Goal: Task Accomplishment & Management: Complete application form

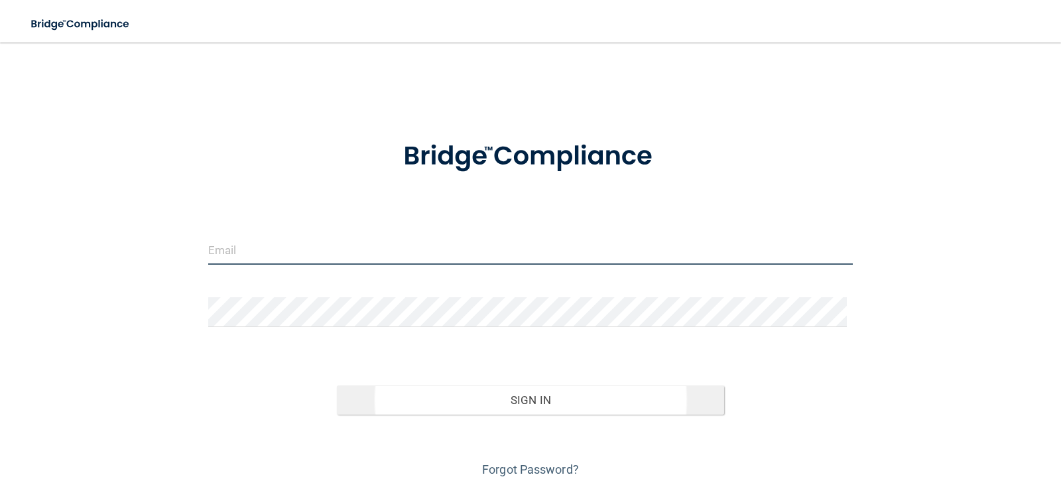
type input "[PERSON_NAME][EMAIL_ADDRESS][DOMAIN_NAME]"
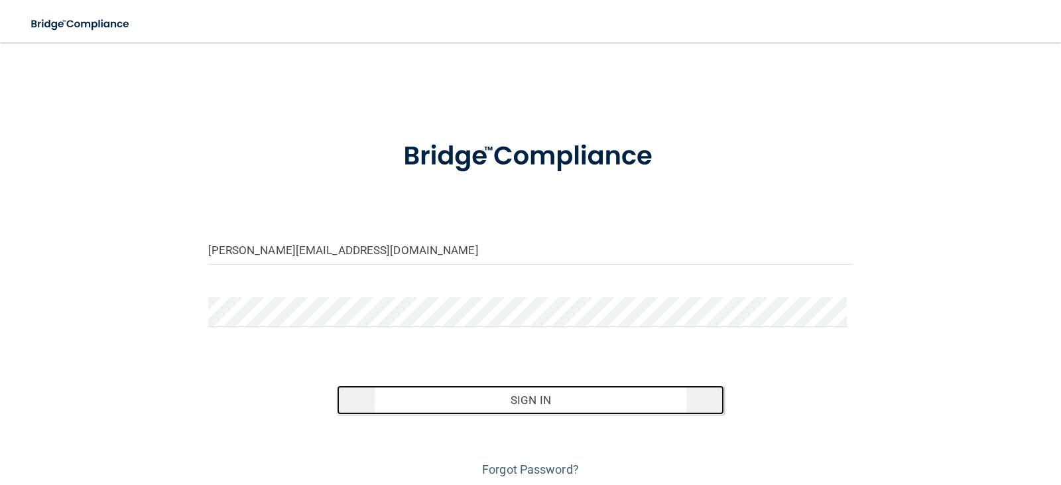
click at [578, 404] on button "Sign In" at bounding box center [530, 399] width 387 height 29
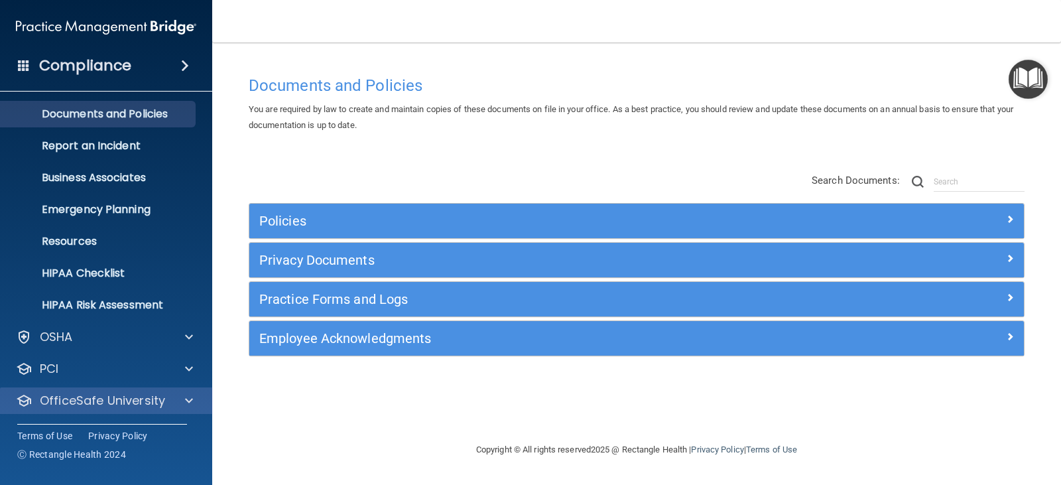
scroll to position [66, 0]
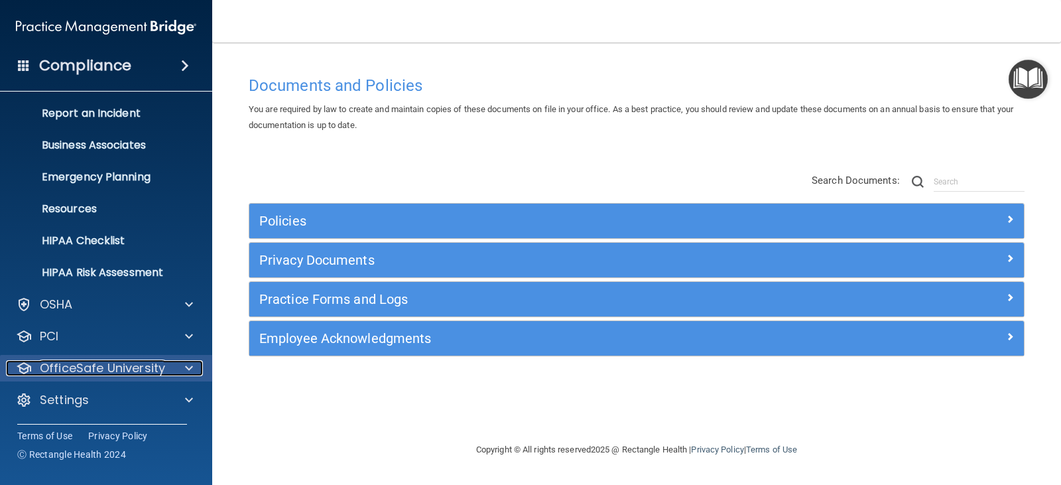
click at [151, 371] on p "OfficeSafe University" at bounding box center [102, 368] width 125 height 16
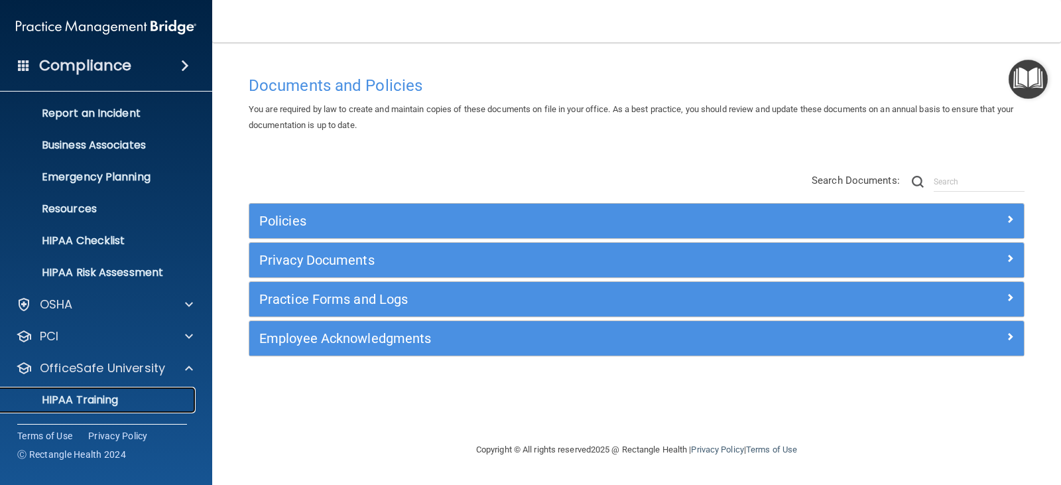
click at [115, 397] on p "HIPAA Training" at bounding box center [63, 399] width 109 height 13
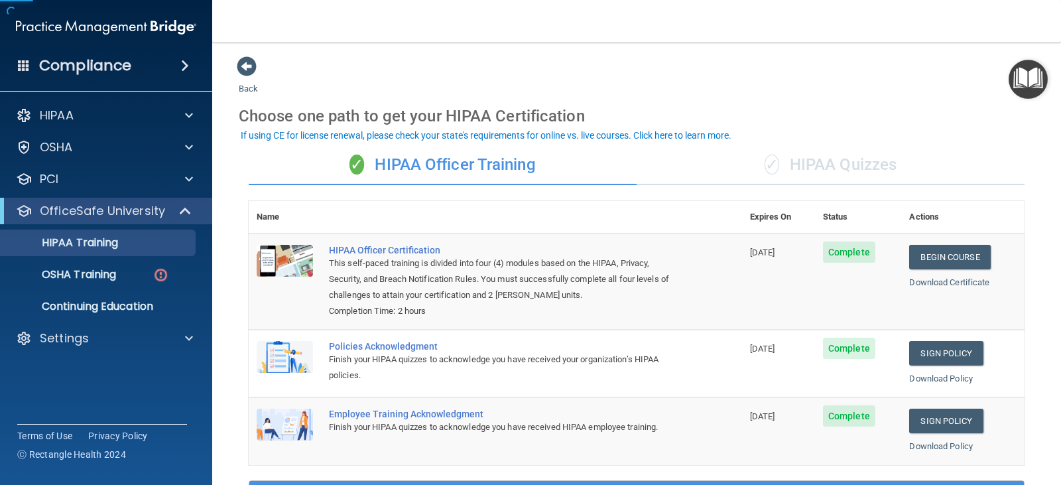
click at [804, 156] on div "✓ HIPAA Quizzes" at bounding box center [831, 165] width 388 height 40
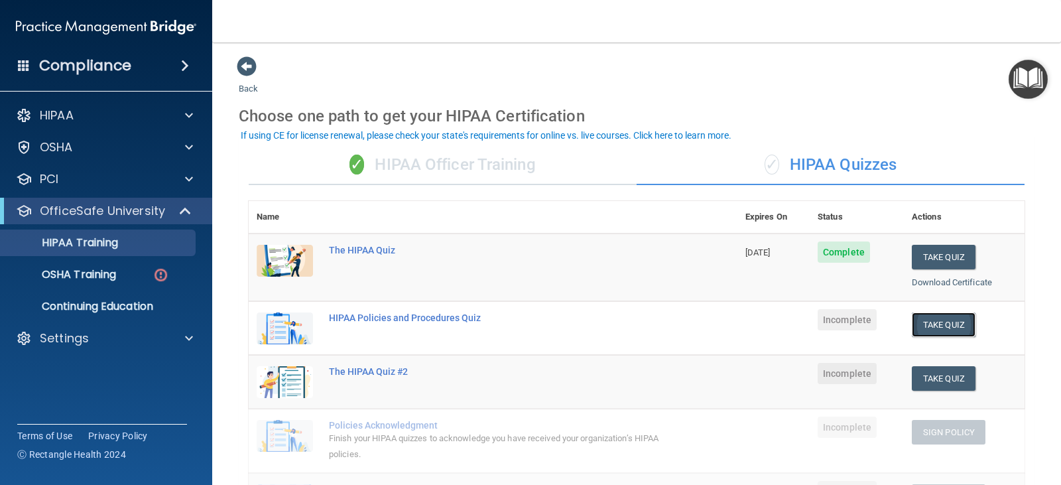
click at [952, 327] on button "Take Quiz" at bounding box center [944, 324] width 64 height 25
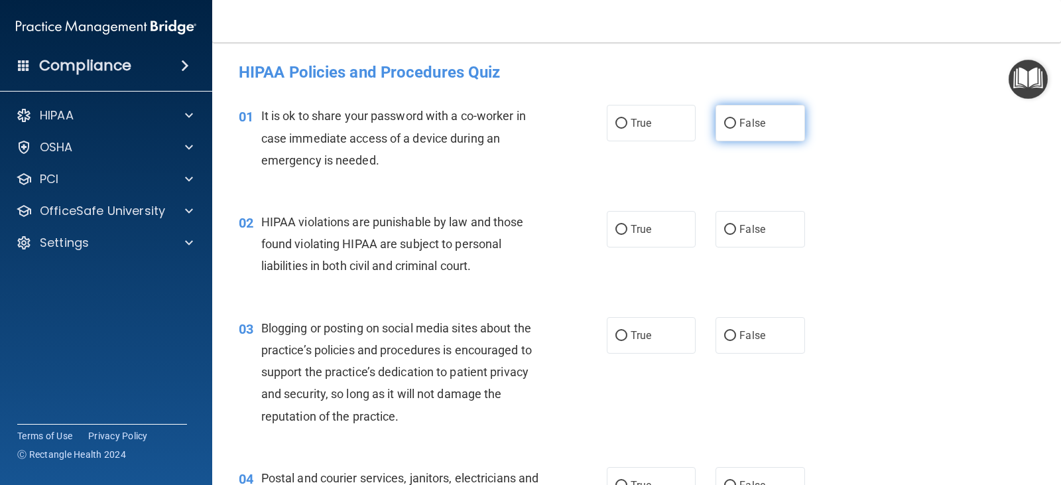
click at [724, 121] on input "False" at bounding box center [730, 124] width 12 height 10
radio input "true"
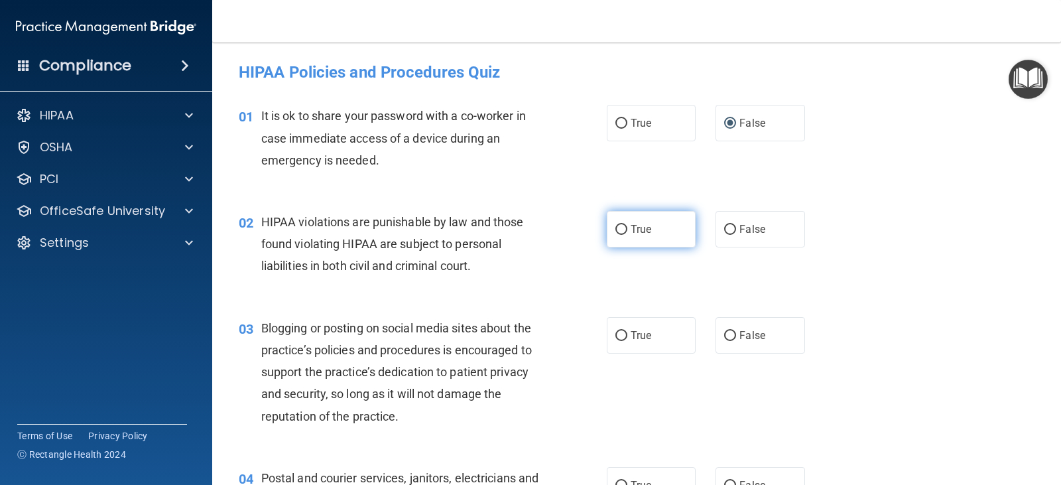
click at [619, 227] on input "True" at bounding box center [621, 230] width 12 height 10
radio input "true"
click at [724, 338] on input "False" at bounding box center [730, 336] width 12 height 10
radio input "true"
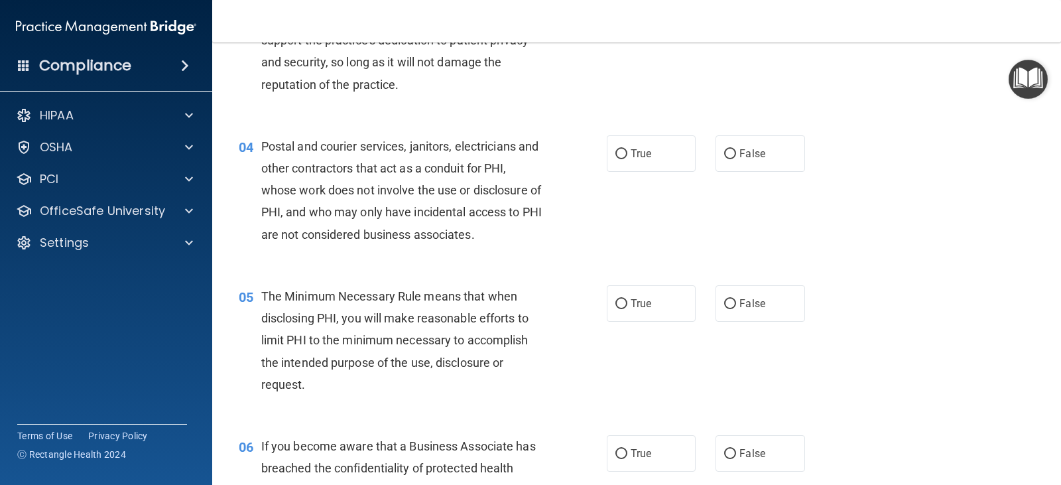
scroll to position [398, 0]
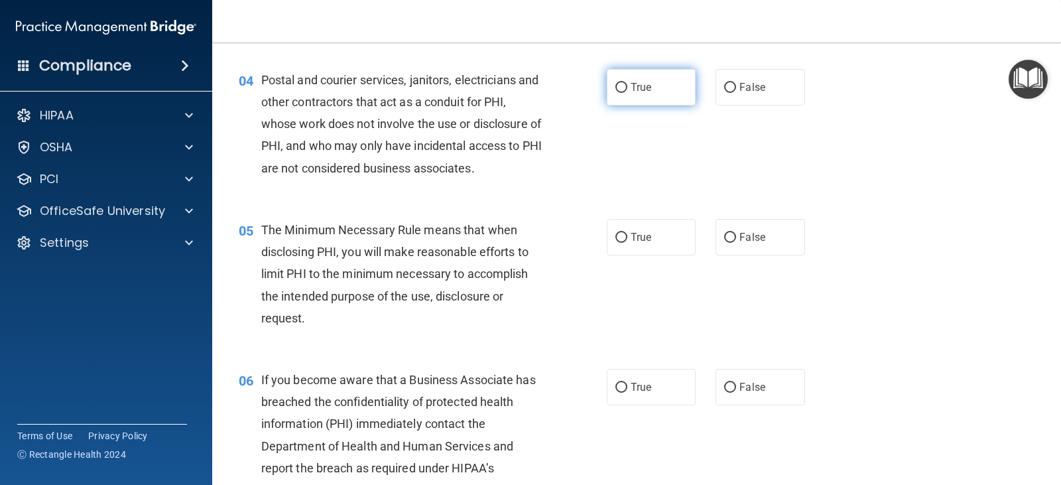
click at [615, 89] on input "True" at bounding box center [621, 88] width 12 height 10
radio input "true"
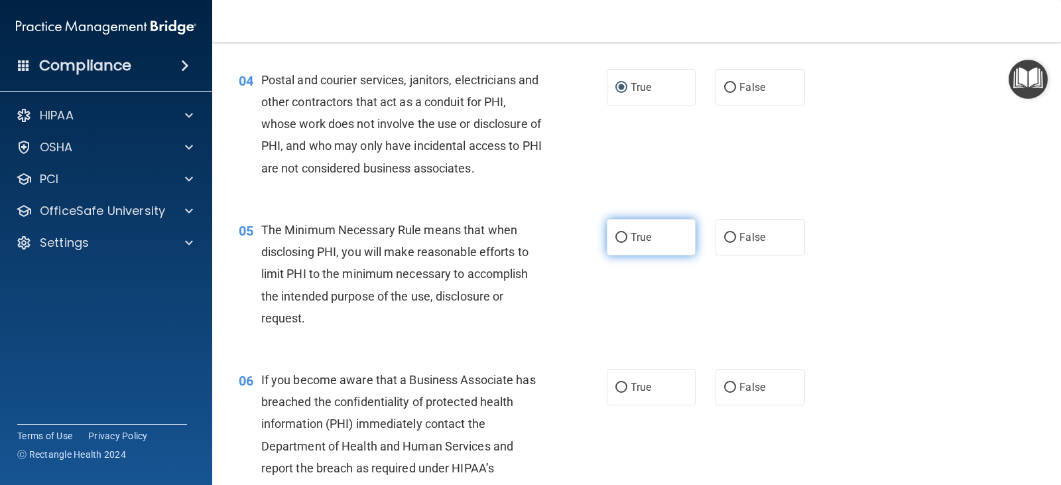
click at [616, 233] on input "True" at bounding box center [621, 238] width 12 height 10
radio input "true"
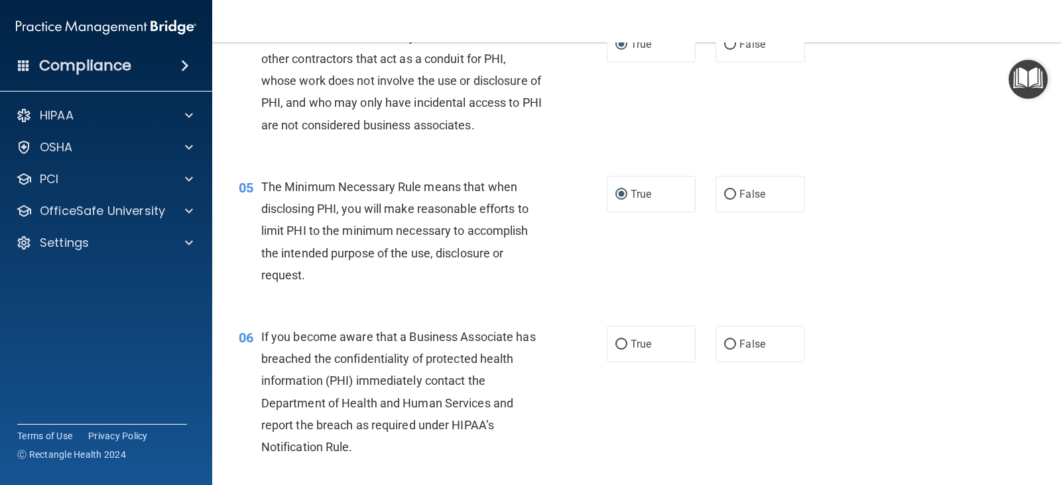
scroll to position [464, 0]
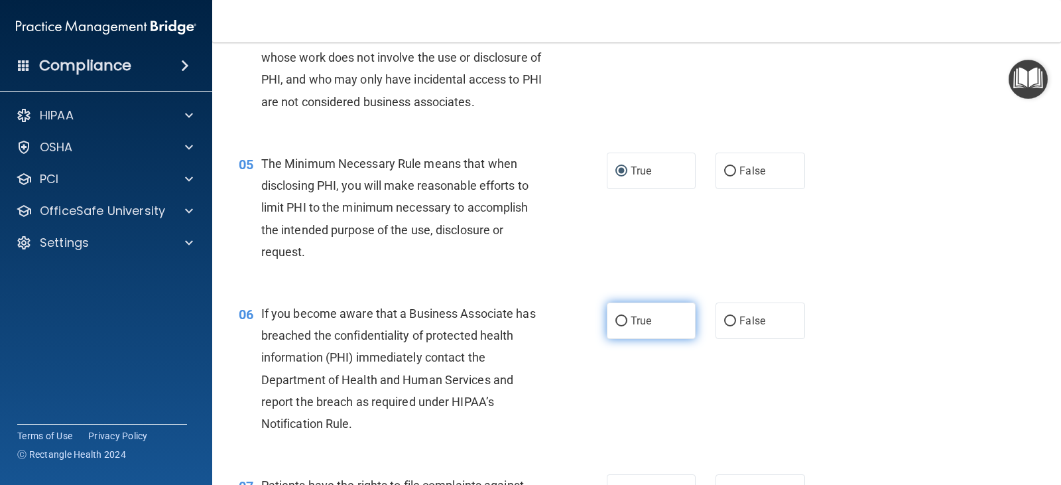
click at [619, 317] on input "True" at bounding box center [621, 321] width 12 height 10
radio input "true"
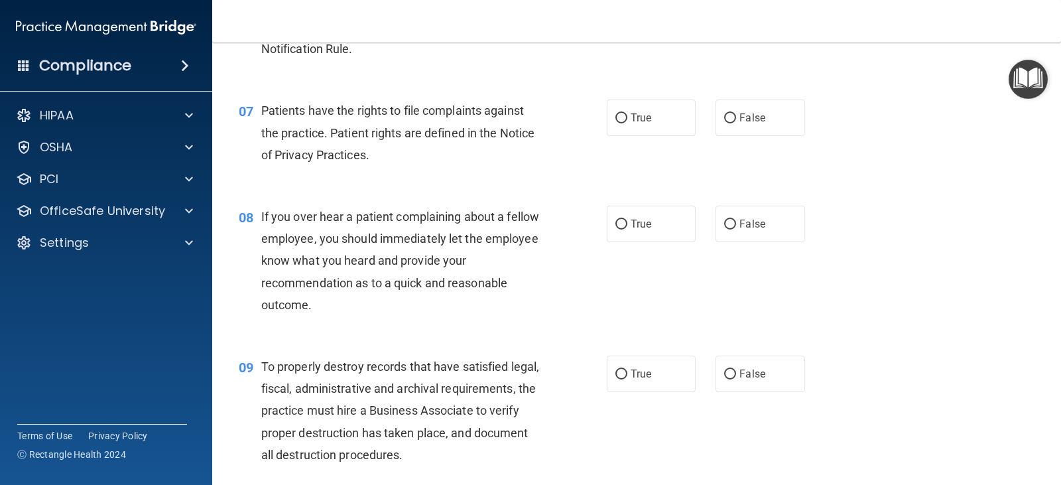
scroll to position [862, 0]
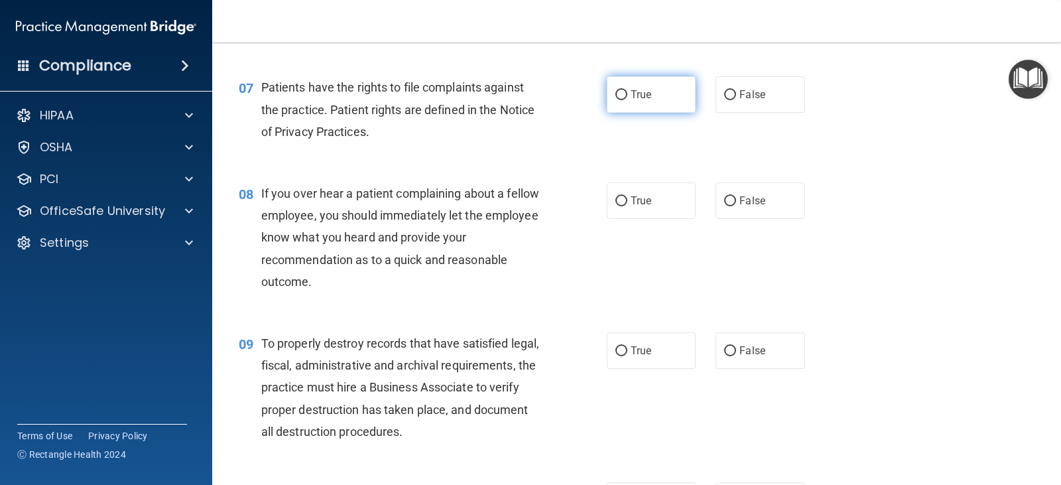
click at [617, 93] on input "True" at bounding box center [621, 95] width 12 height 10
radio input "true"
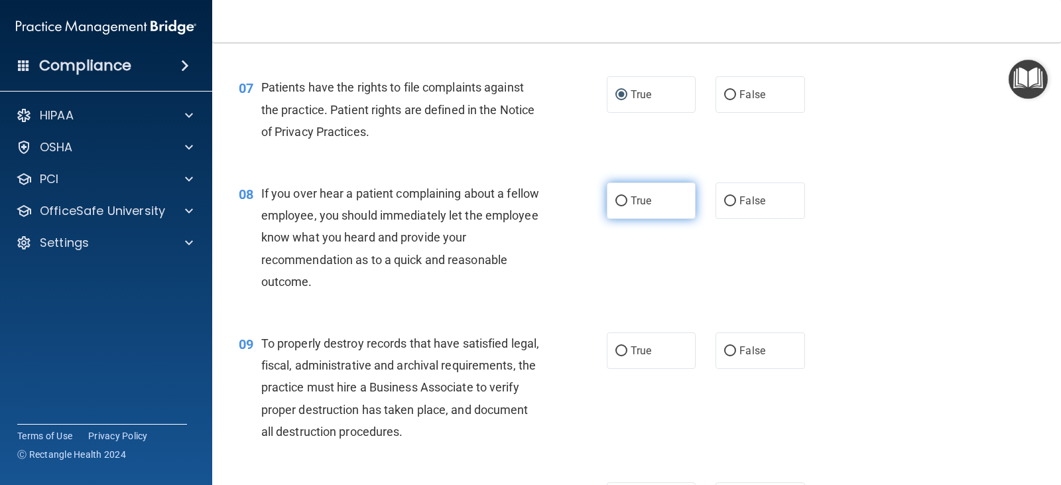
click at [615, 198] on input "True" at bounding box center [621, 201] width 12 height 10
radio input "true"
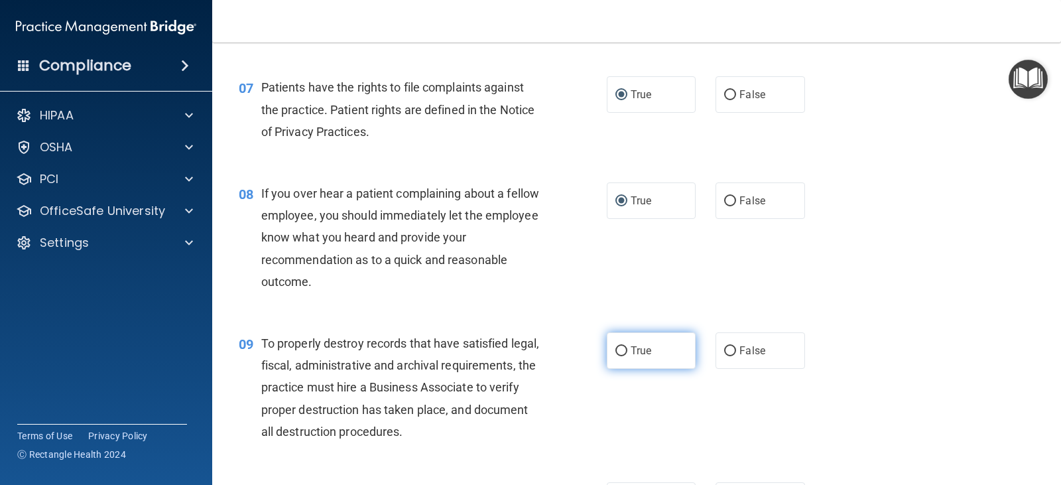
click at [615, 353] on input "True" at bounding box center [621, 351] width 12 height 10
radio input "true"
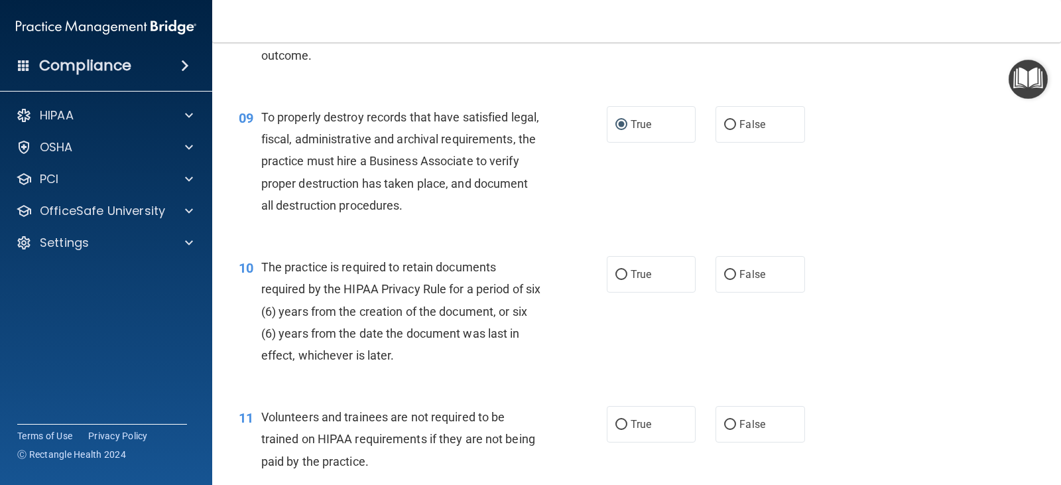
scroll to position [1260, 0]
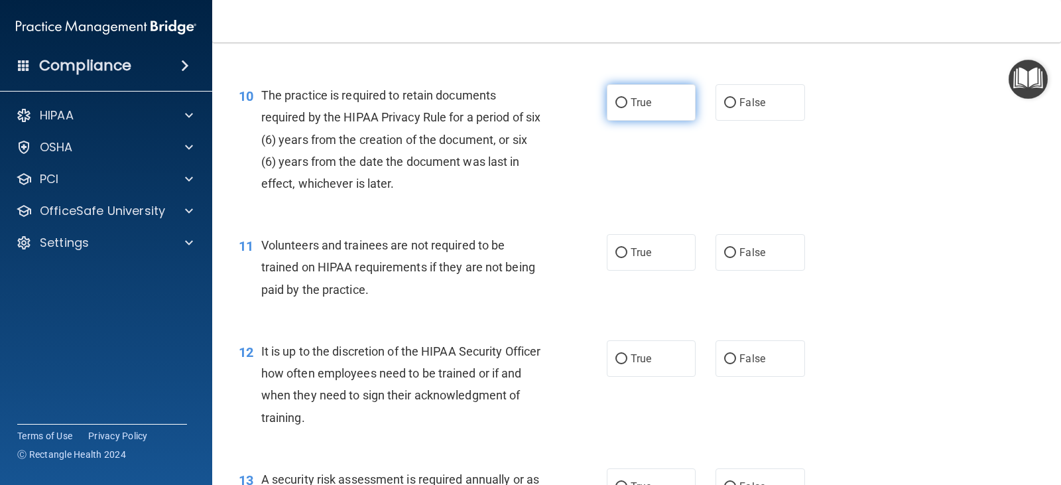
click at [620, 103] on input "True" at bounding box center [621, 103] width 12 height 10
radio input "true"
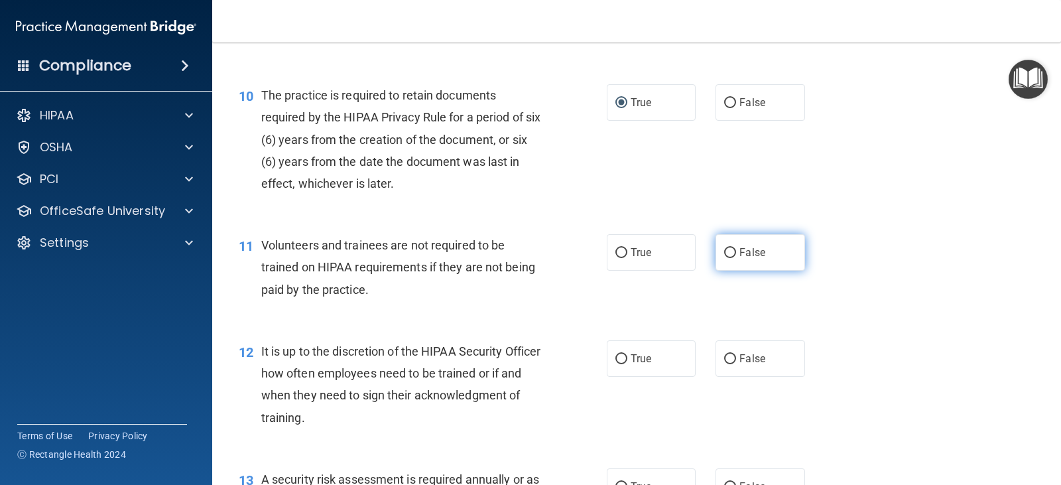
click at [730, 251] on input "False" at bounding box center [730, 253] width 12 height 10
radio input "true"
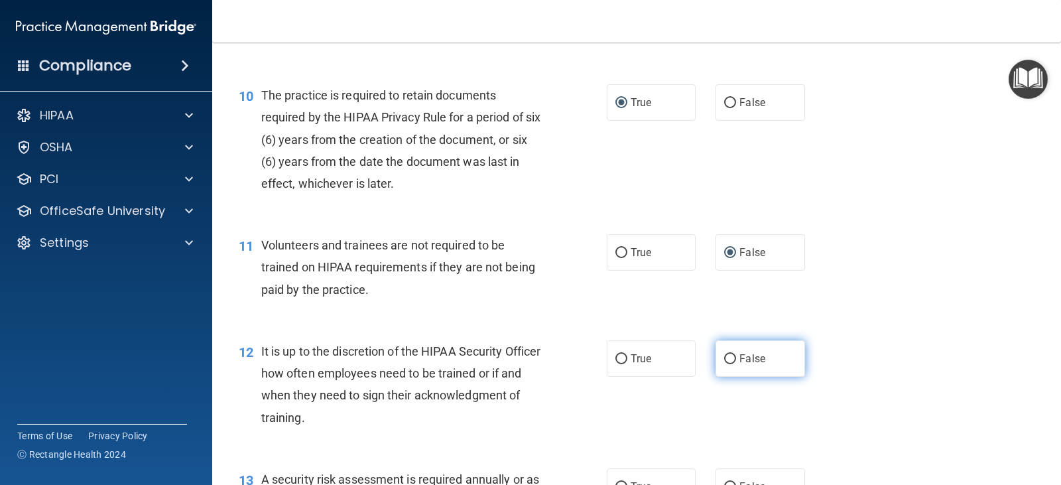
click at [727, 358] on input "False" at bounding box center [730, 359] width 12 height 10
radio input "true"
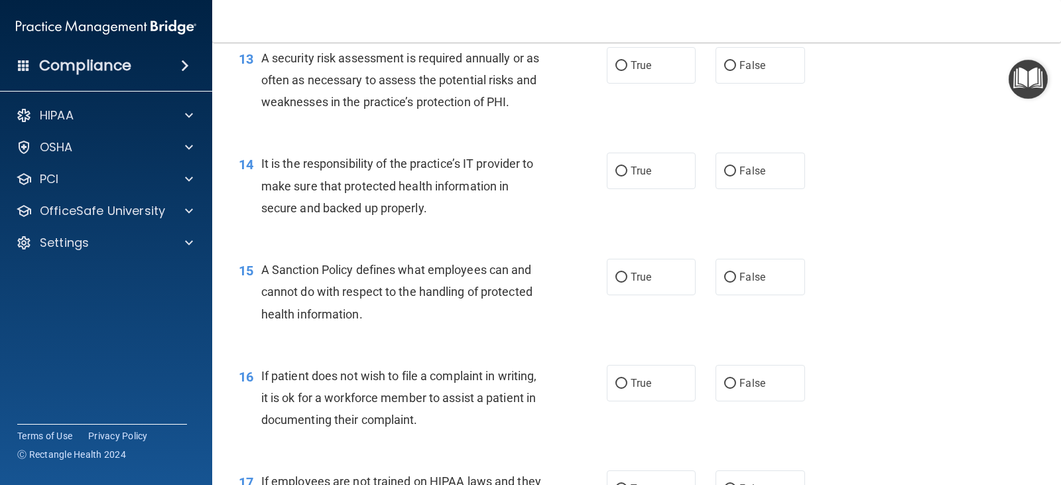
scroll to position [1658, 0]
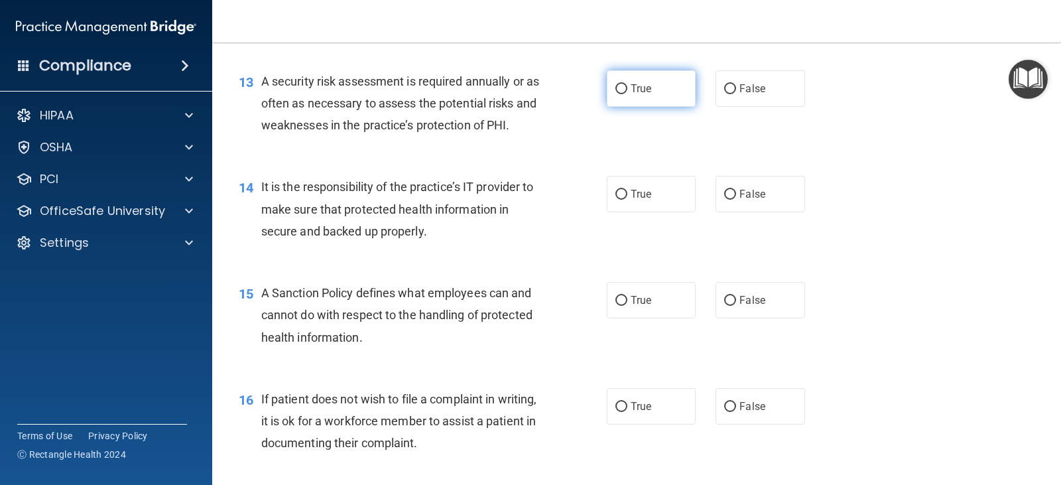
click at [617, 91] on input "True" at bounding box center [621, 89] width 12 height 10
radio input "true"
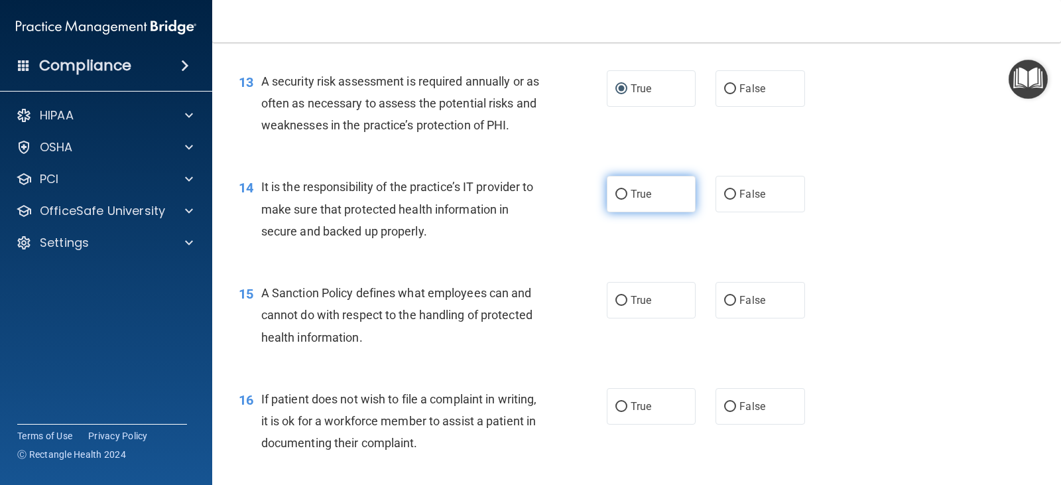
click at [615, 197] on input "True" at bounding box center [621, 195] width 12 height 10
radio input "true"
click at [615, 297] on input "True" at bounding box center [621, 301] width 12 height 10
radio input "true"
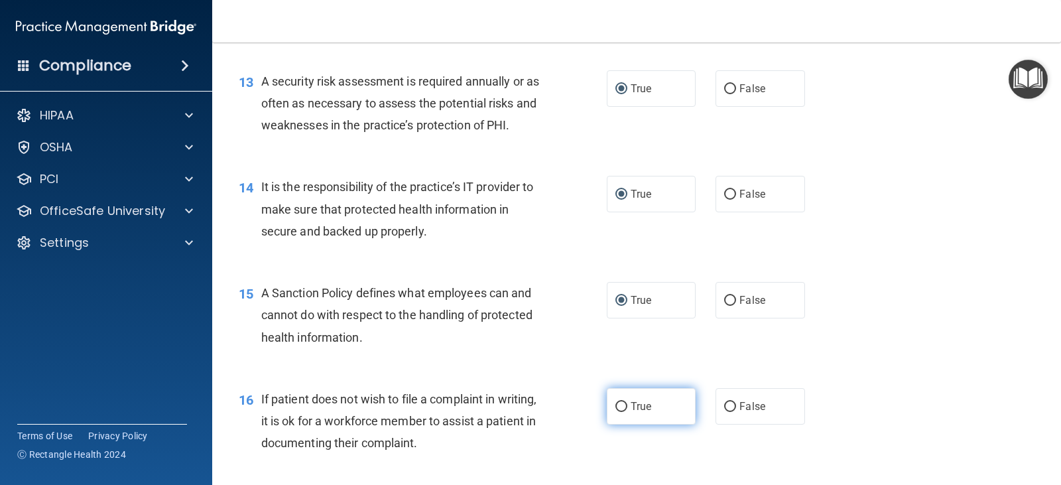
click at [615, 408] on input "True" at bounding box center [621, 407] width 12 height 10
radio input "true"
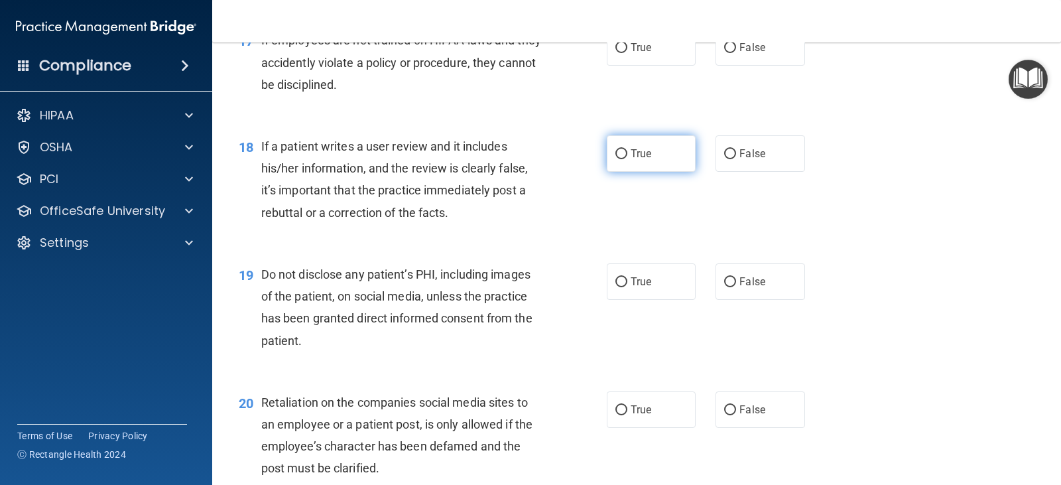
scroll to position [2056, 0]
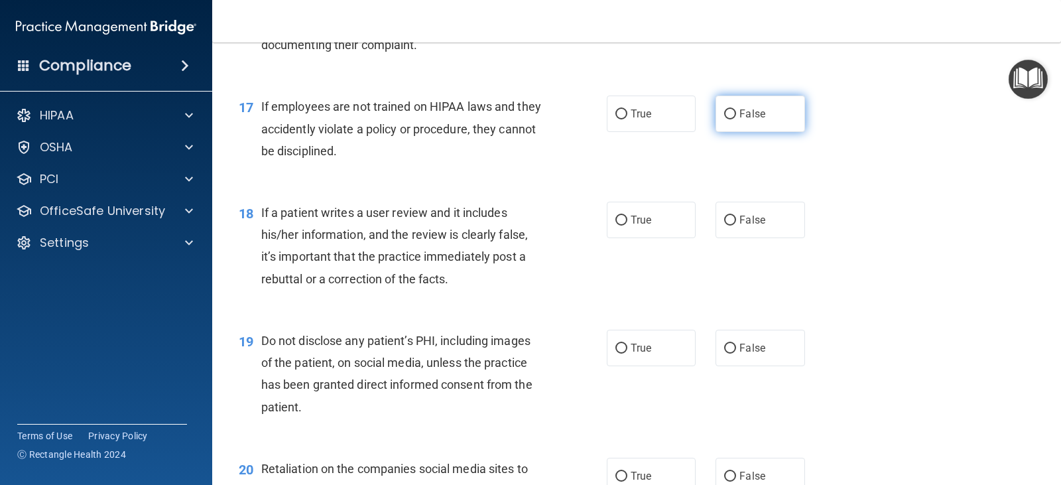
click at [725, 114] on input "False" at bounding box center [730, 114] width 12 height 10
radio input "true"
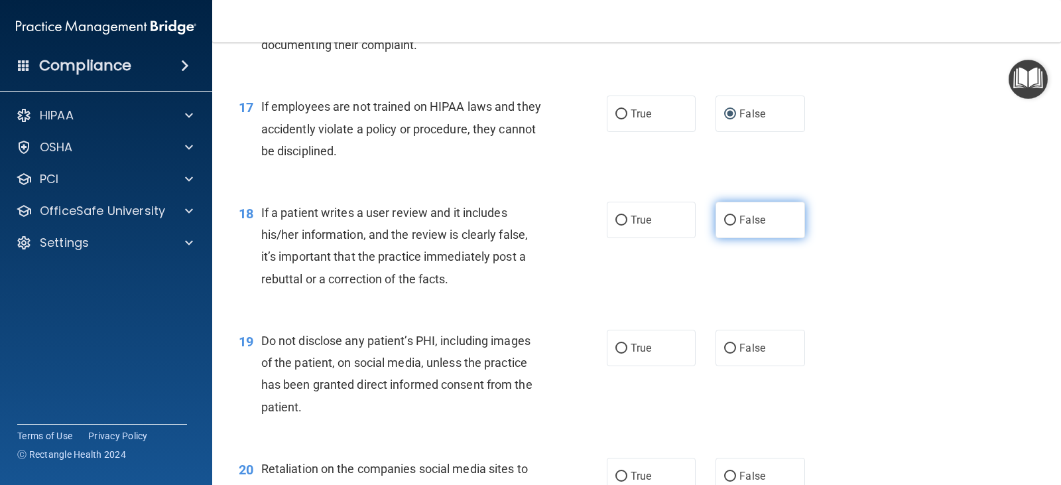
click at [717, 221] on label "False" at bounding box center [759, 220] width 89 height 36
click at [724, 221] on input "False" at bounding box center [730, 221] width 12 height 10
radio input "true"
click at [615, 344] on input "True" at bounding box center [621, 348] width 12 height 10
radio input "true"
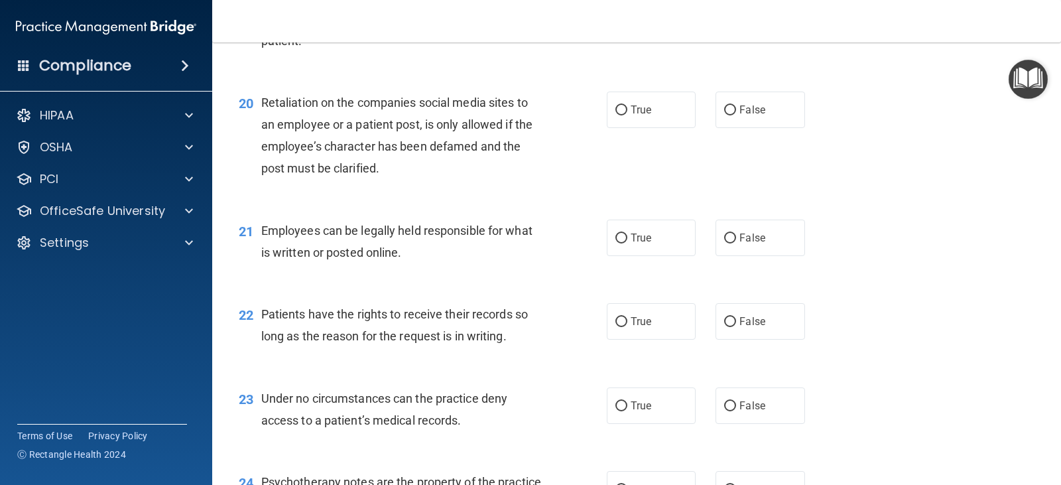
scroll to position [2453, 0]
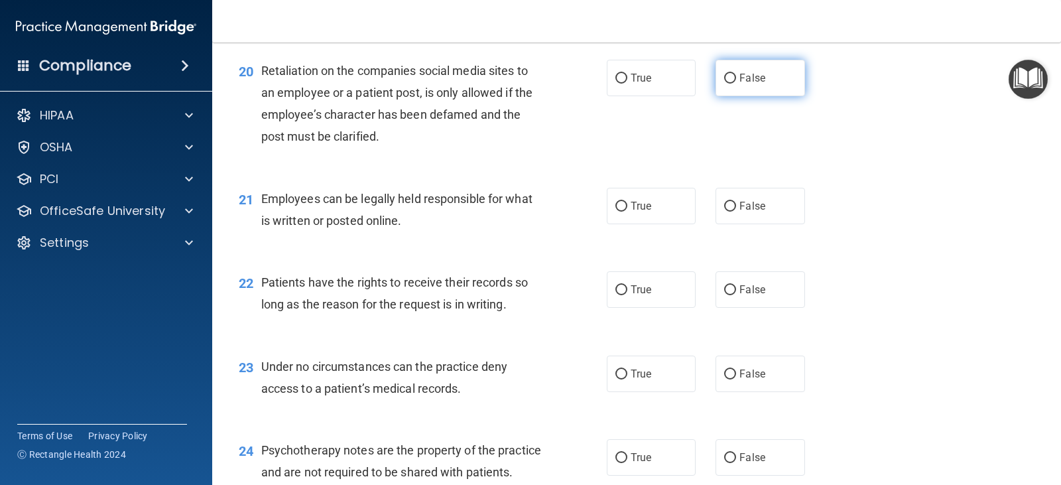
click at [725, 81] on input "False" at bounding box center [730, 79] width 12 height 10
radio input "true"
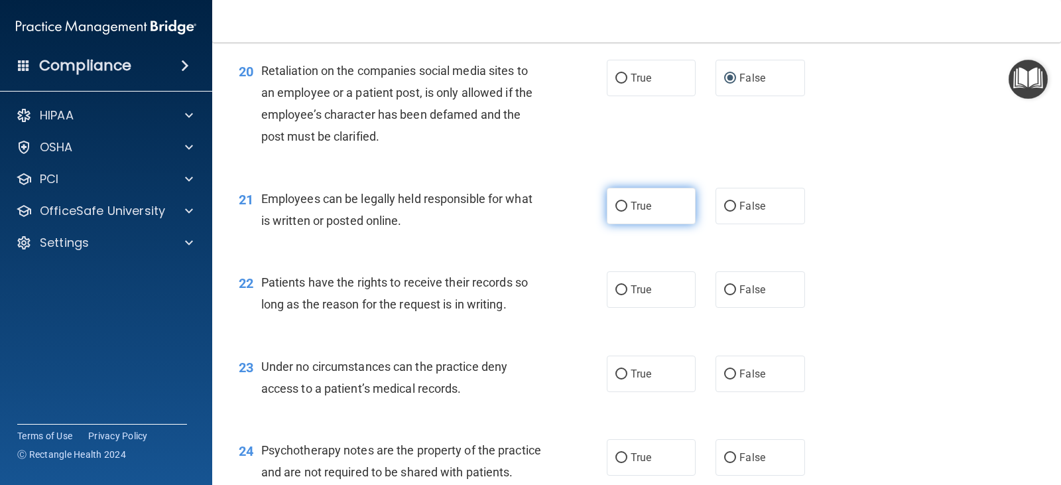
click at [615, 206] on input "True" at bounding box center [621, 207] width 12 height 10
radio input "true"
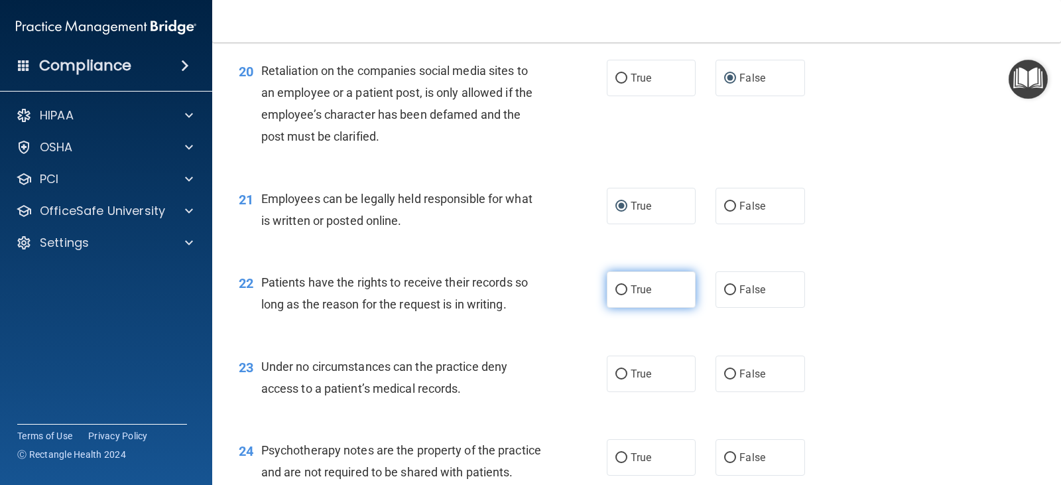
click at [619, 285] on input "True" at bounding box center [621, 290] width 12 height 10
radio input "true"
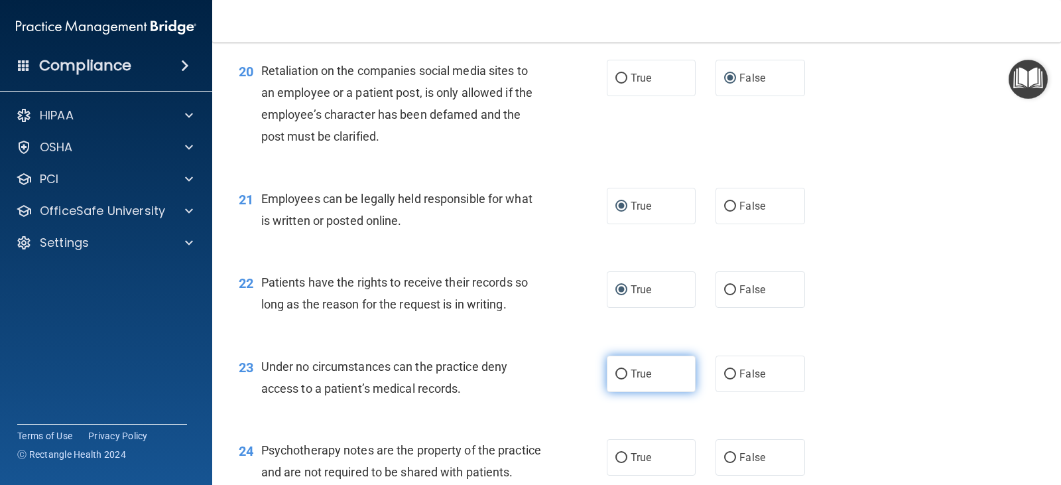
click at [617, 372] on input "True" at bounding box center [621, 374] width 12 height 10
radio input "true"
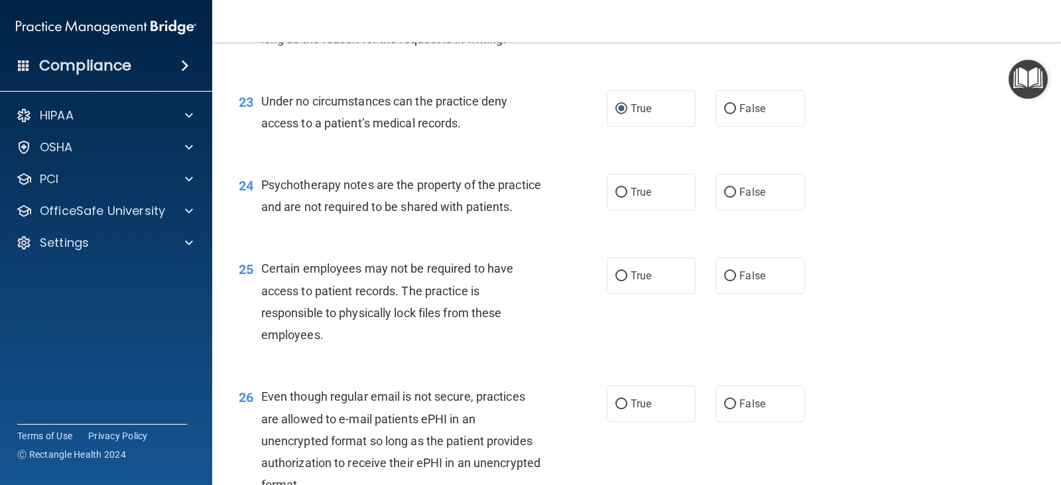
scroll to position [2785, 0]
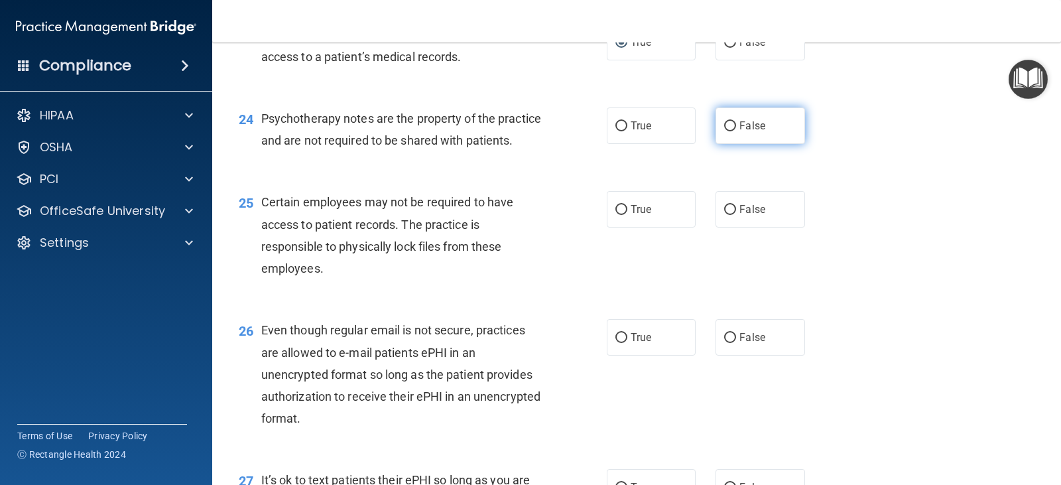
click at [724, 127] on input "False" at bounding box center [730, 126] width 12 height 10
radio input "true"
click at [728, 343] on input "False" at bounding box center [730, 338] width 12 height 10
radio input "true"
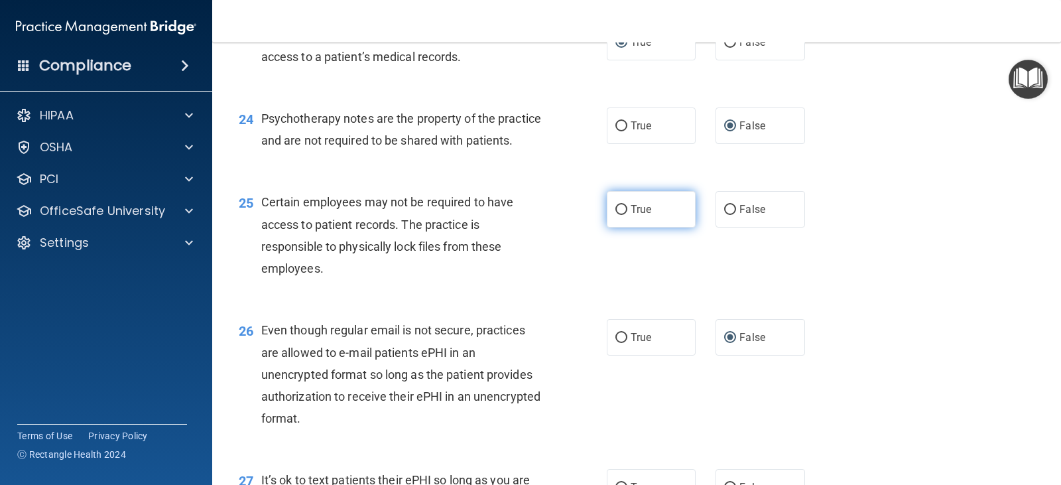
click at [617, 215] on input "True" at bounding box center [621, 210] width 12 height 10
radio input "true"
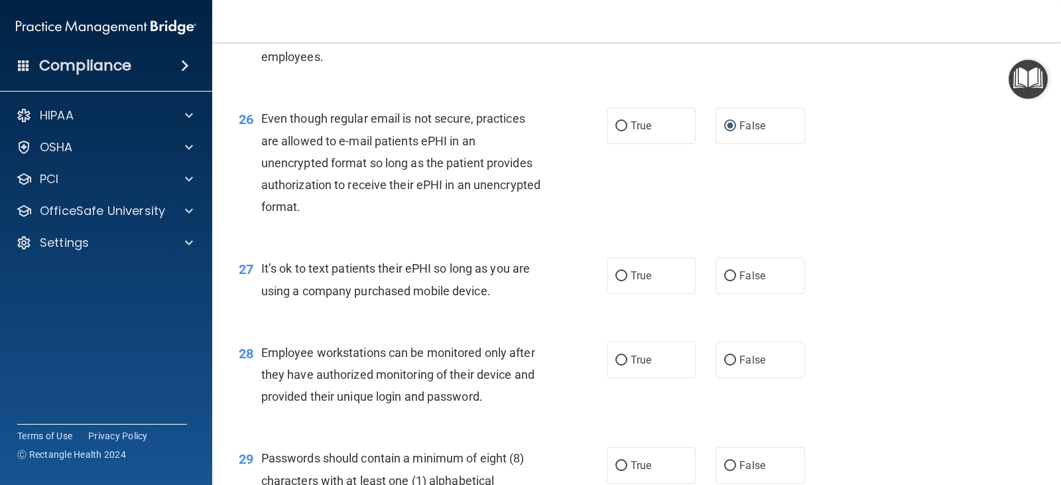
scroll to position [2984, 0]
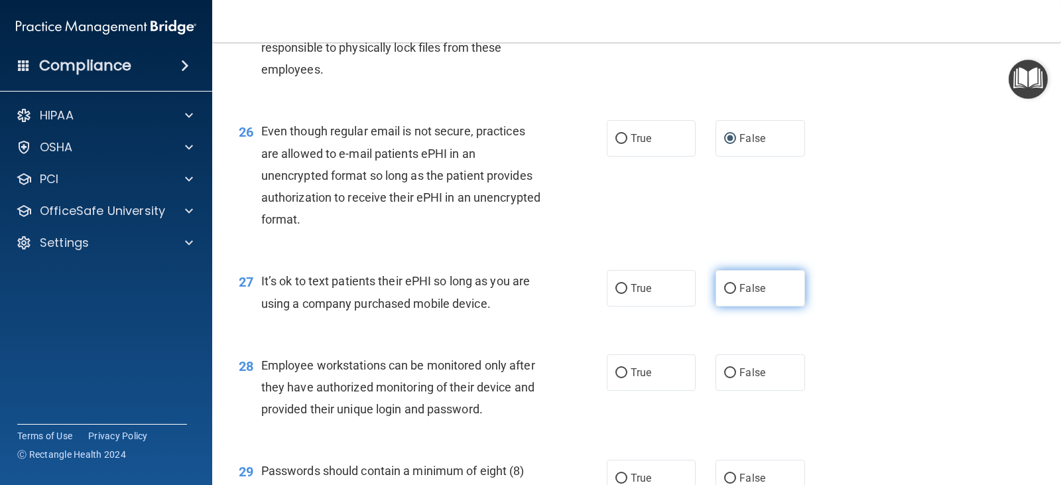
click at [729, 294] on input "False" at bounding box center [730, 289] width 12 height 10
radio input "true"
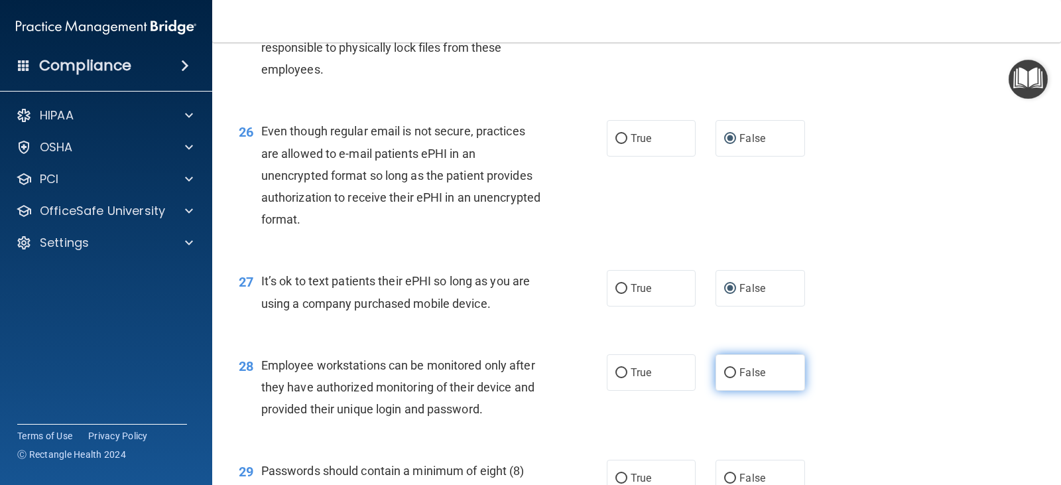
click at [725, 378] on input "False" at bounding box center [730, 373] width 12 height 10
radio input "true"
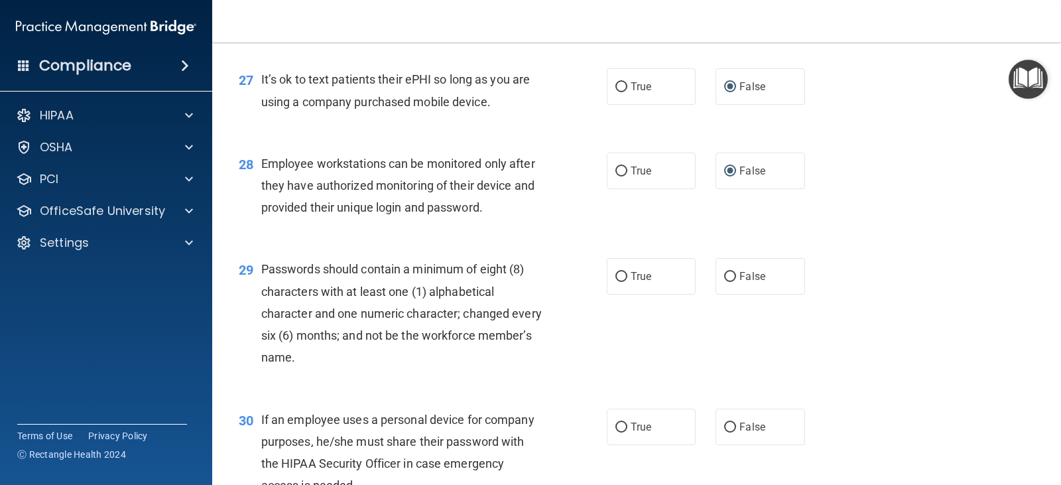
scroll to position [3249, 0]
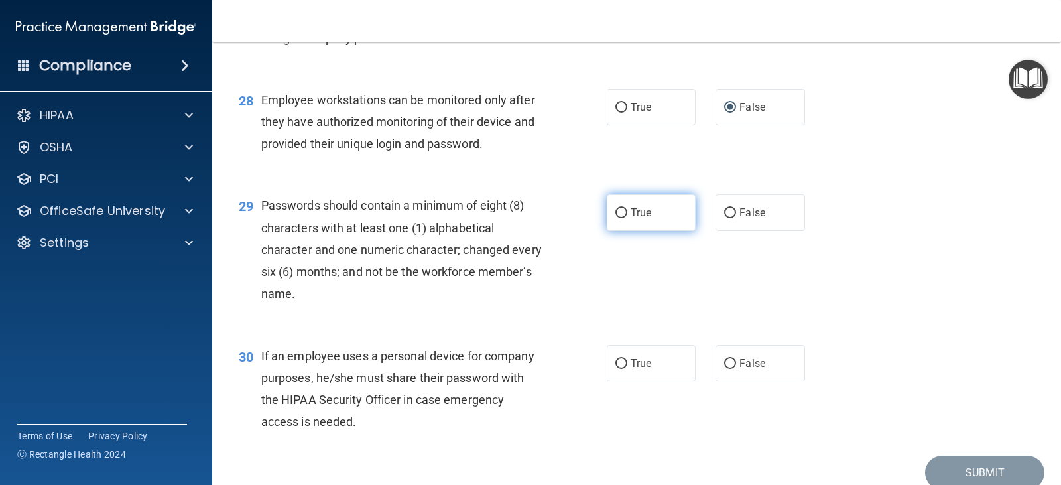
click at [617, 218] on input "True" at bounding box center [621, 213] width 12 height 10
radio input "true"
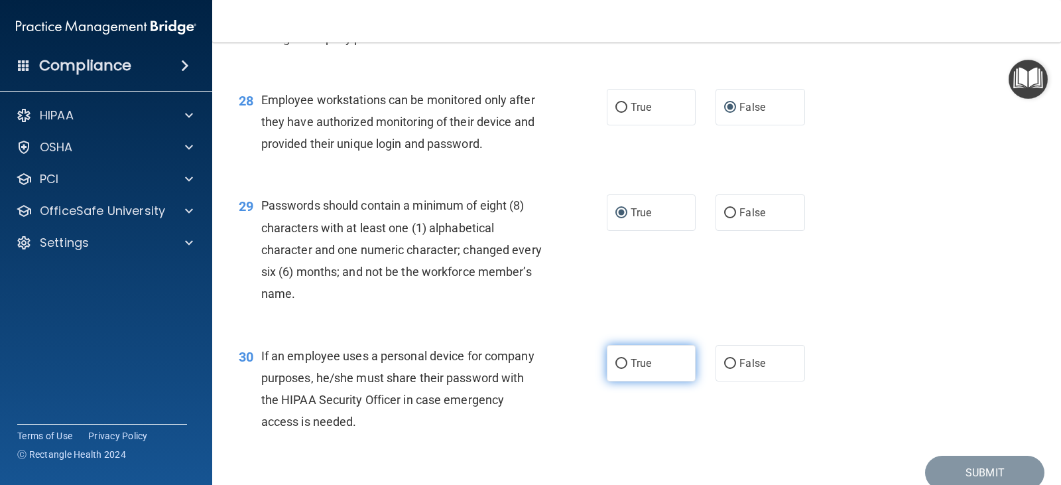
click at [621, 369] on input "True" at bounding box center [621, 364] width 12 height 10
radio input "true"
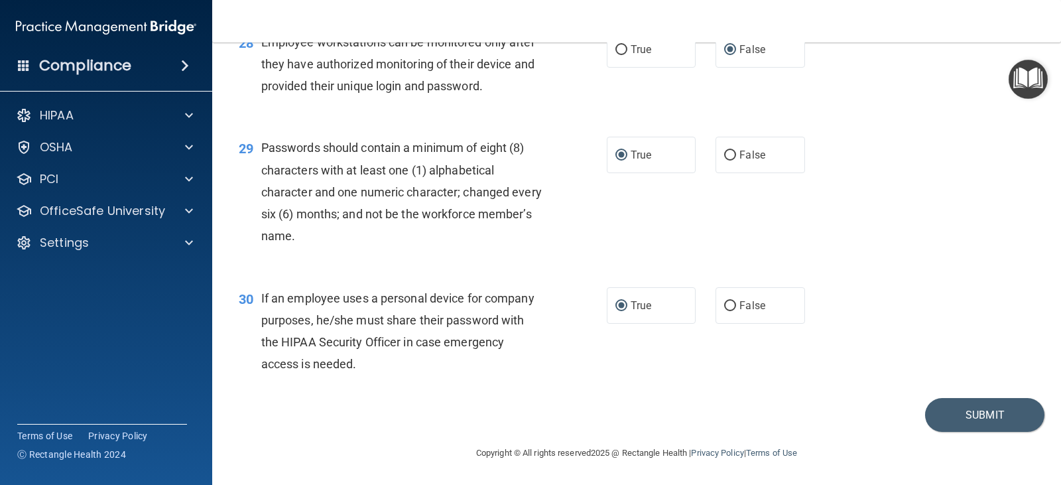
scroll to position [3329, 0]
click at [963, 416] on button "Submit" at bounding box center [984, 415] width 119 height 34
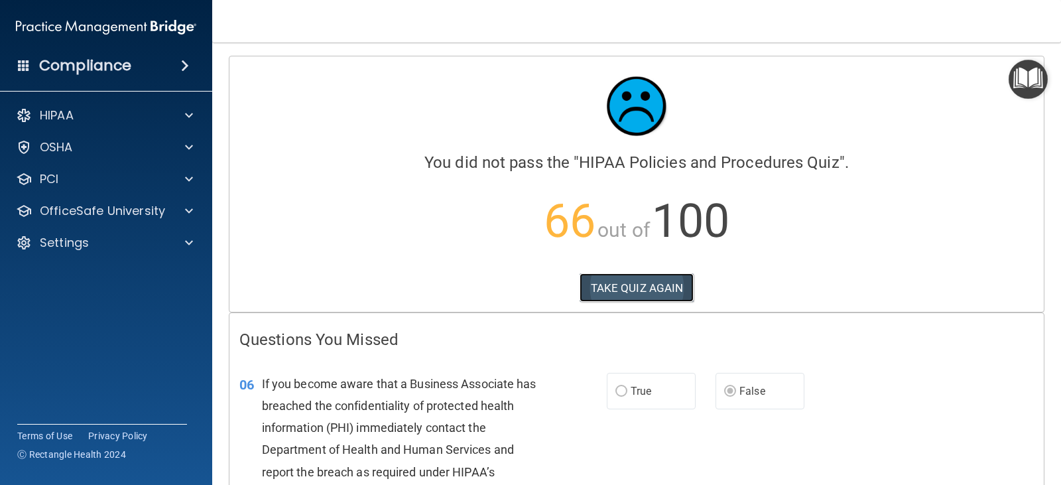
click at [633, 292] on button "TAKE QUIZ AGAIN" at bounding box center [637, 287] width 115 height 29
click at [611, 288] on button "TAKE QUIZ AGAIN" at bounding box center [637, 287] width 115 height 29
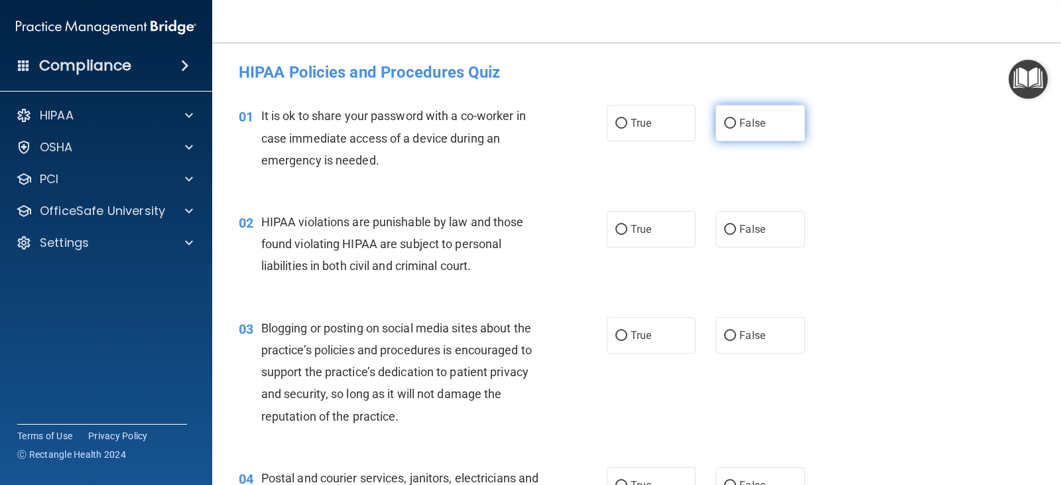
click at [724, 123] on input "False" at bounding box center [730, 124] width 12 height 10
radio input "true"
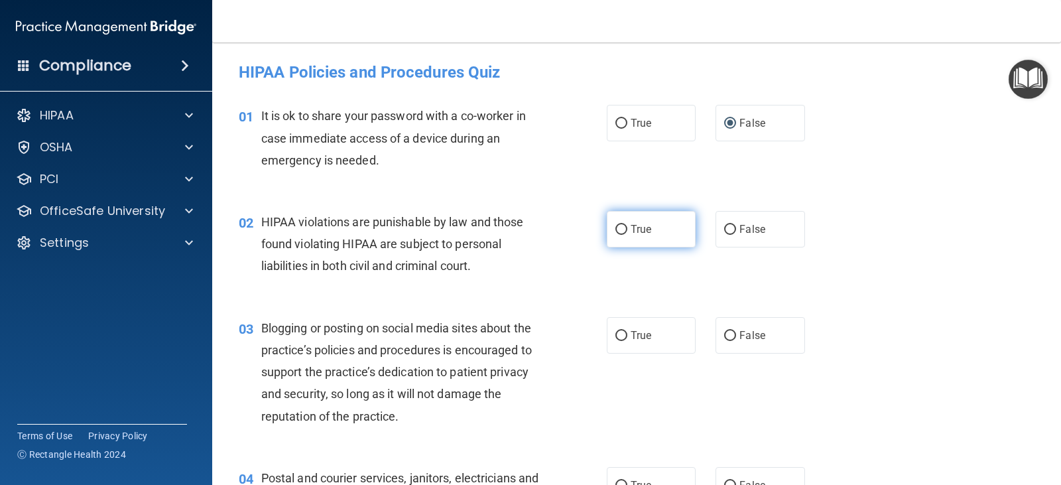
click at [622, 233] on input "True" at bounding box center [621, 230] width 12 height 10
radio input "true"
click at [726, 336] on input "False" at bounding box center [730, 336] width 12 height 10
radio input "true"
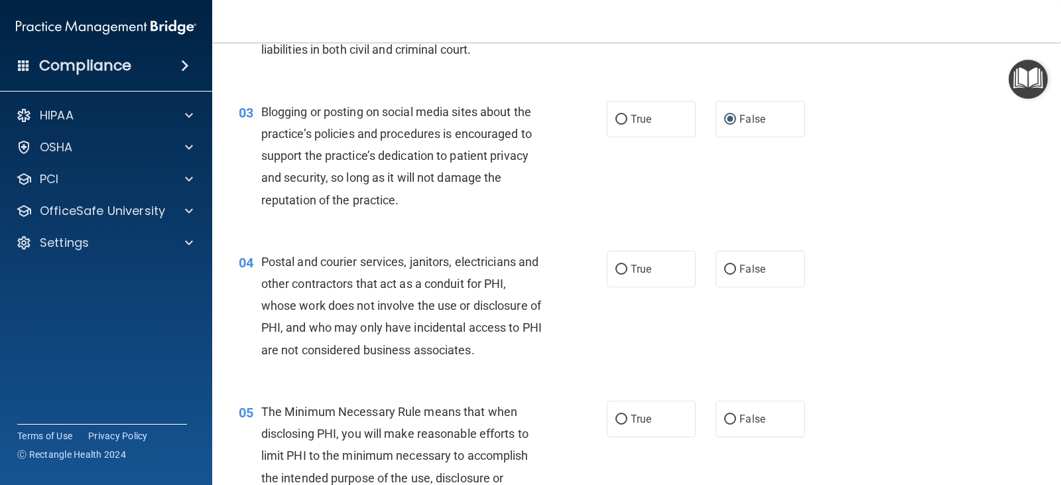
scroll to position [265, 0]
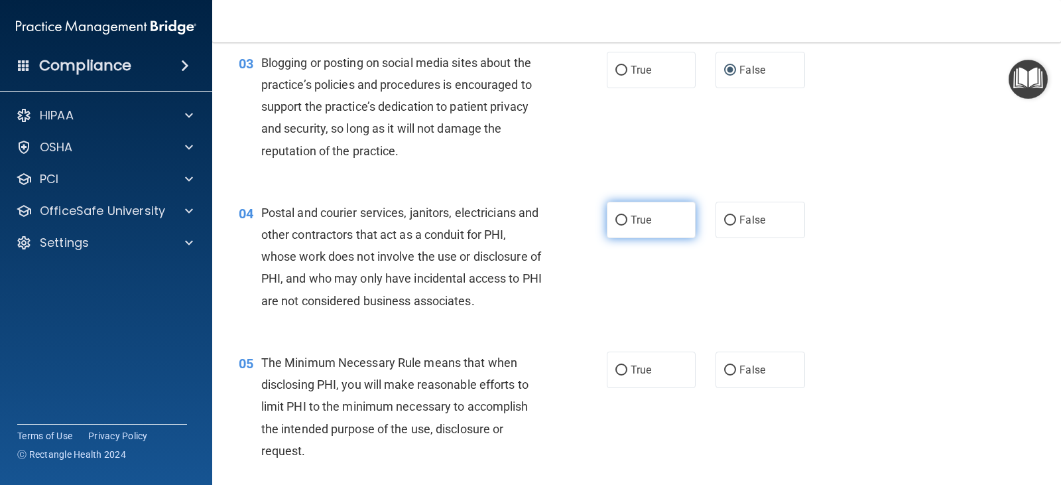
click at [616, 218] on input "True" at bounding box center [621, 221] width 12 height 10
radio input "true"
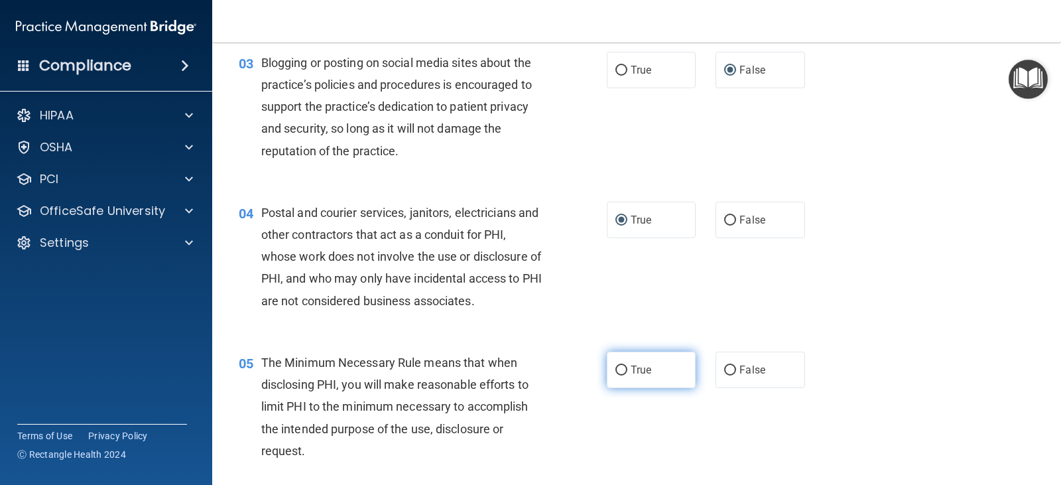
click at [623, 372] on label "True" at bounding box center [651, 369] width 89 height 36
click at [623, 372] on input "True" at bounding box center [621, 370] width 12 height 10
radio input "true"
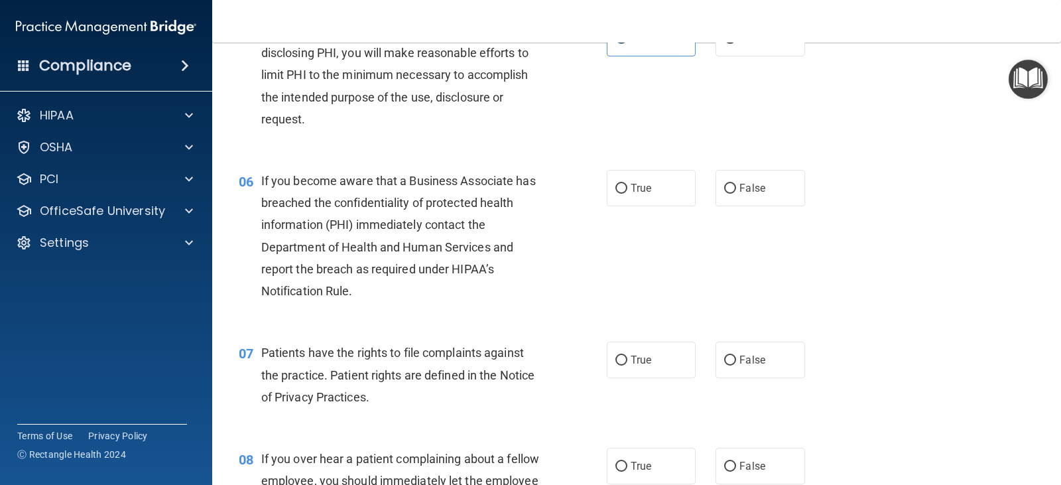
scroll to position [663, 0]
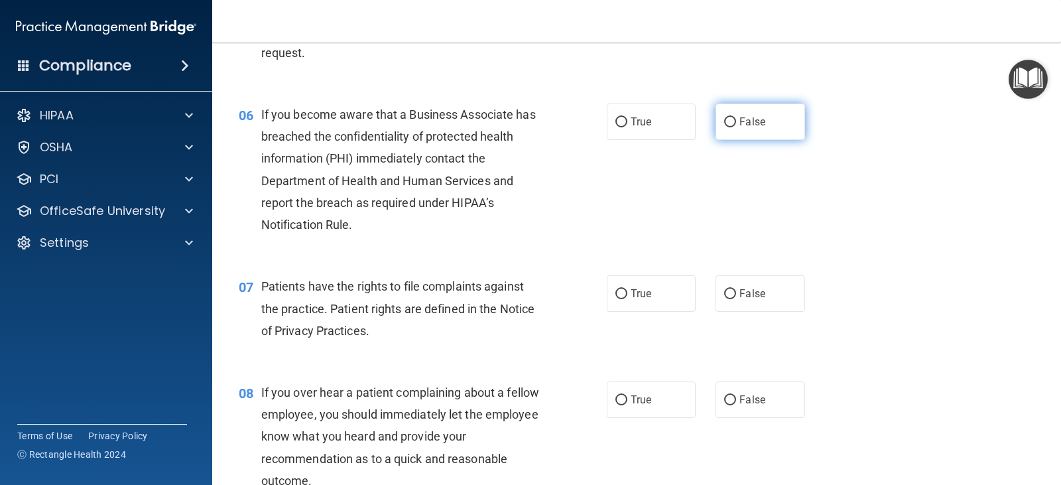
click at [725, 121] on input "False" at bounding box center [730, 122] width 12 height 10
radio input "true"
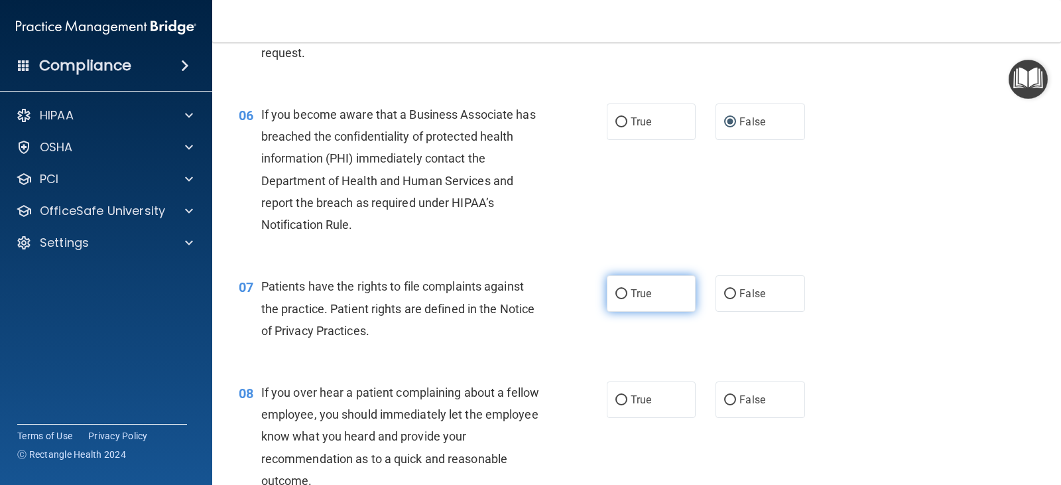
click at [621, 292] on input "True" at bounding box center [621, 294] width 12 height 10
radio input "true"
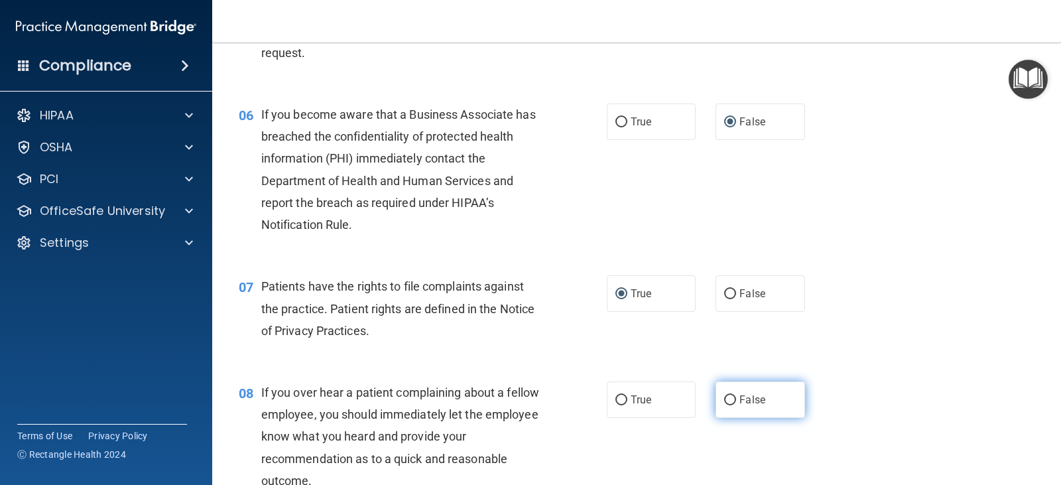
click at [729, 401] on input "False" at bounding box center [730, 400] width 12 height 10
radio input "true"
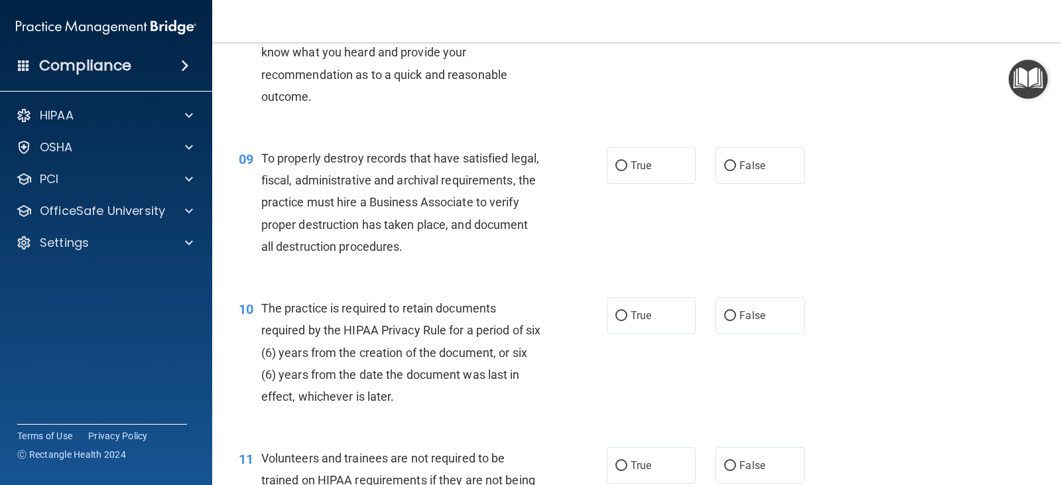
scroll to position [1061, 0]
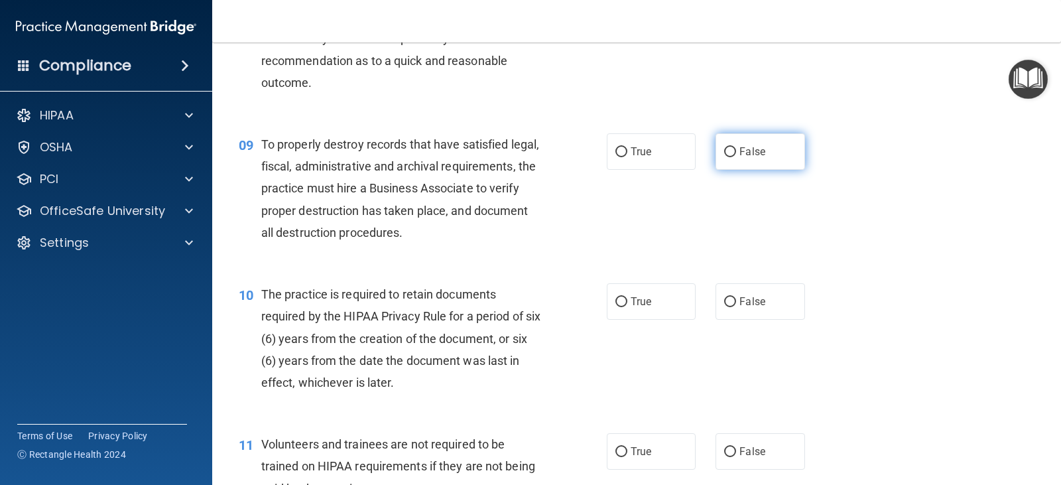
click at [727, 151] on input "False" at bounding box center [730, 152] width 12 height 10
radio input "true"
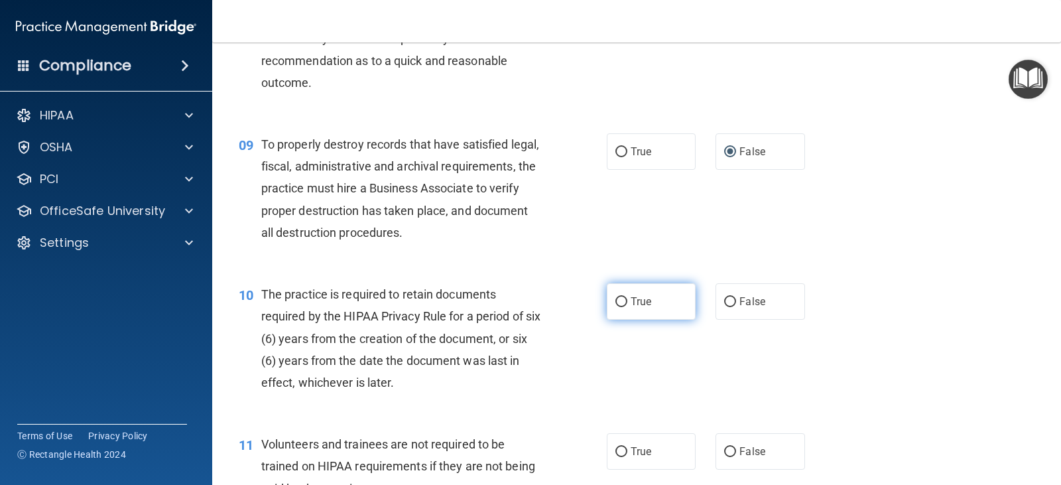
click at [618, 298] on input "True" at bounding box center [621, 302] width 12 height 10
radio input "true"
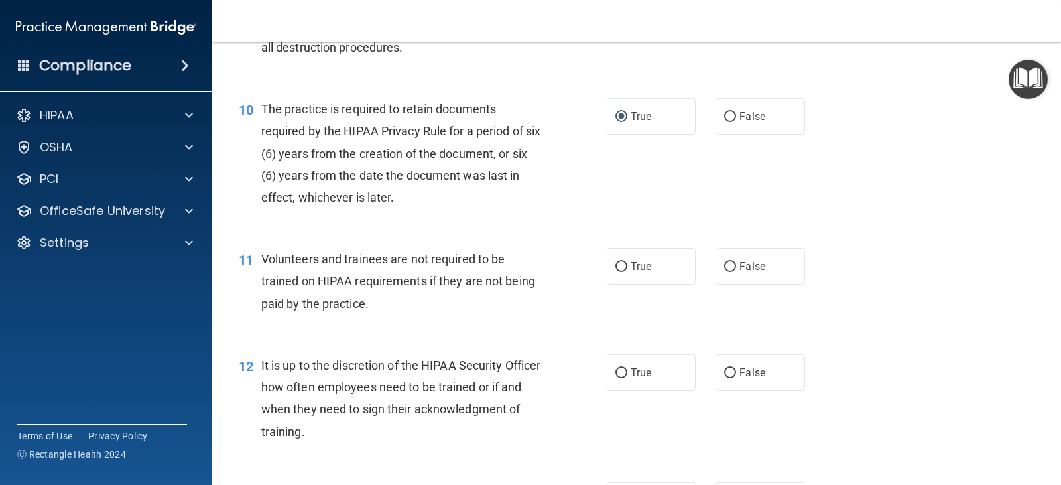
scroll to position [1260, 0]
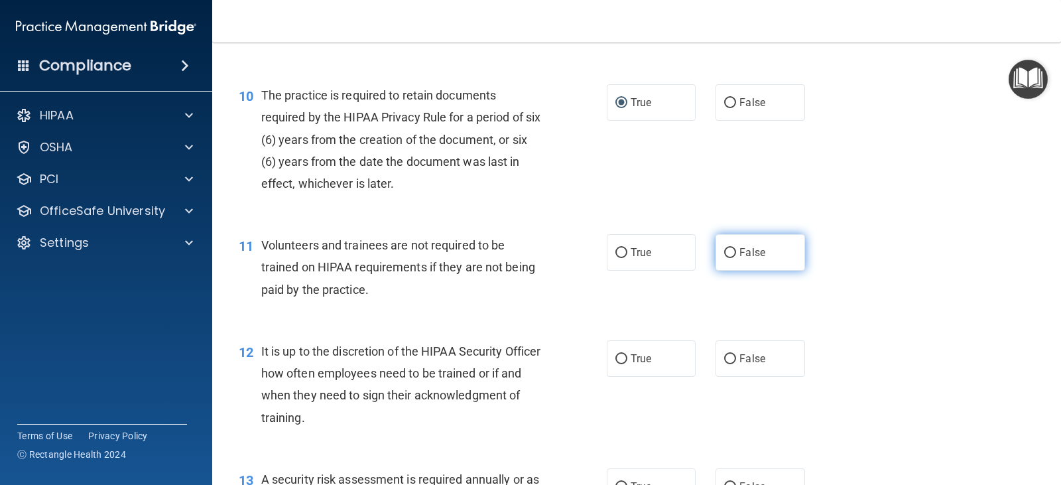
click at [727, 251] on input "False" at bounding box center [730, 253] width 12 height 10
radio input "true"
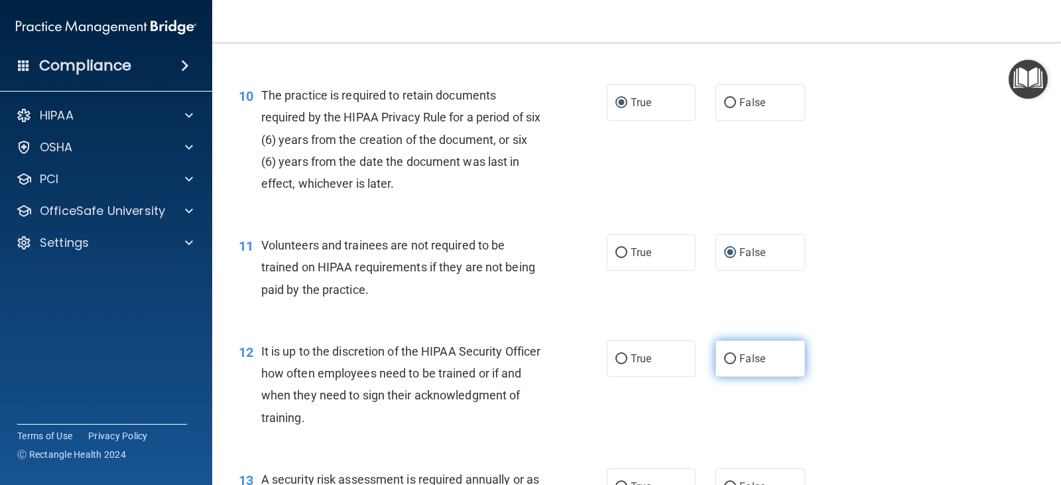
click at [725, 358] on input "False" at bounding box center [730, 359] width 12 height 10
radio input "true"
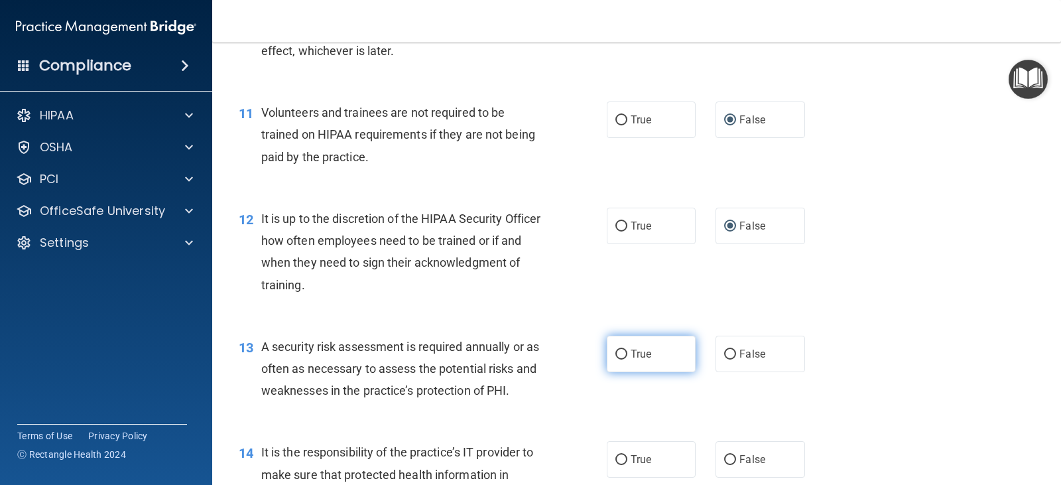
click at [619, 352] on input "True" at bounding box center [621, 354] width 12 height 10
radio input "true"
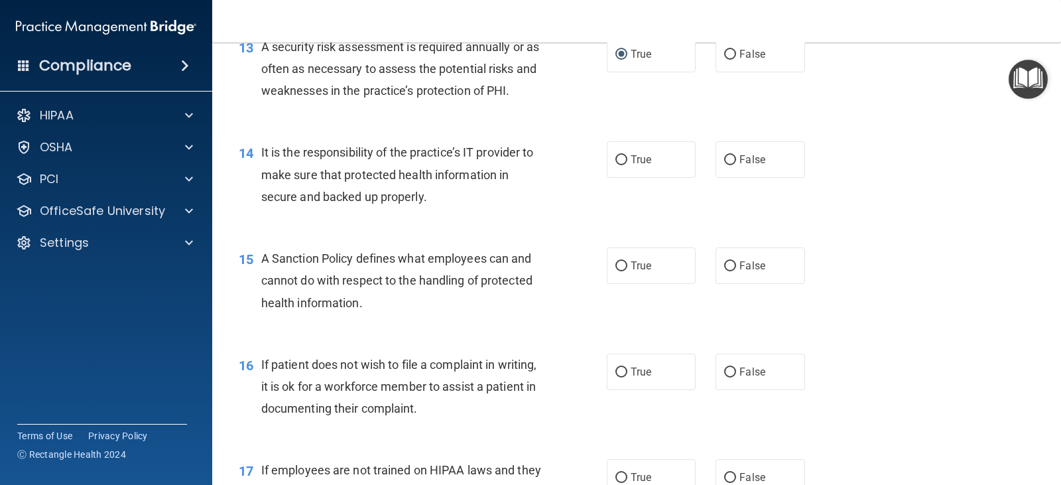
scroll to position [1724, 0]
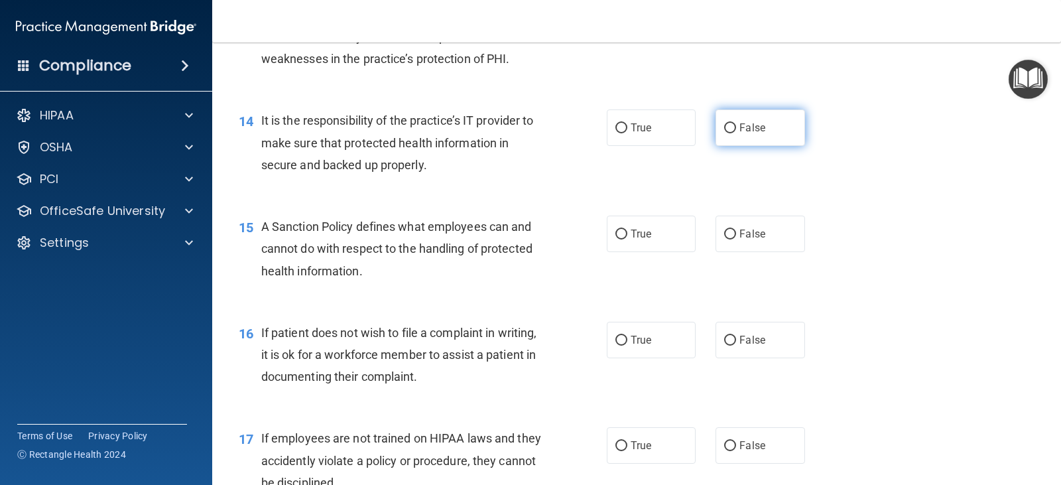
click at [725, 130] on input "False" at bounding box center [730, 128] width 12 height 10
radio input "true"
click at [725, 235] on input "False" at bounding box center [730, 234] width 12 height 10
radio input "true"
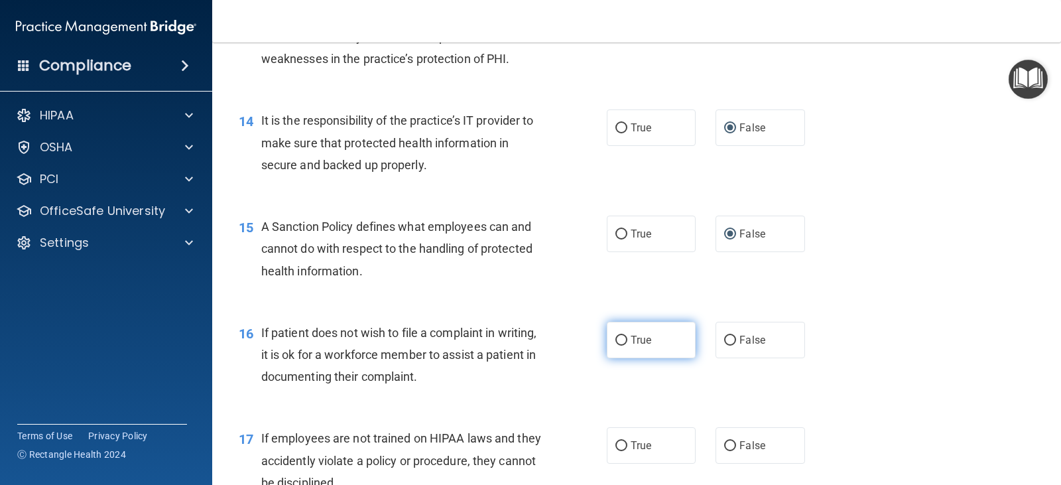
click at [617, 340] on input "True" at bounding box center [621, 341] width 12 height 10
radio input "true"
click at [739, 448] on span "False" at bounding box center [752, 445] width 26 height 13
click at [733, 448] on input "False" at bounding box center [730, 446] width 12 height 10
radio input "true"
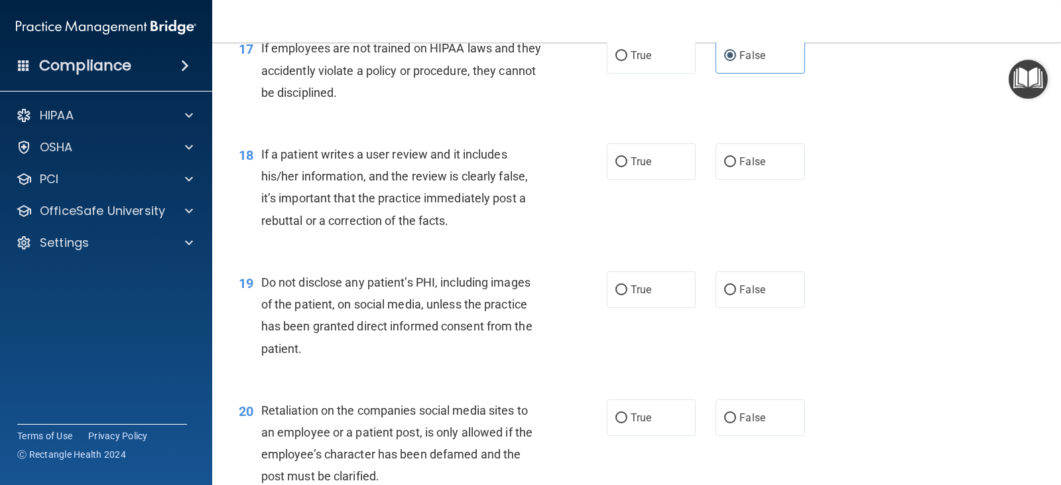
scroll to position [2122, 0]
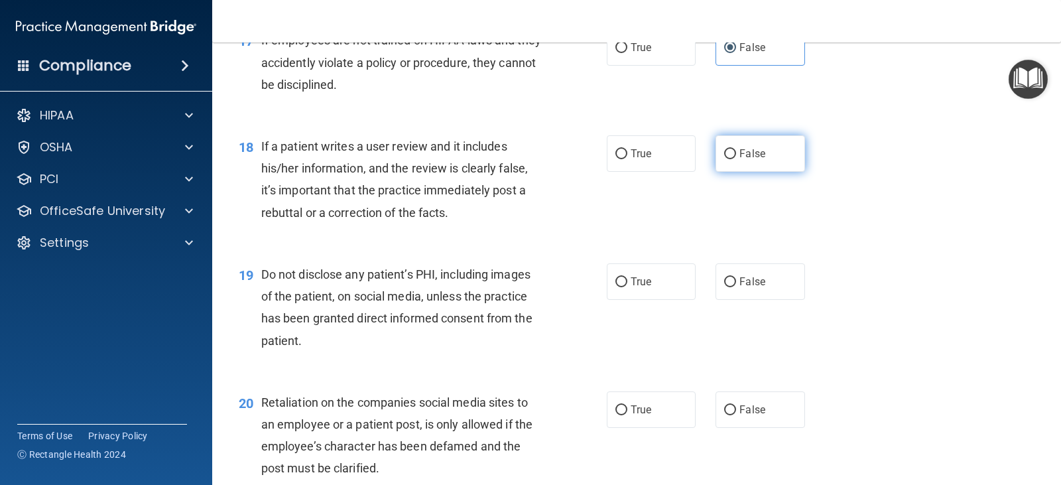
click at [724, 154] on input "False" at bounding box center [730, 154] width 12 height 10
radio input "true"
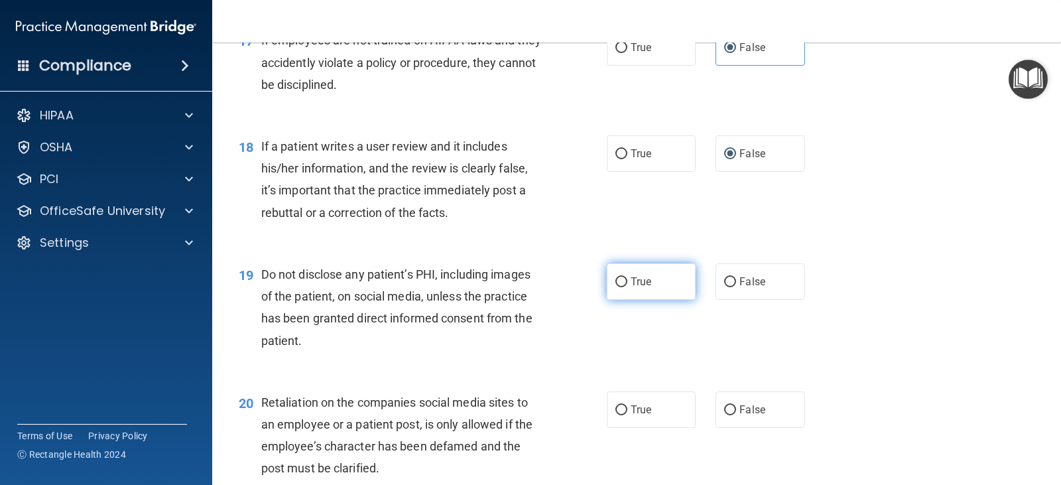
click at [619, 280] on input "True" at bounding box center [621, 282] width 12 height 10
radio input "true"
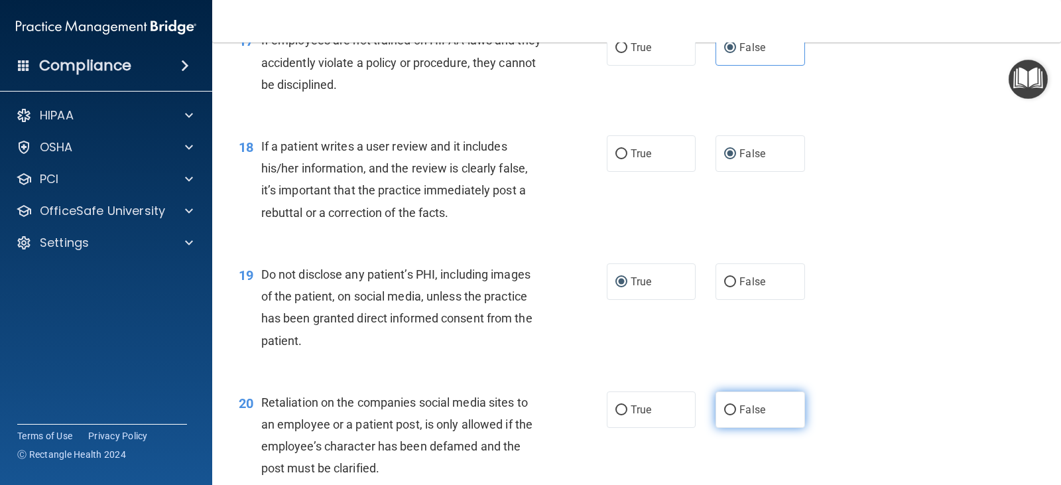
click at [724, 405] on input "False" at bounding box center [730, 410] width 12 height 10
radio input "true"
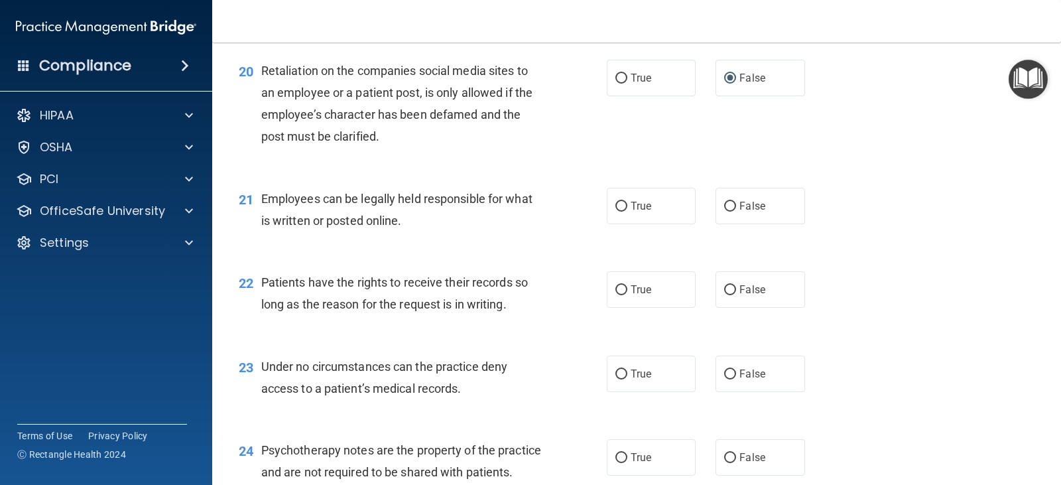
scroll to position [2520, 0]
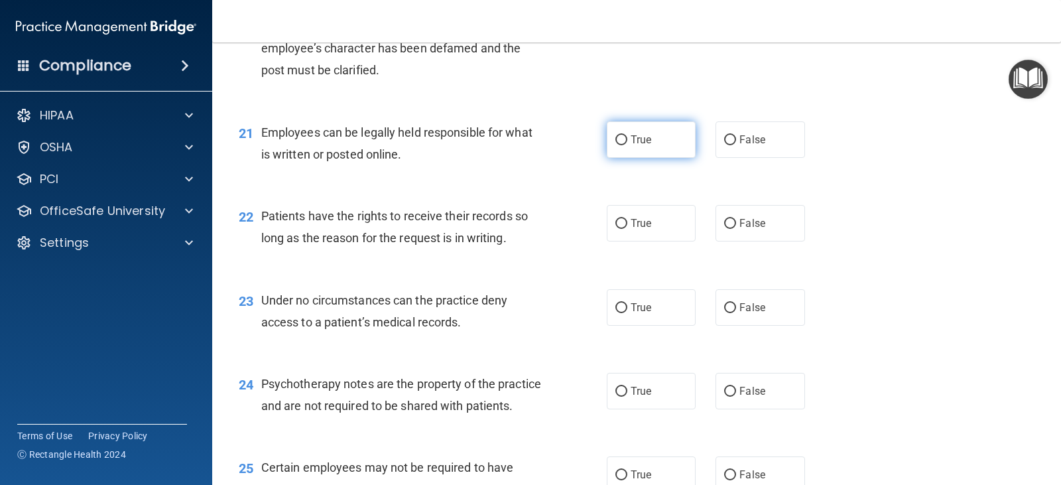
click at [617, 143] on input "True" at bounding box center [621, 140] width 12 height 10
radio input "true"
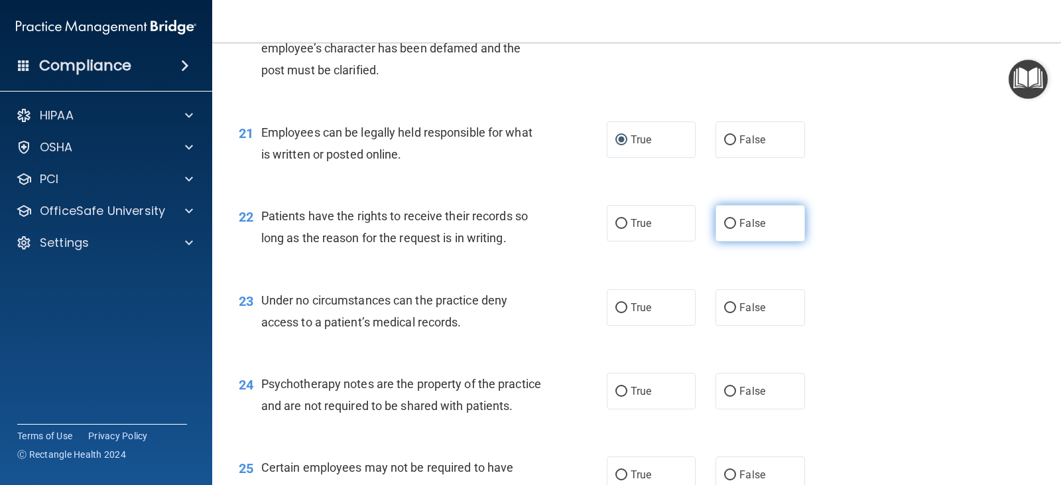
click at [724, 226] on input "False" at bounding box center [730, 224] width 12 height 10
radio input "true"
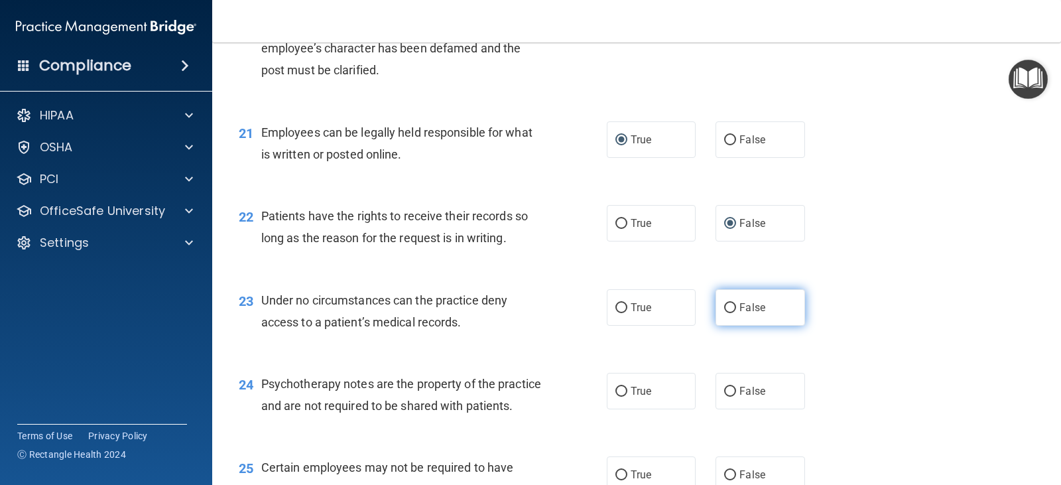
click at [728, 306] on input "False" at bounding box center [730, 308] width 12 height 10
radio input "true"
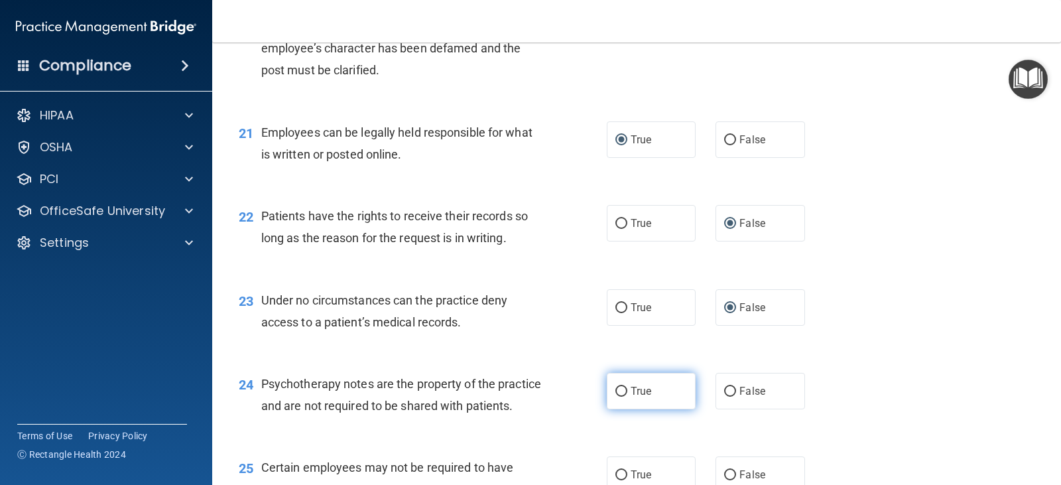
click at [617, 389] on input "True" at bounding box center [621, 392] width 12 height 10
radio input "true"
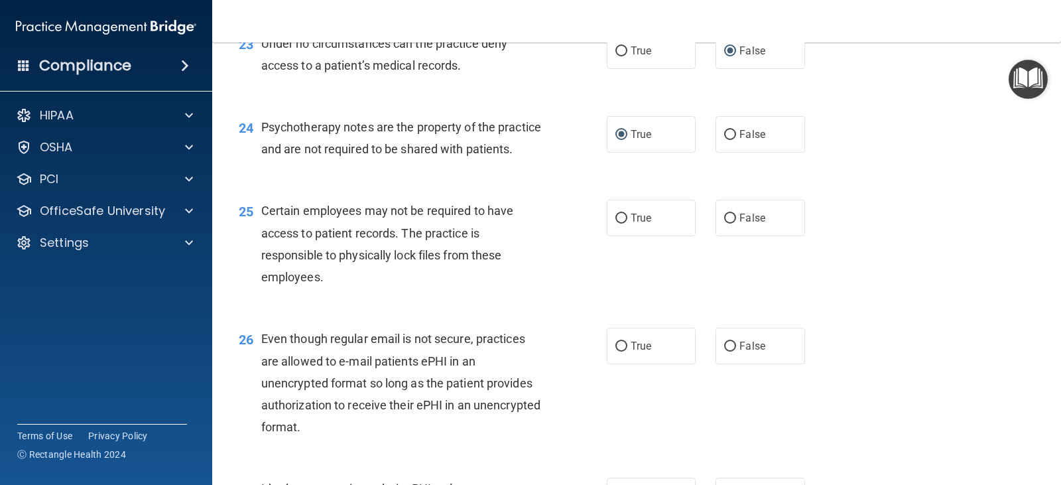
scroll to position [2785, 0]
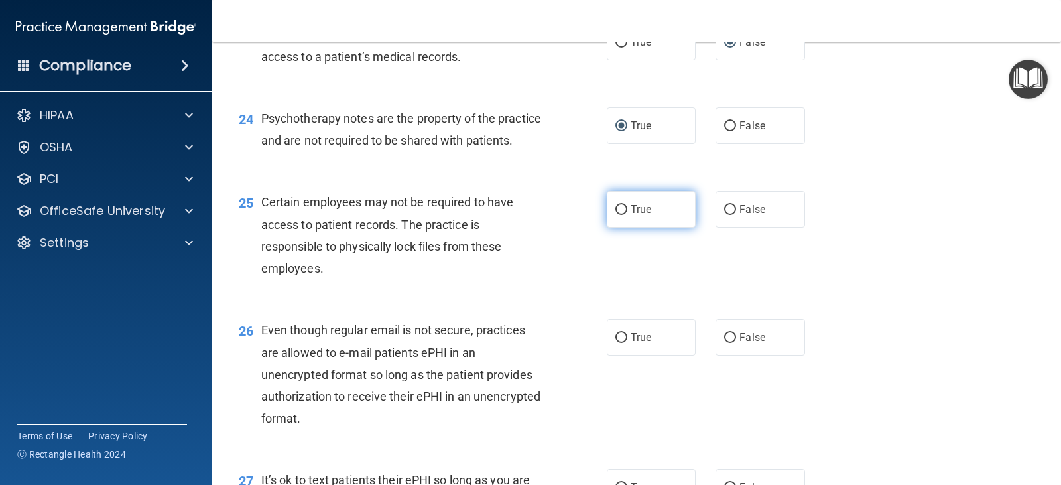
click at [620, 215] on input "True" at bounding box center [621, 210] width 12 height 10
radio input "true"
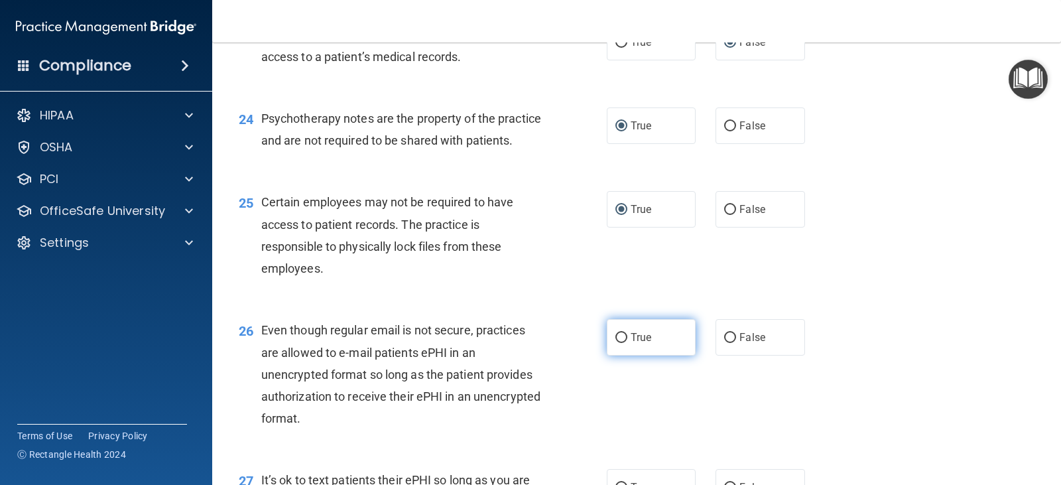
click at [619, 343] on input "True" at bounding box center [621, 338] width 12 height 10
radio input "true"
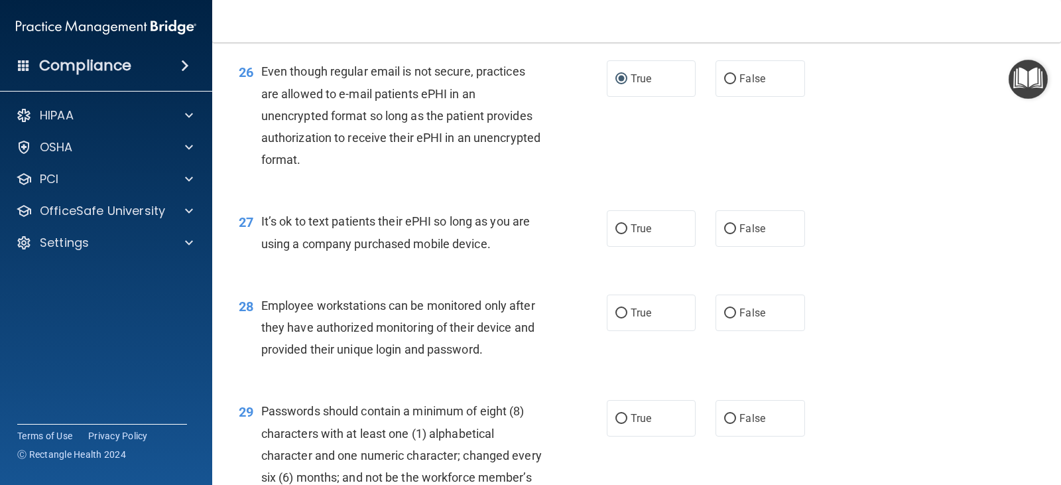
scroll to position [3050, 0]
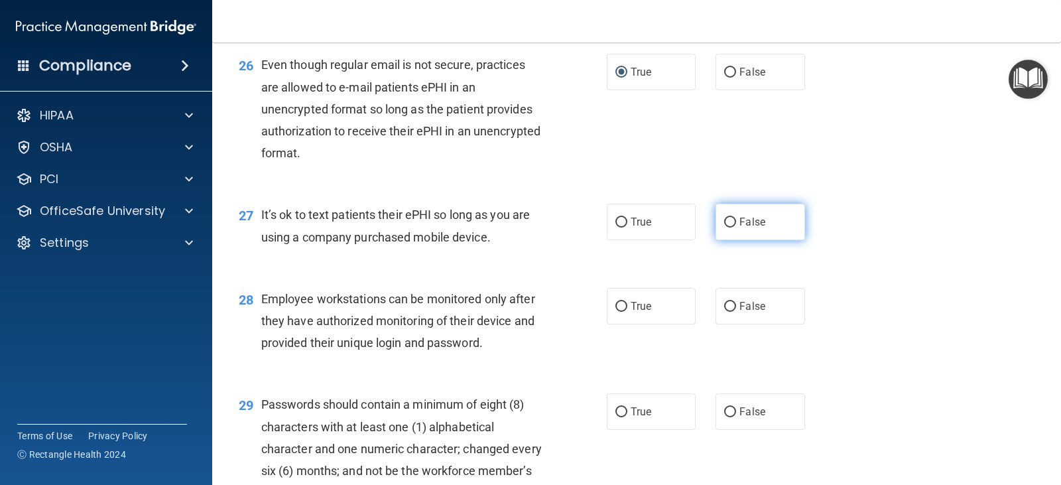
click at [724, 227] on input "False" at bounding box center [730, 222] width 12 height 10
radio input "true"
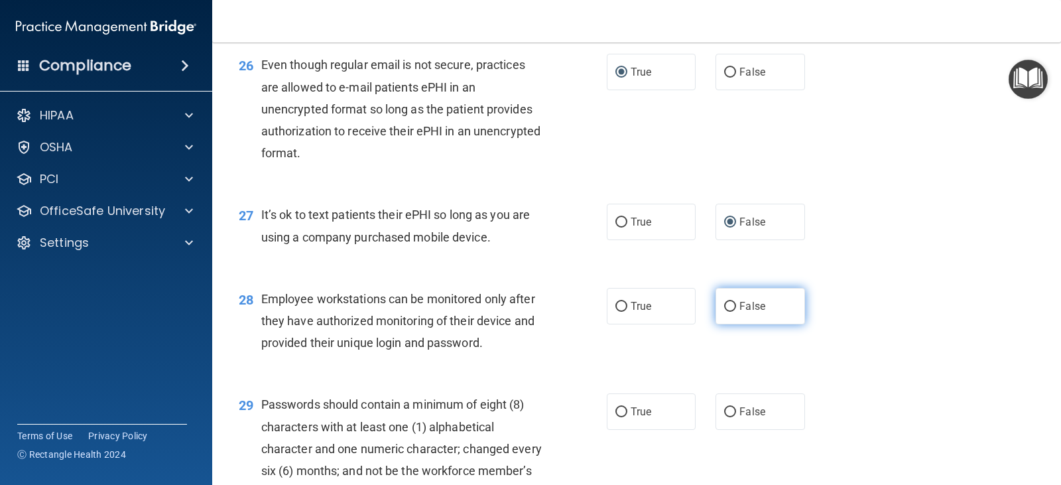
click at [724, 312] on input "False" at bounding box center [730, 307] width 12 height 10
radio input "true"
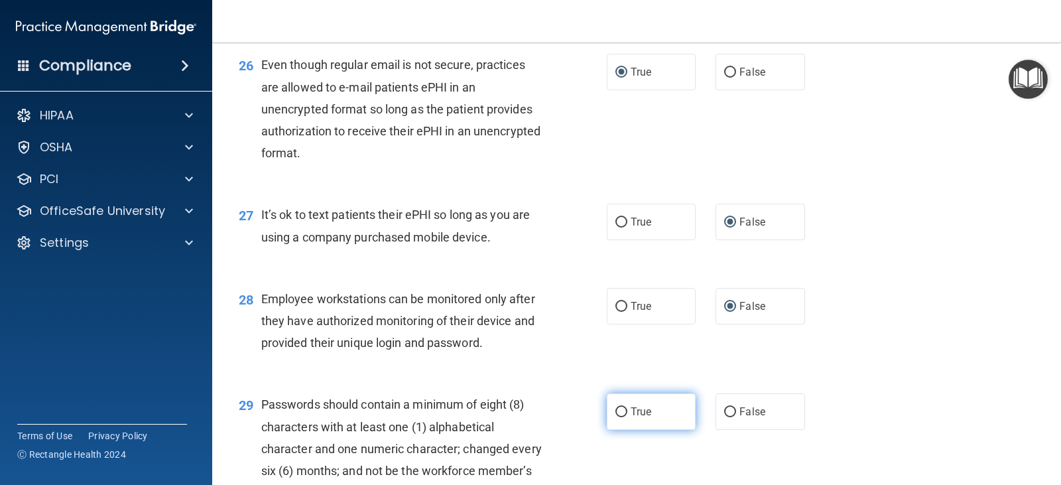
click at [620, 417] on input "True" at bounding box center [621, 412] width 12 height 10
radio input "true"
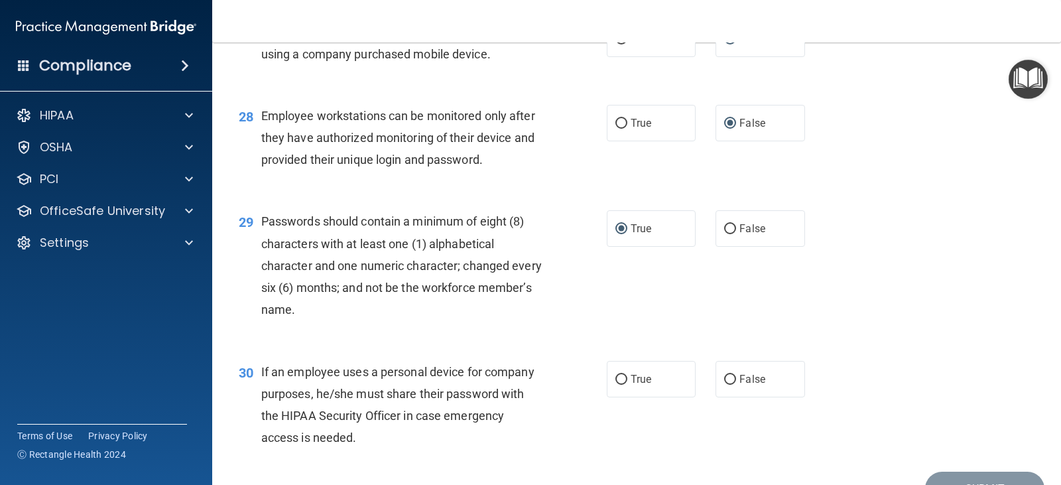
scroll to position [3249, 0]
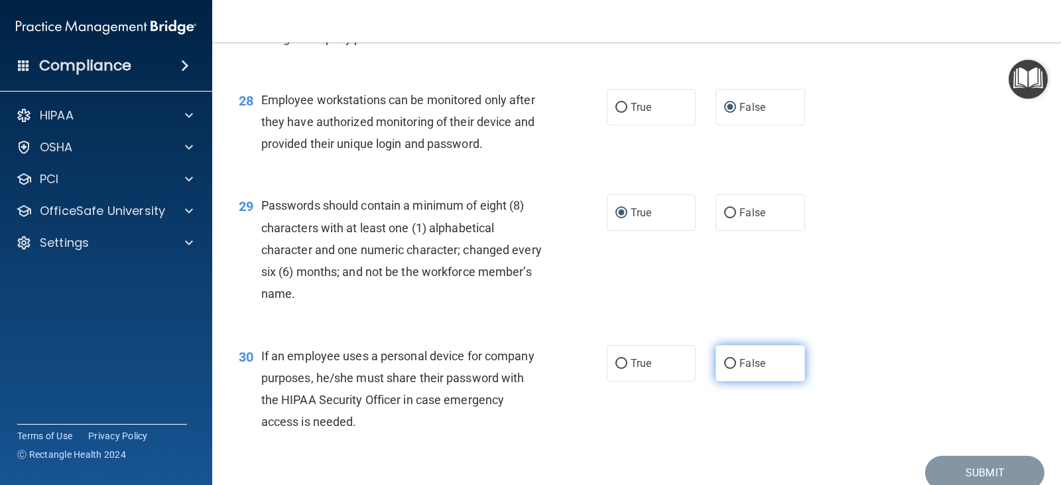
click at [724, 369] on input "False" at bounding box center [730, 364] width 12 height 10
radio input "true"
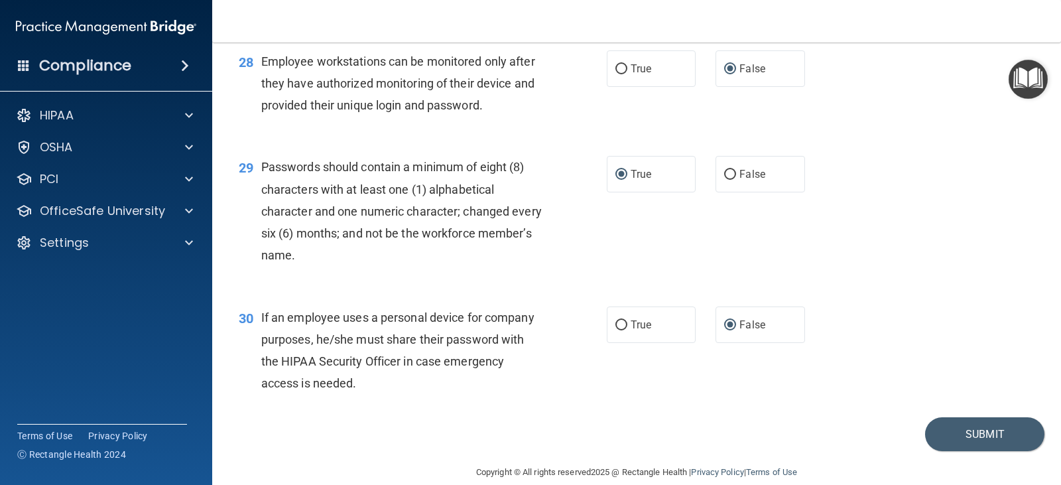
scroll to position [3329, 0]
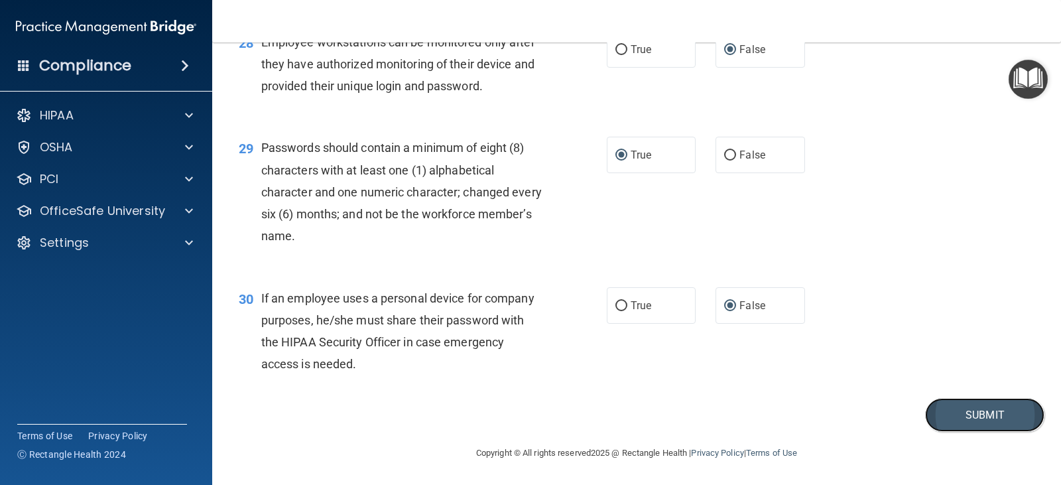
click at [966, 420] on button "Submit" at bounding box center [984, 415] width 119 height 34
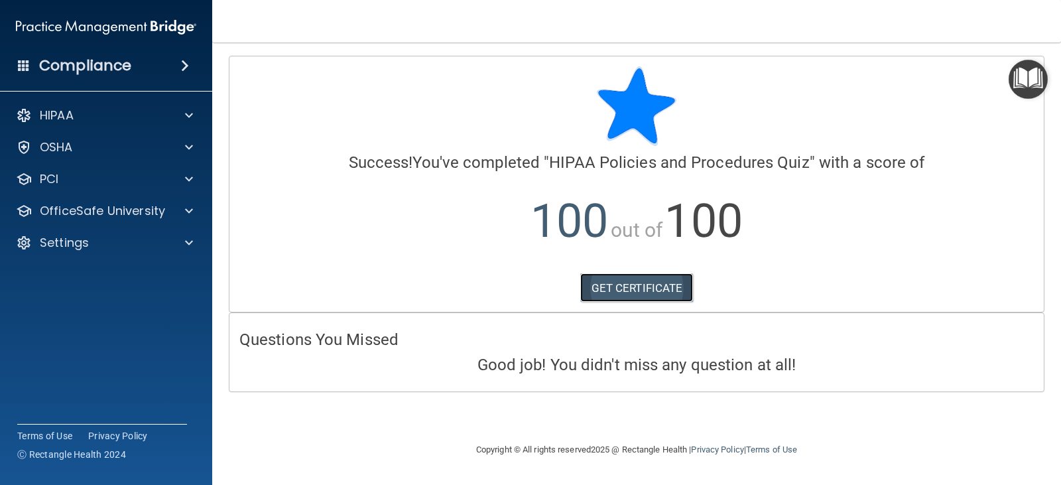
click at [615, 286] on link "GET CERTIFICATE" at bounding box center [636, 287] width 113 height 29
click at [182, 210] on div at bounding box center [186, 211] width 33 height 16
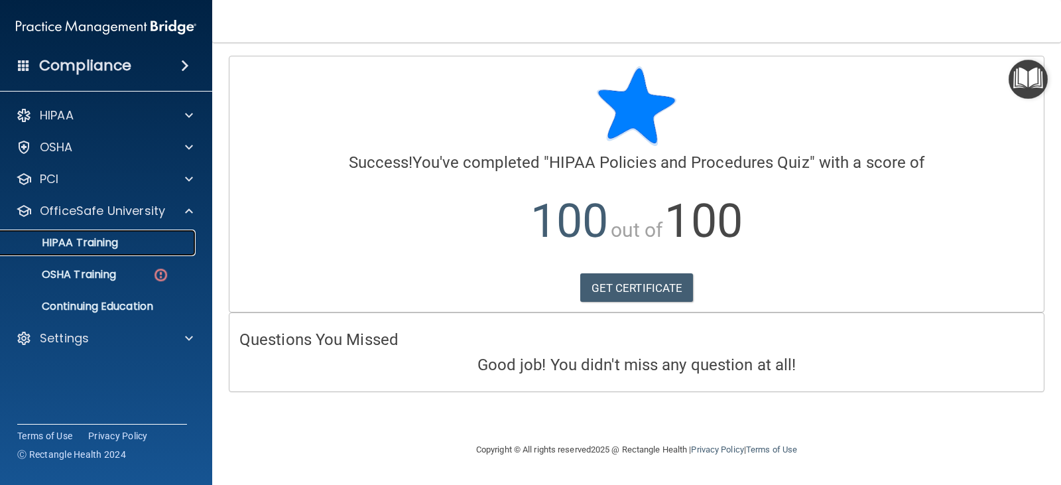
click at [124, 247] on div "HIPAA Training" at bounding box center [99, 242] width 181 height 13
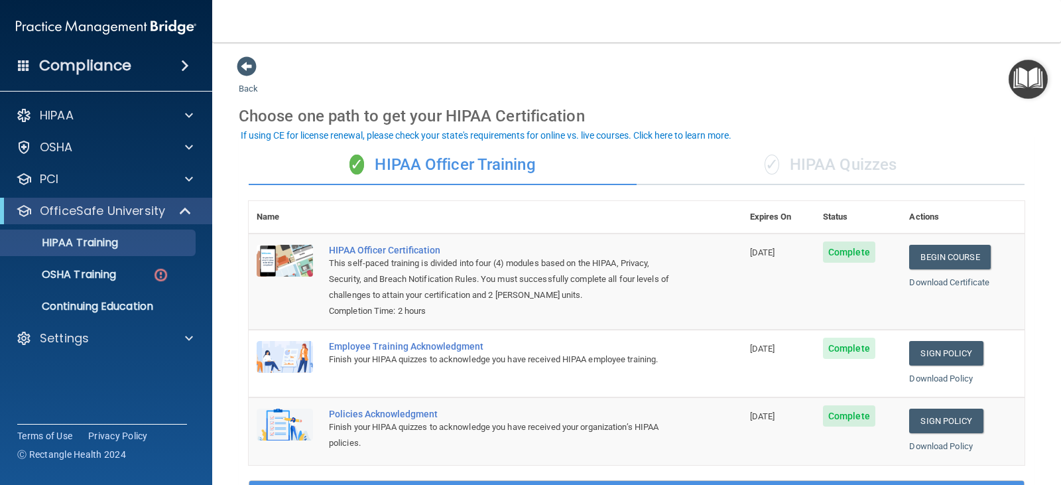
click at [849, 160] on div "✓ HIPAA Quizzes" at bounding box center [831, 165] width 388 height 40
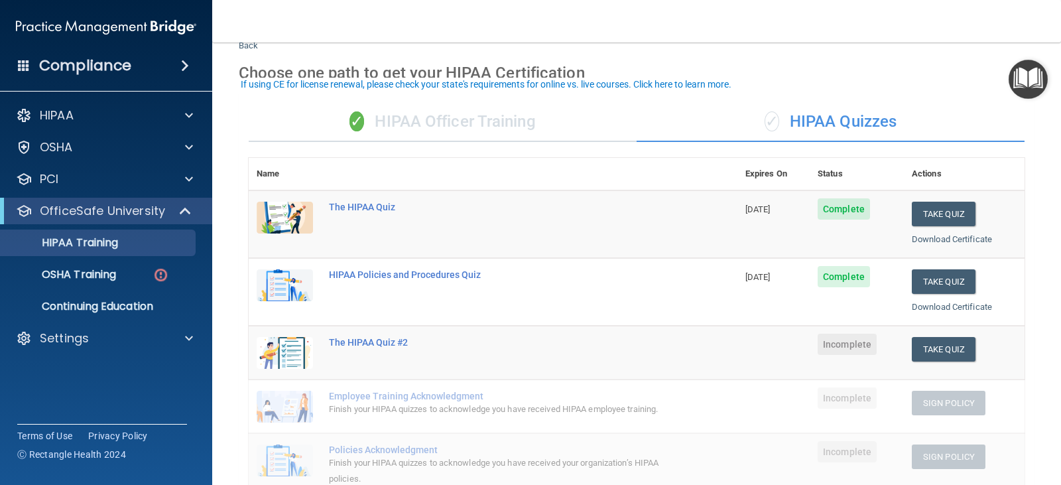
scroll to position [66, 0]
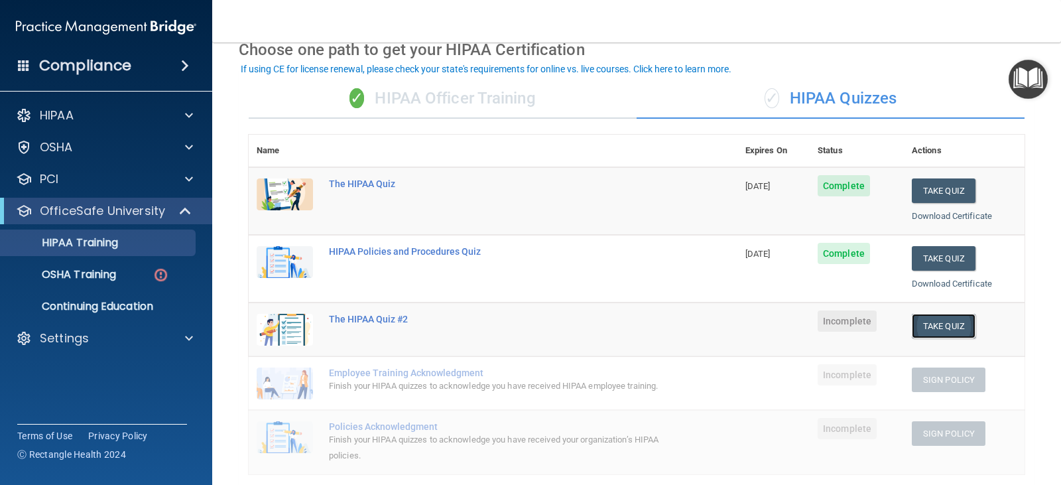
click at [936, 327] on button "Take Quiz" at bounding box center [944, 326] width 64 height 25
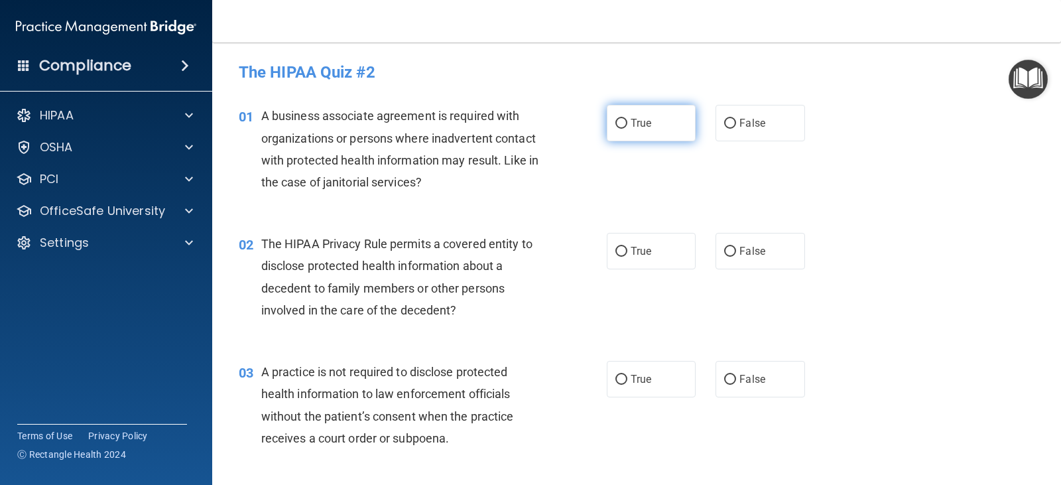
click at [617, 127] on input "True" at bounding box center [621, 124] width 12 height 10
radio input "true"
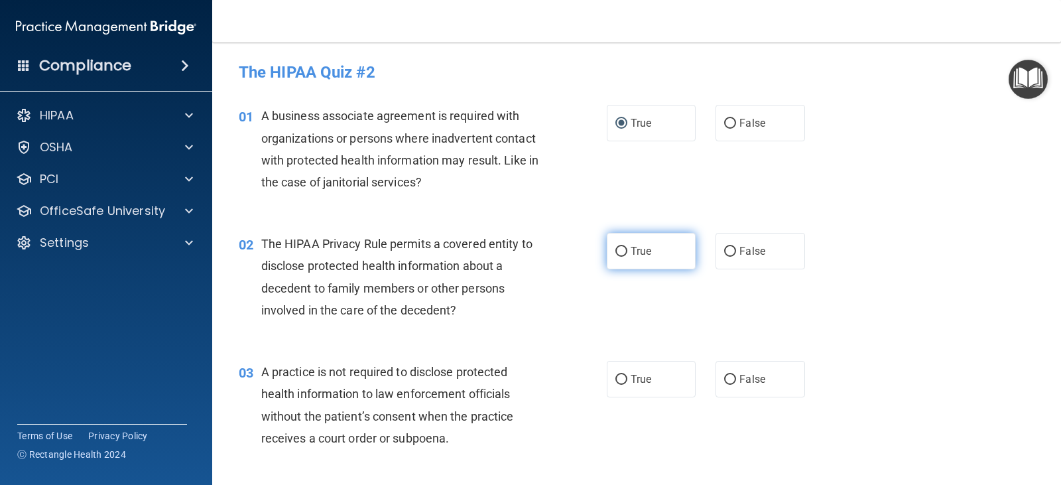
click at [621, 252] on input "True" at bounding box center [621, 252] width 12 height 10
radio input "true"
click at [617, 379] on input "True" at bounding box center [621, 380] width 12 height 10
radio input "true"
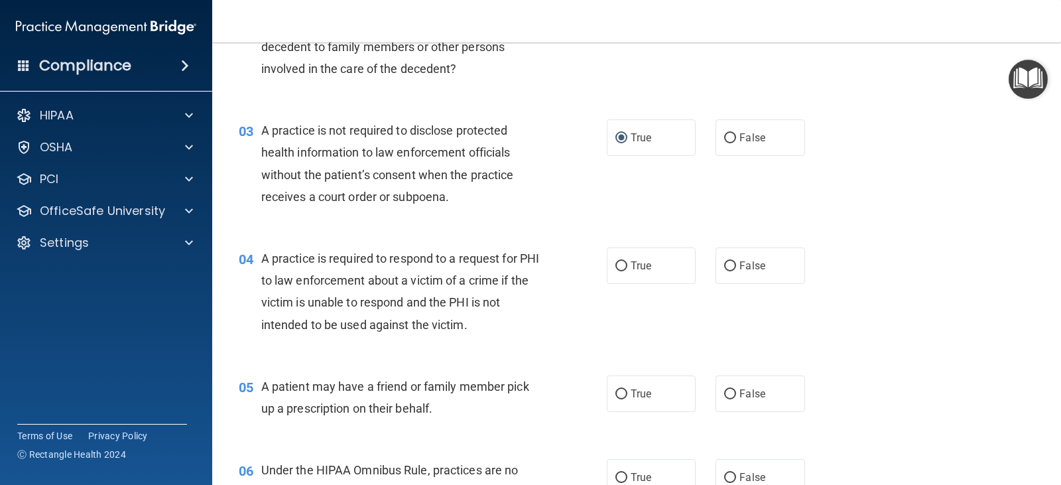
scroll to position [265, 0]
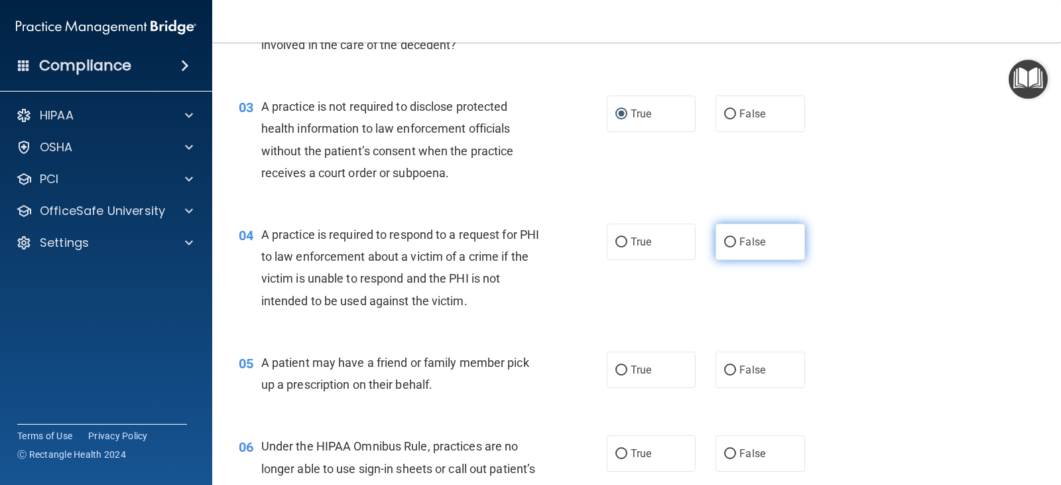
click at [725, 239] on input "False" at bounding box center [730, 242] width 12 height 10
radio input "true"
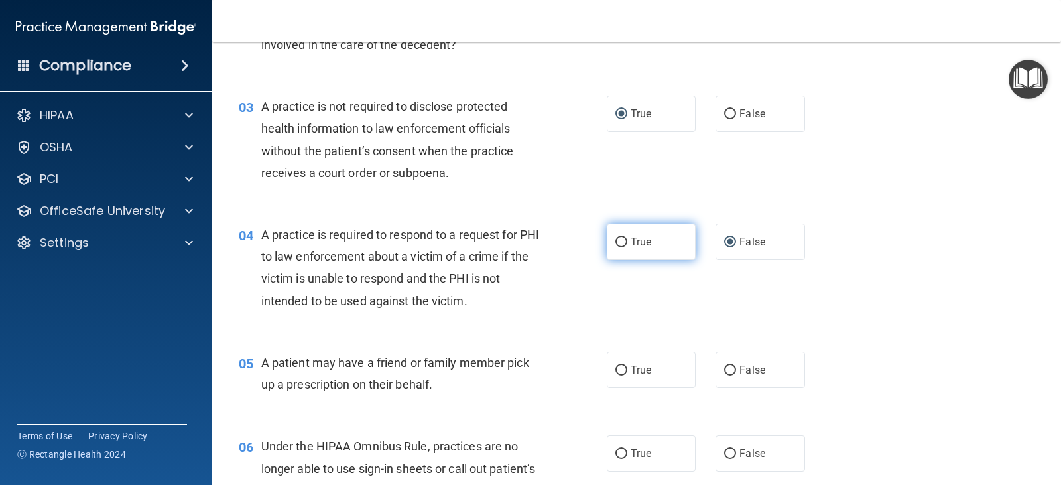
click at [618, 242] on input "True" at bounding box center [621, 242] width 12 height 10
radio input "true"
radio input "false"
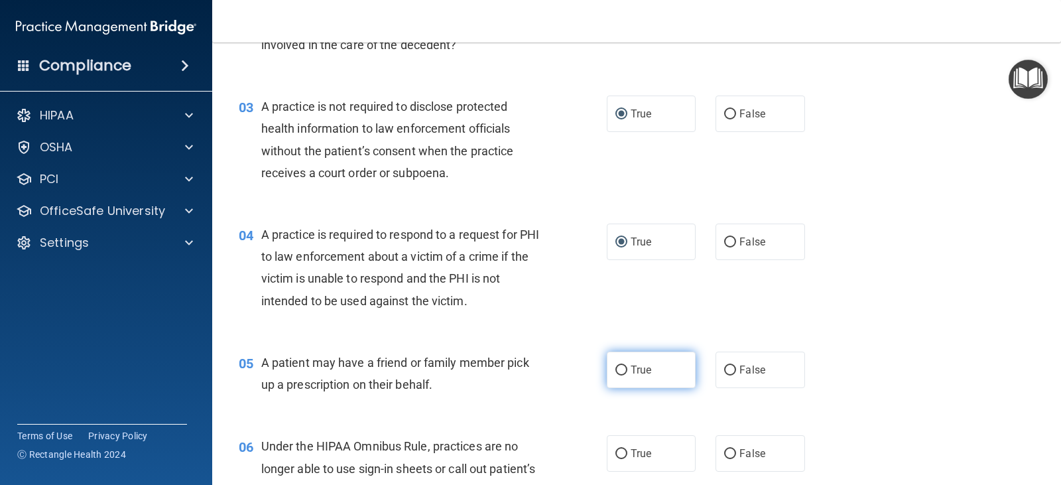
click at [619, 373] on input "True" at bounding box center [621, 370] width 12 height 10
radio input "true"
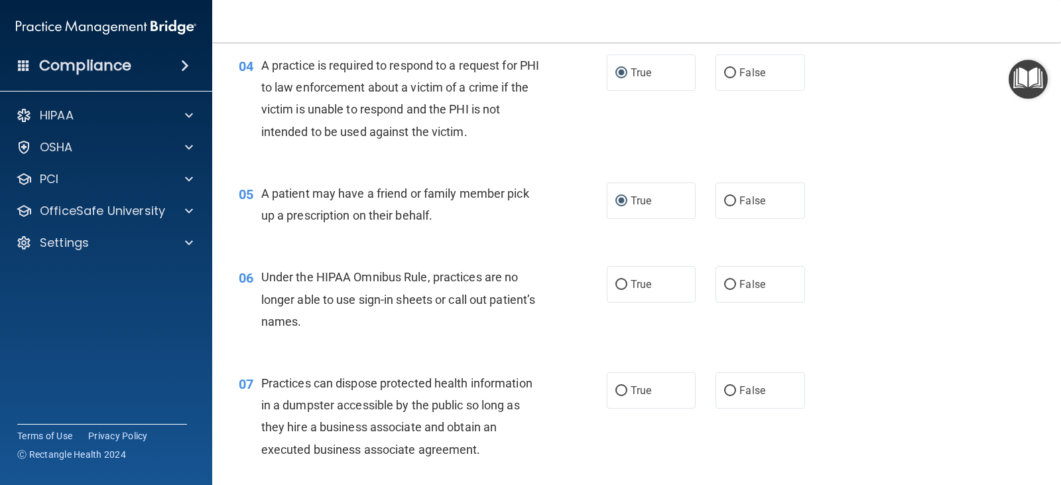
scroll to position [464, 0]
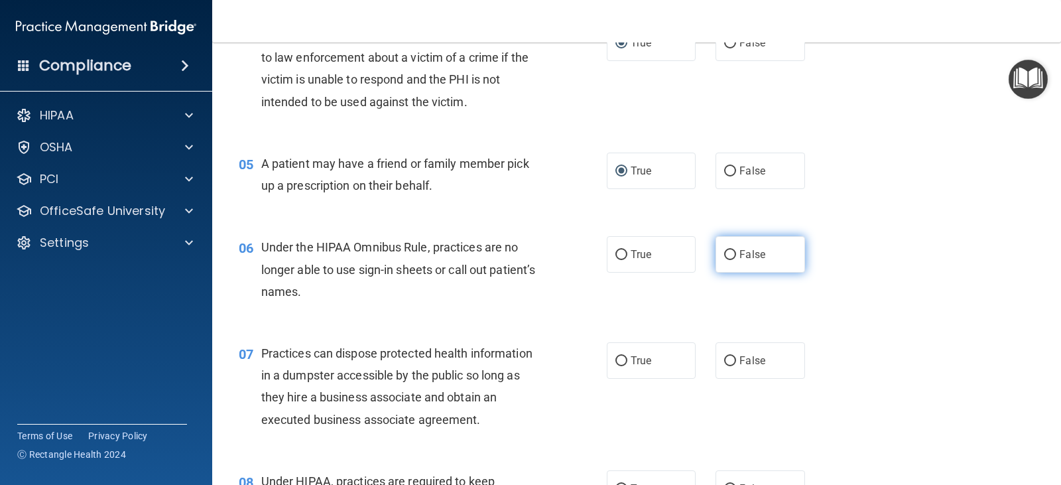
click at [727, 253] on input "False" at bounding box center [730, 255] width 12 height 10
radio input "true"
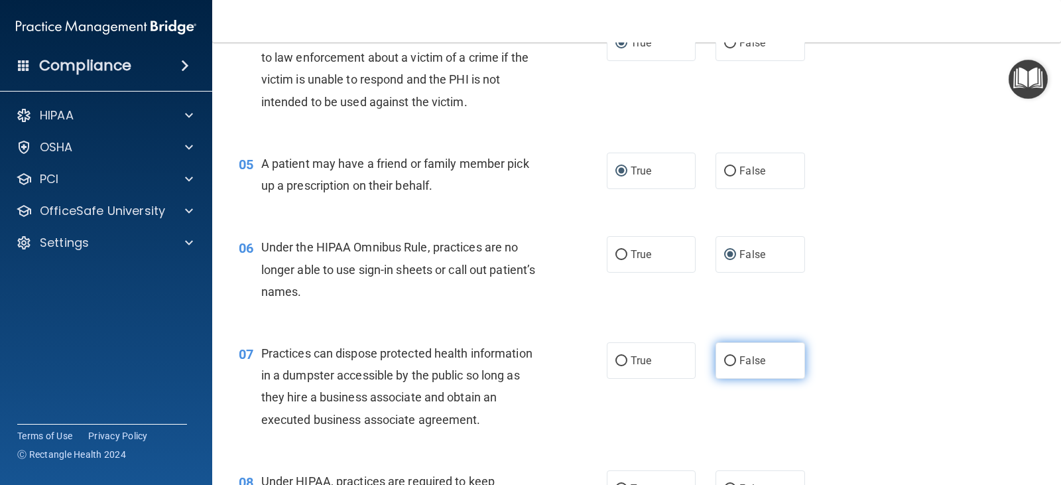
click at [727, 360] on input "False" at bounding box center [730, 361] width 12 height 10
radio input "true"
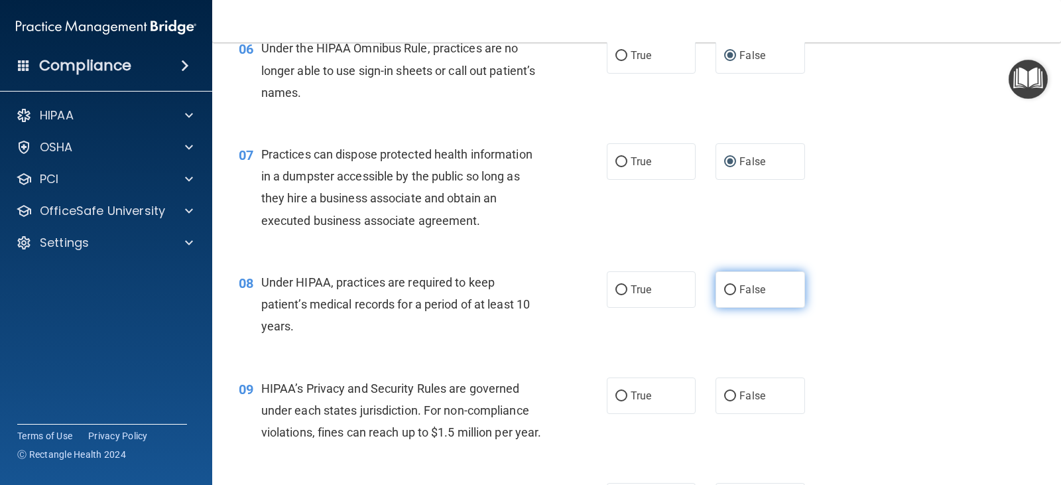
scroll to position [729, 0]
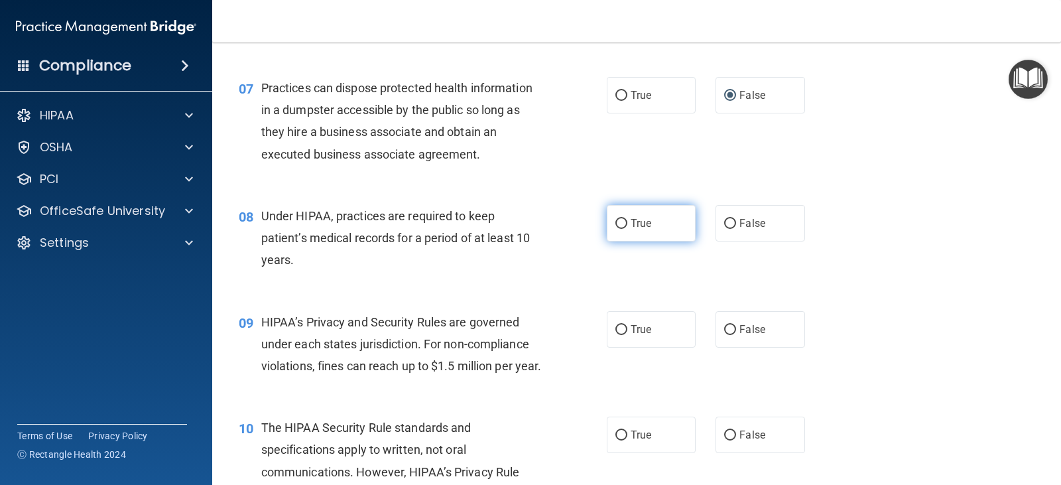
click at [617, 222] on input "True" at bounding box center [621, 224] width 12 height 10
radio input "true"
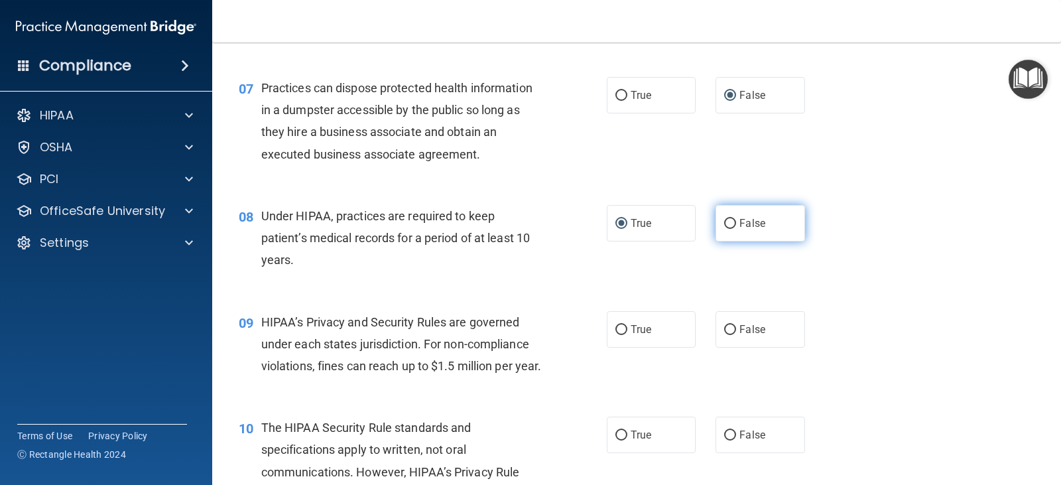
click at [725, 223] on input "False" at bounding box center [730, 224] width 12 height 10
radio input "true"
radio input "false"
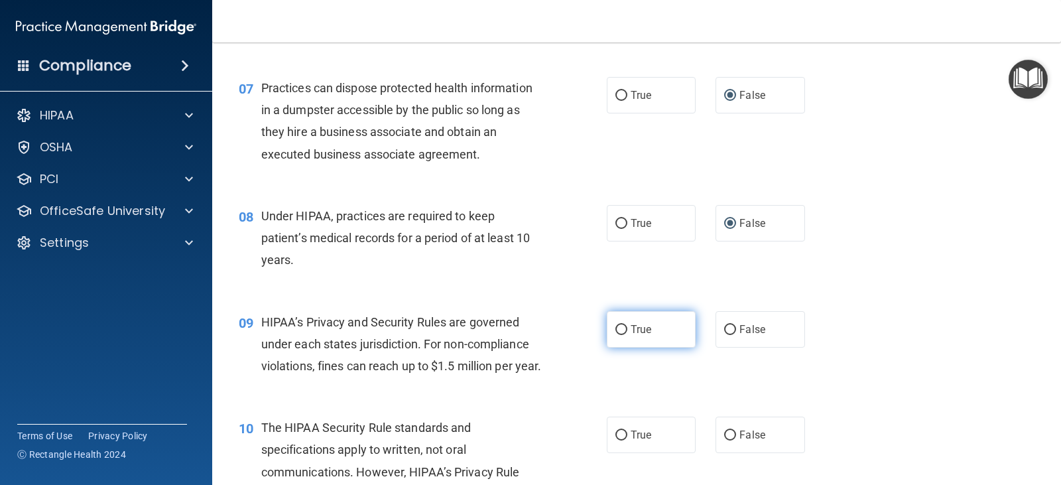
click at [617, 328] on input "True" at bounding box center [621, 330] width 12 height 10
radio input "true"
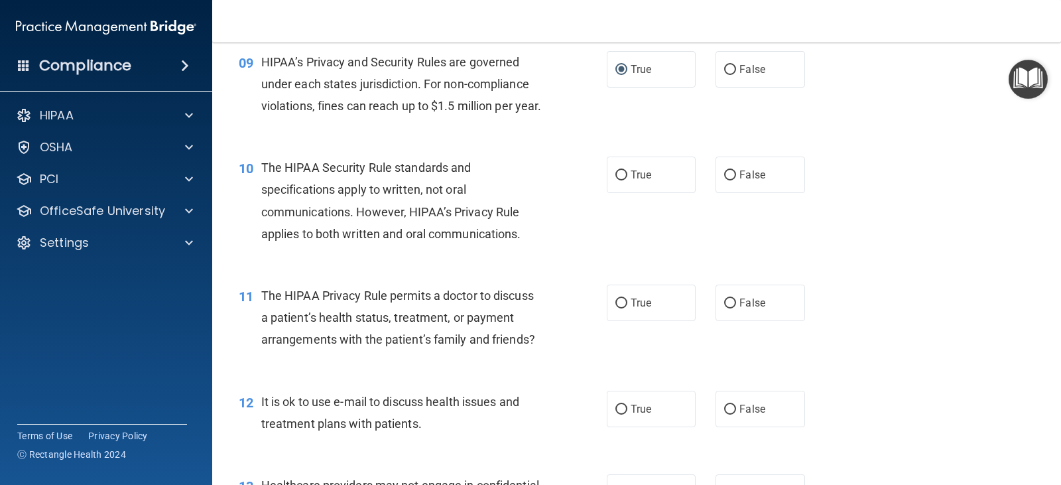
scroll to position [995, 0]
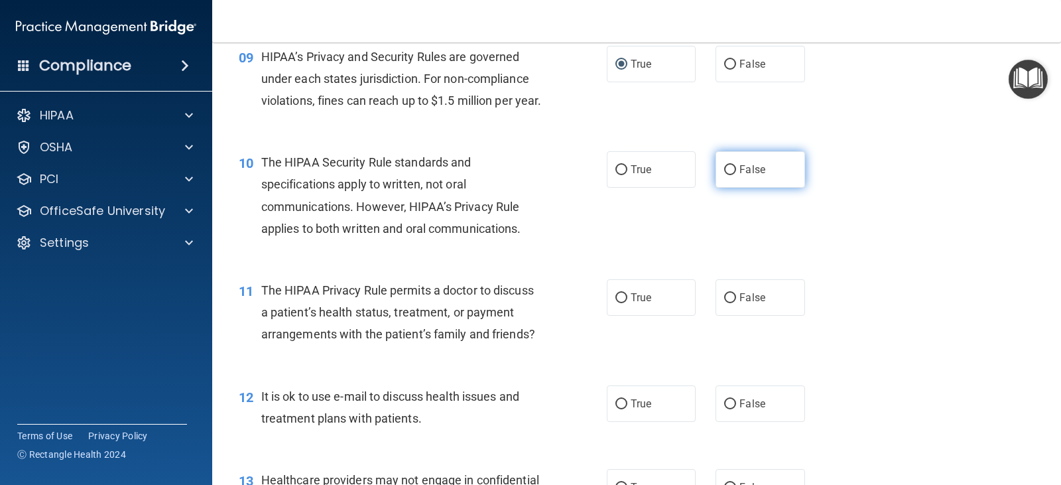
click at [726, 175] on input "False" at bounding box center [730, 170] width 12 height 10
radio input "true"
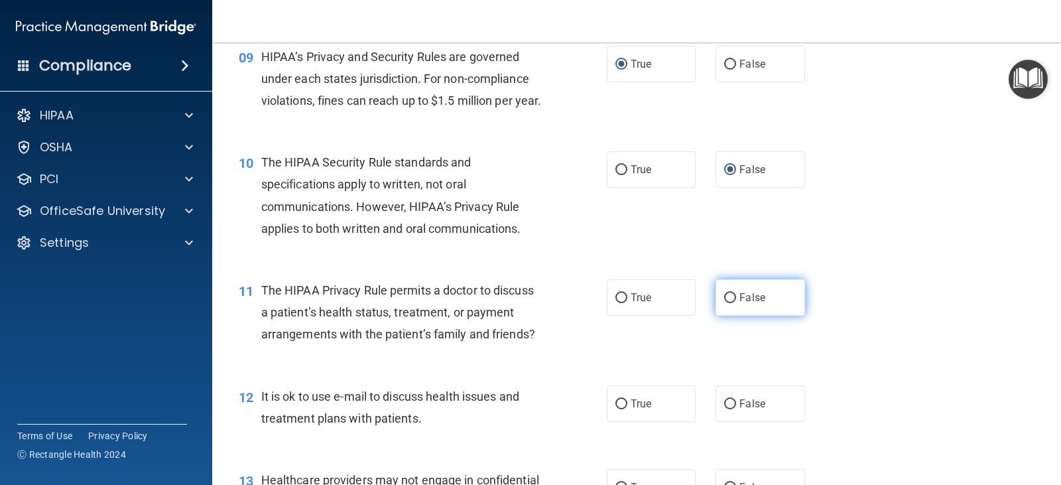
click at [724, 303] on input "False" at bounding box center [730, 298] width 12 height 10
radio input "true"
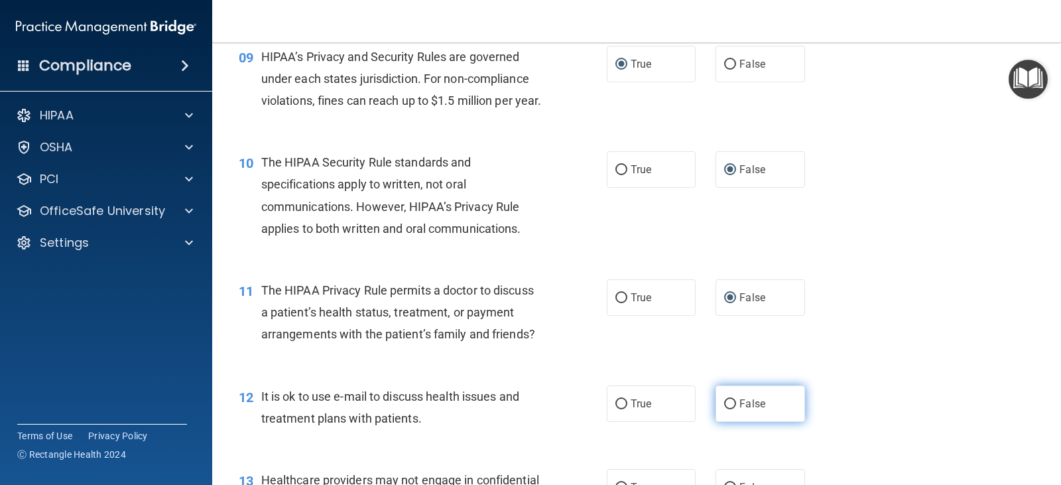
click at [724, 409] on input "False" at bounding box center [730, 404] width 12 height 10
radio input "true"
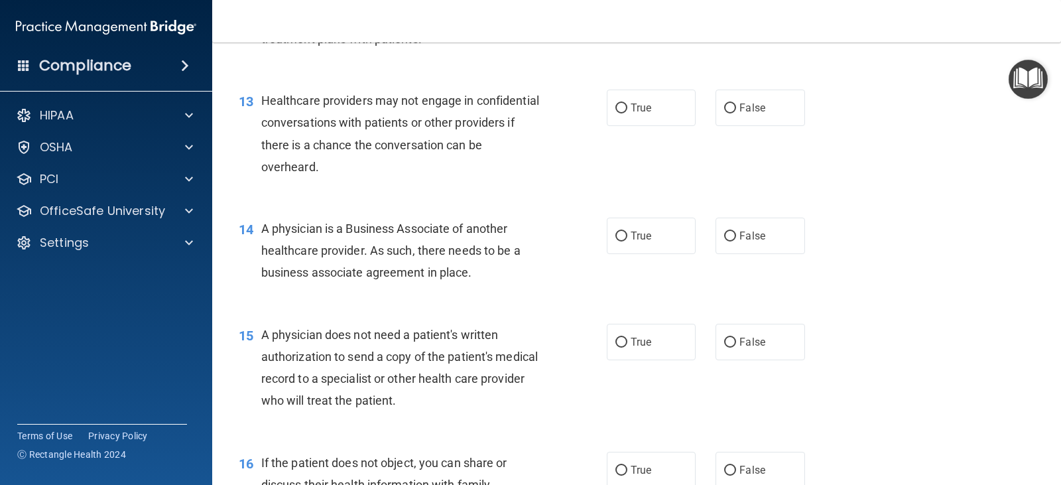
scroll to position [1392, 0]
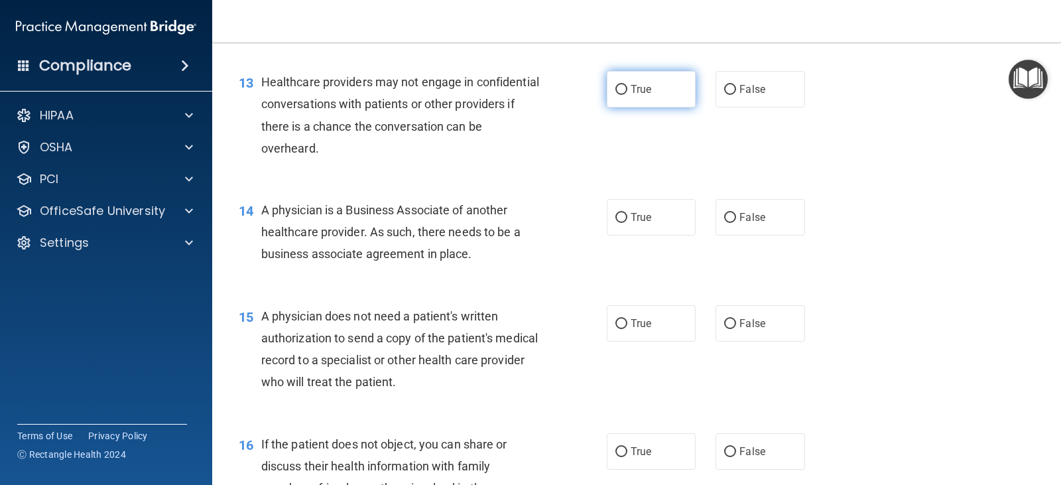
click at [617, 95] on input "True" at bounding box center [621, 90] width 12 height 10
radio input "true"
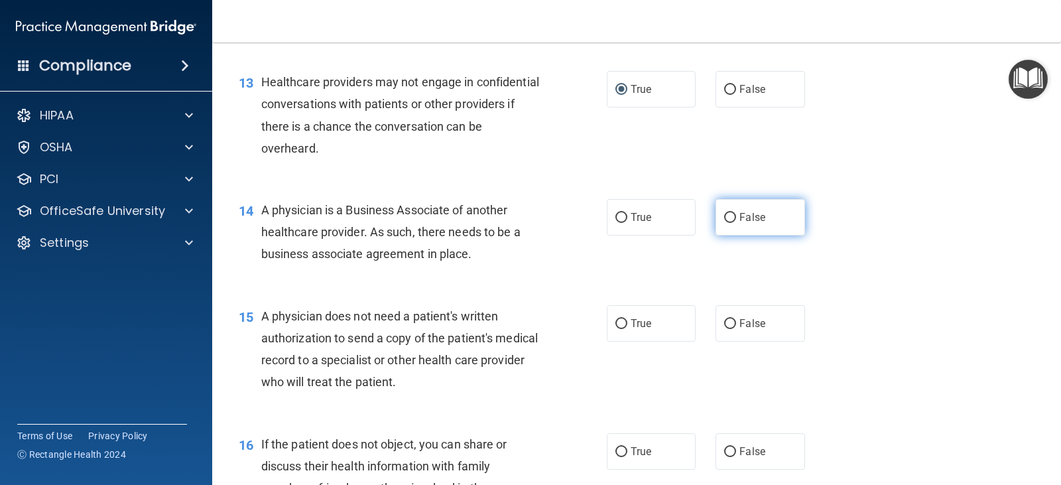
click at [724, 223] on input "False" at bounding box center [730, 218] width 12 height 10
radio input "true"
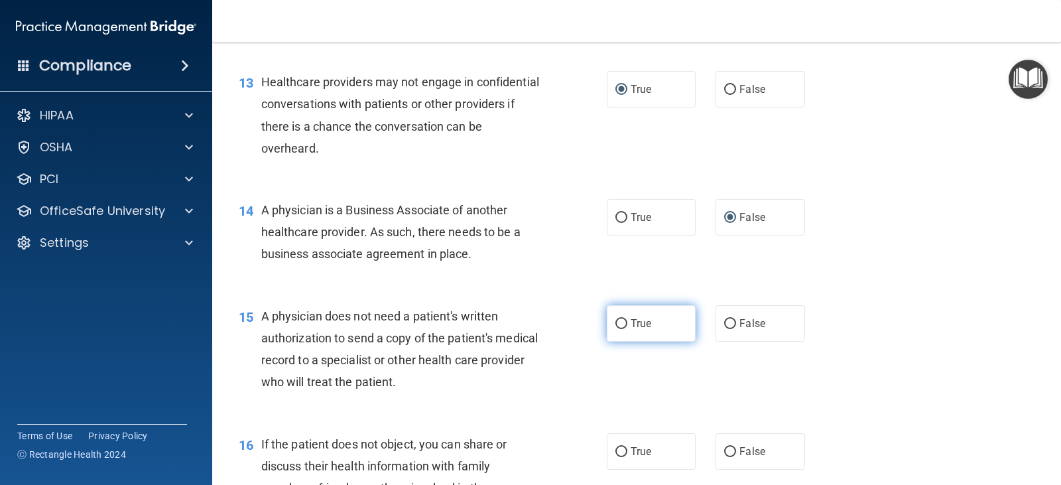
click at [615, 341] on label "True" at bounding box center [651, 323] width 89 height 36
click at [615, 329] on input "True" at bounding box center [621, 324] width 12 height 10
radio input "true"
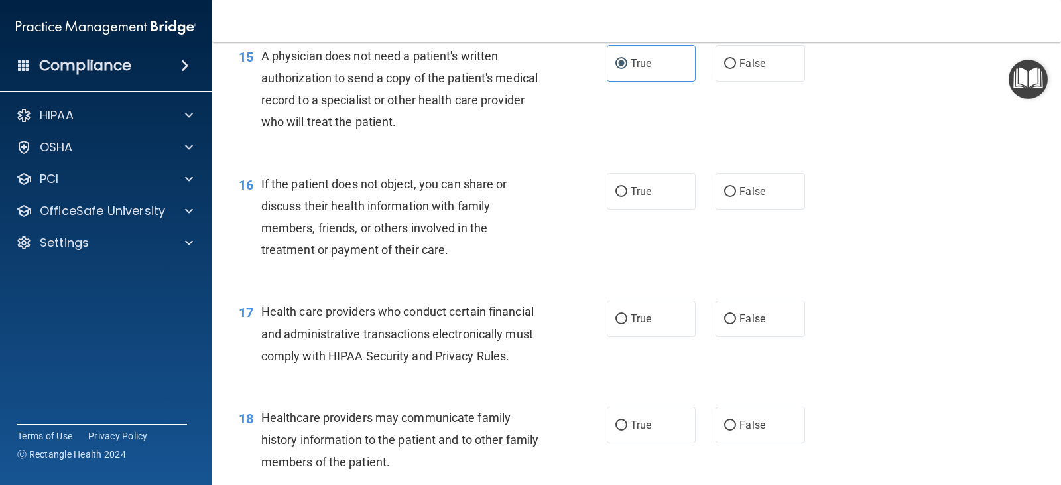
scroll to position [1658, 0]
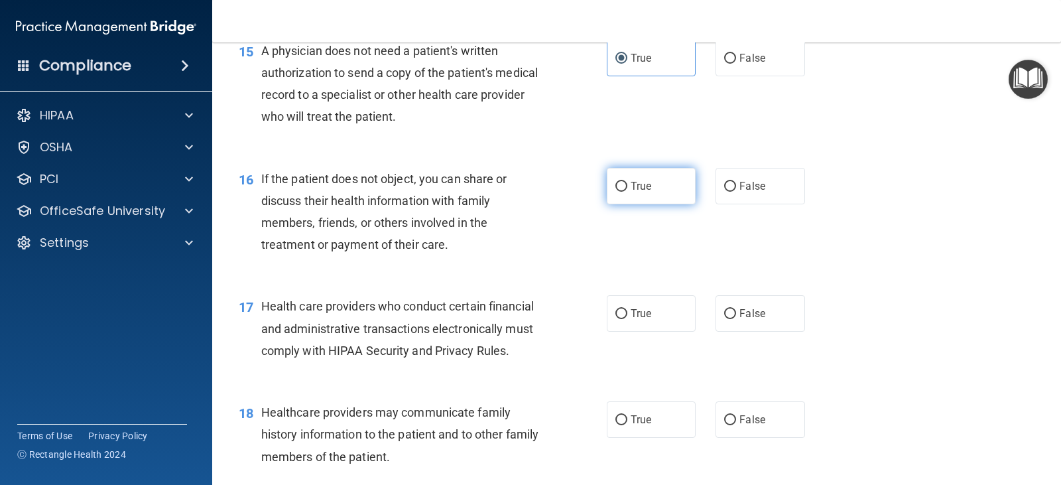
click at [619, 192] on input "True" at bounding box center [621, 187] width 12 height 10
radio input "true"
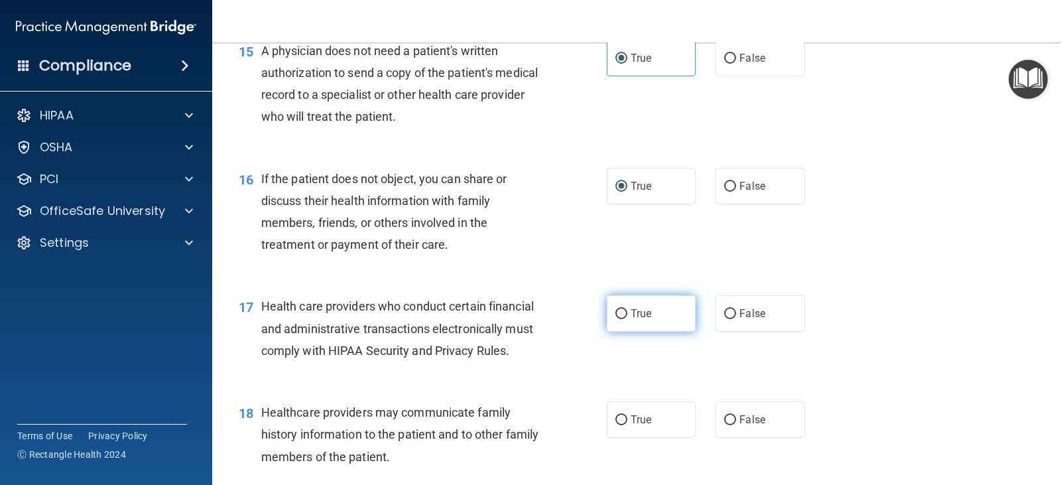
click at [616, 319] on input "True" at bounding box center [621, 314] width 12 height 10
radio input "true"
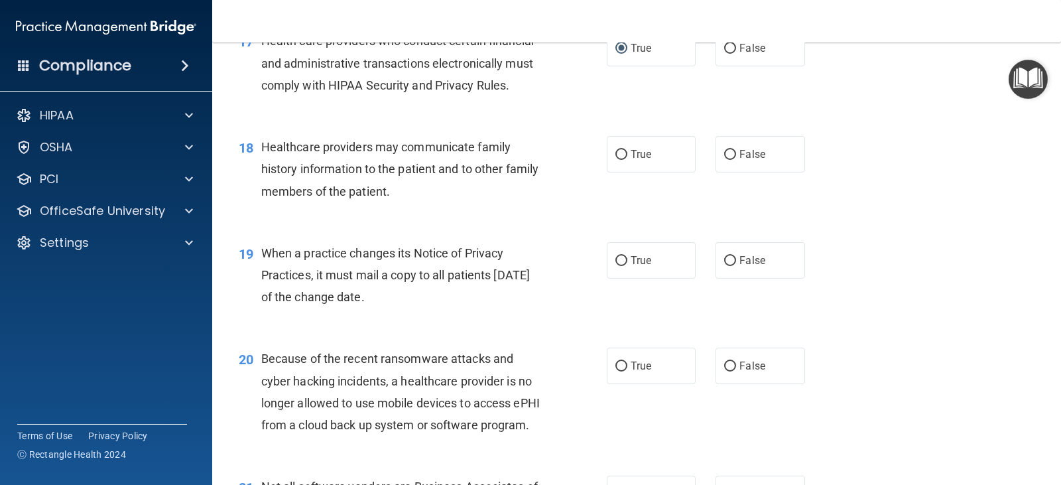
scroll to position [1989, 0]
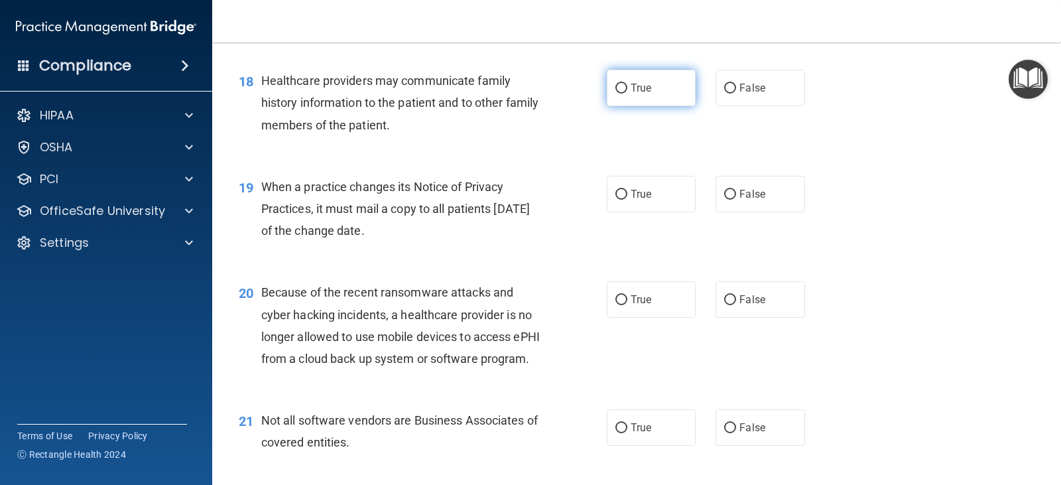
click at [621, 93] on input "True" at bounding box center [621, 89] width 12 height 10
radio input "true"
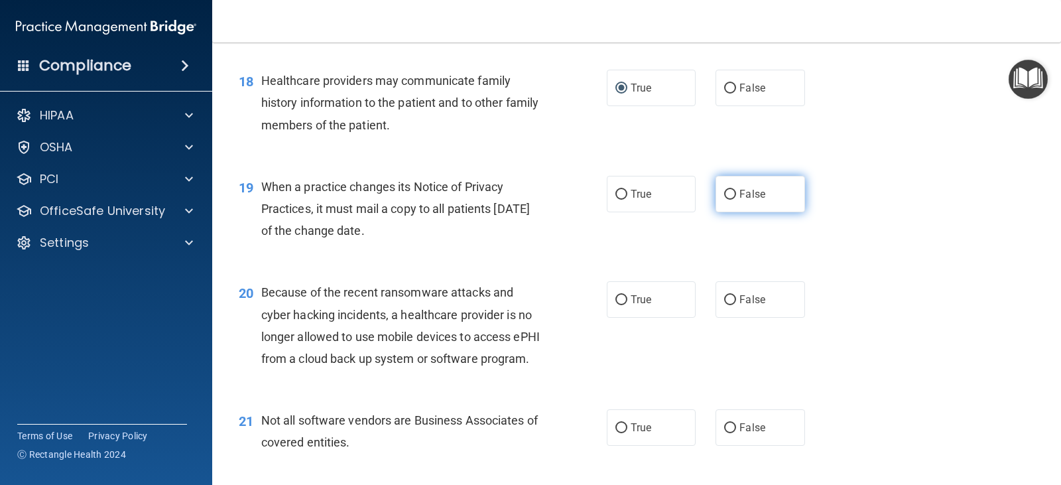
click at [724, 200] on input "False" at bounding box center [730, 195] width 12 height 10
radio input "true"
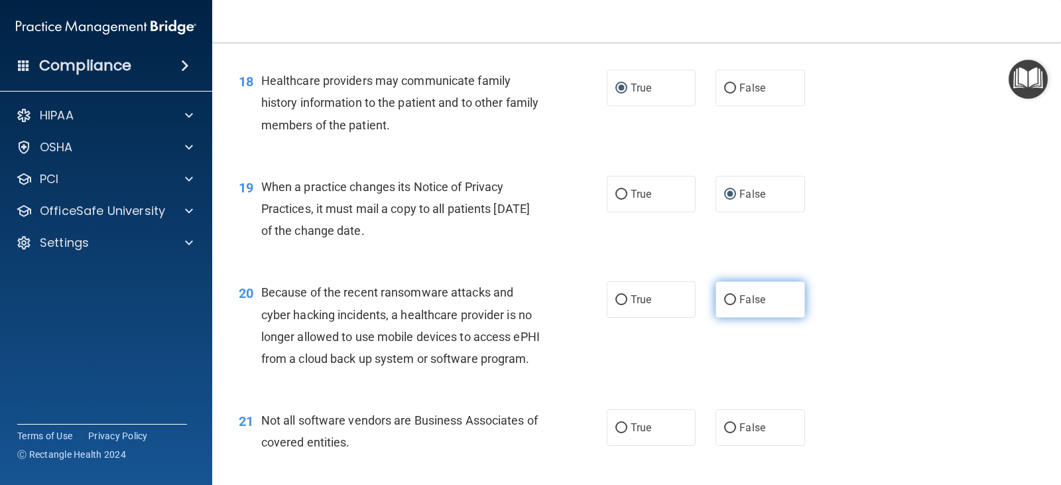
click at [720, 316] on label "False" at bounding box center [759, 299] width 89 height 36
click at [724, 305] on input "False" at bounding box center [730, 300] width 12 height 10
radio input "true"
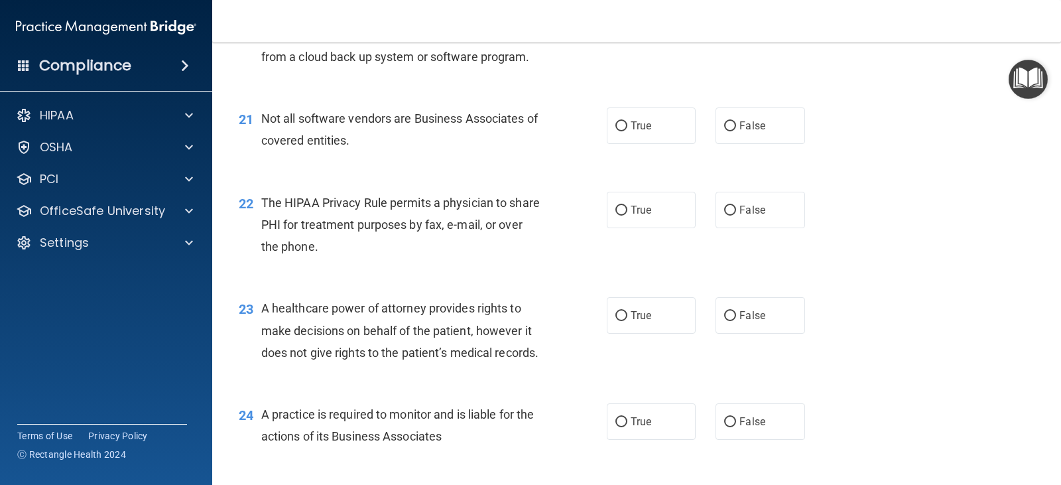
scroll to position [2321, 0]
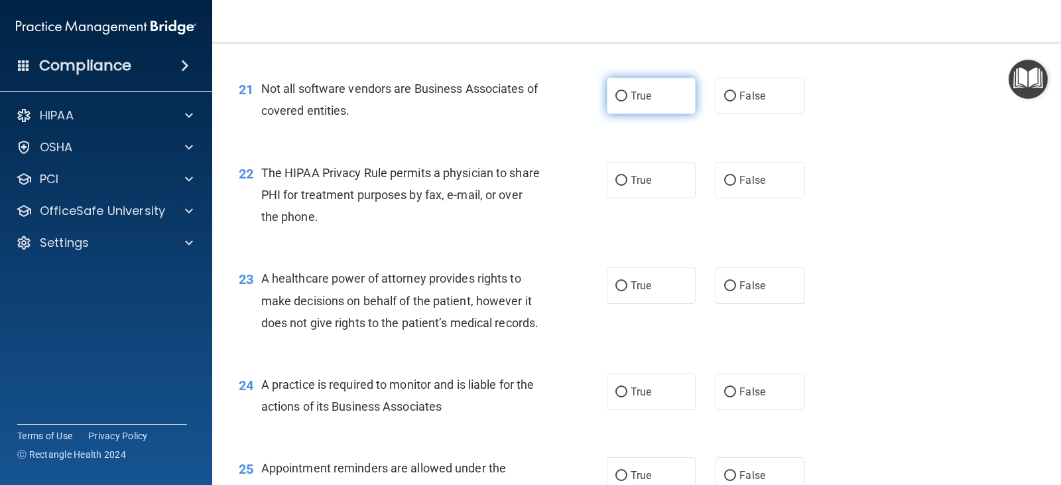
click at [621, 101] on input "True" at bounding box center [621, 97] width 12 height 10
radio input "true"
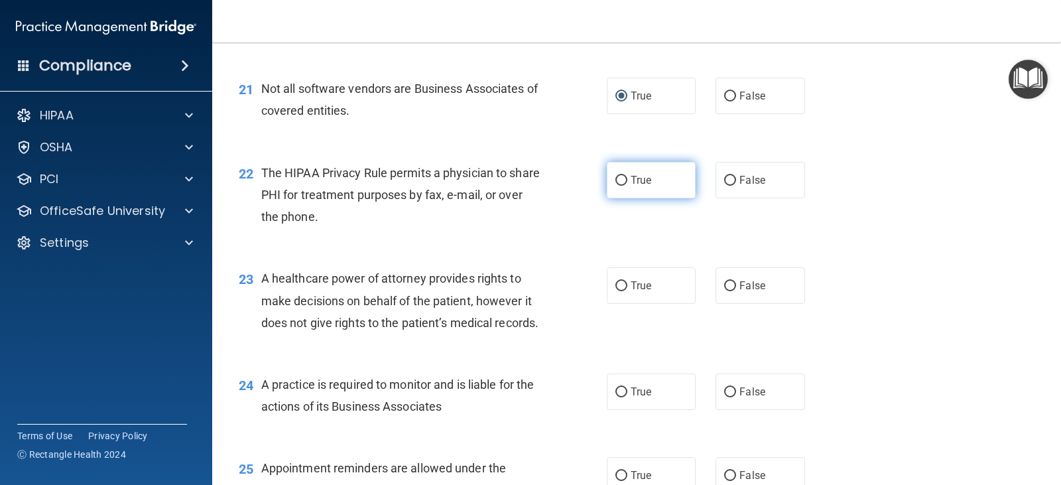
click at [615, 186] on input "True" at bounding box center [621, 181] width 12 height 10
radio input "true"
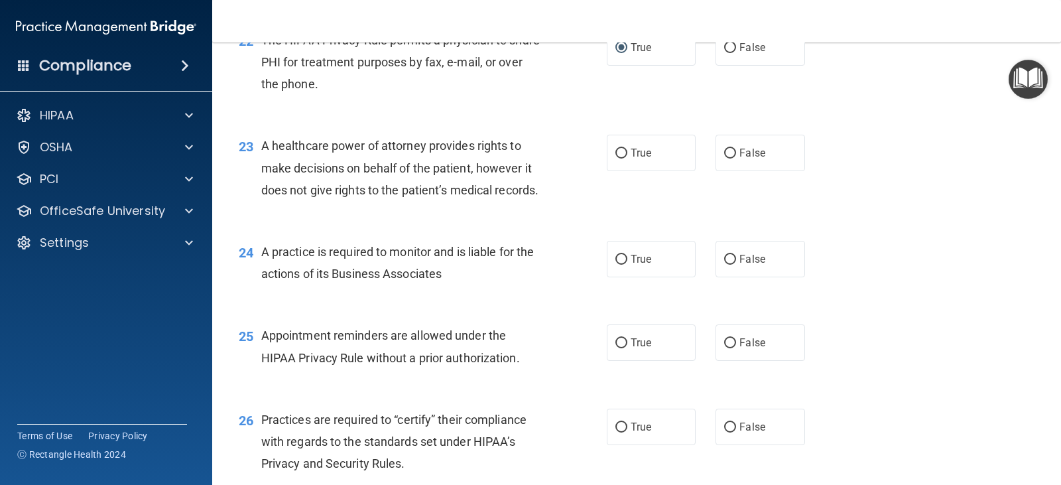
scroll to position [2520, 0]
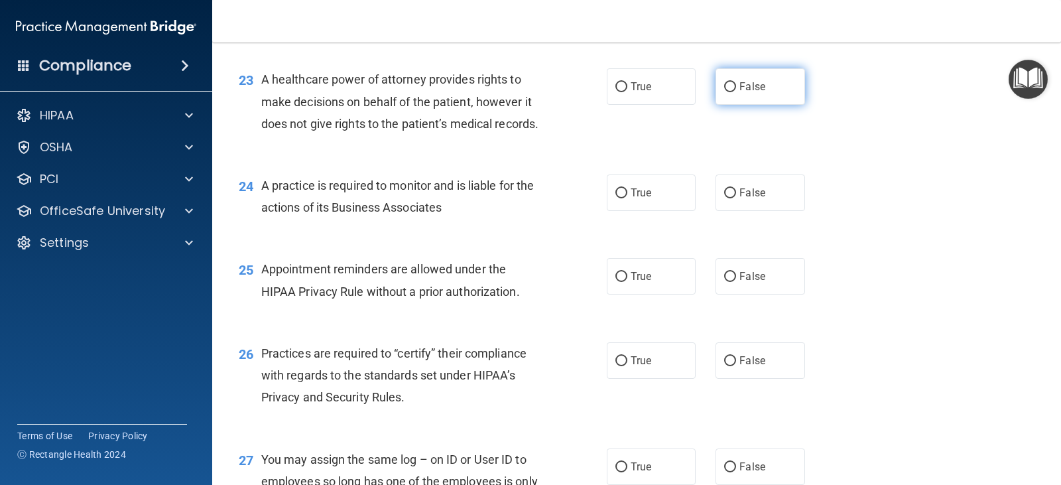
click at [725, 92] on input "False" at bounding box center [730, 87] width 12 height 10
radio input "true"
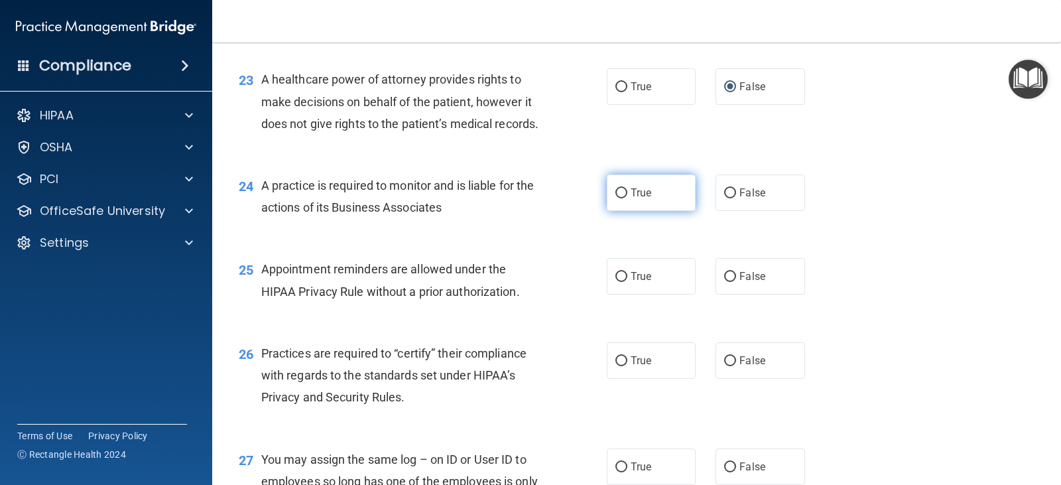
click at [615, 198] on input "True" at bounding box center [621, 193] width 12 height 10
radio input "true"
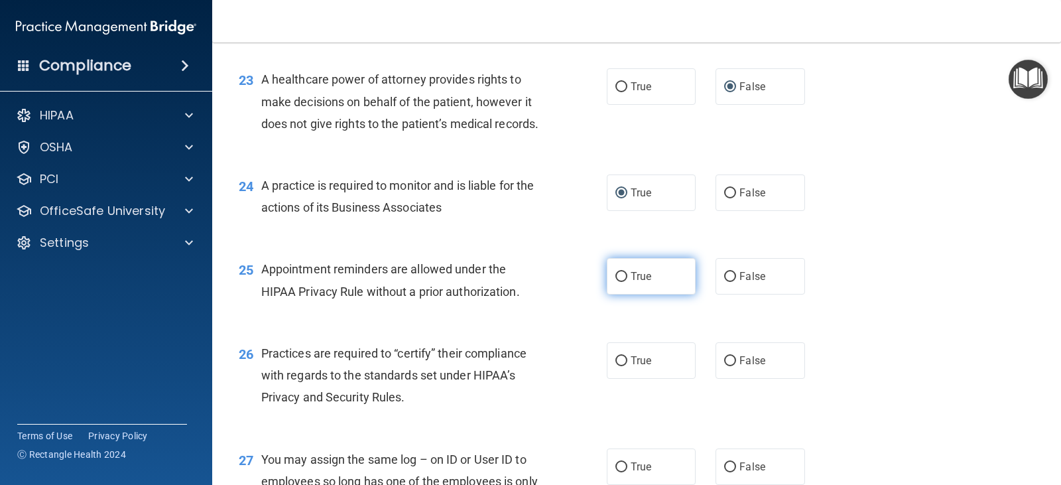
click at [619, 282] on input "True" at bounding box center [621, 277] width 12 height 10
radio input "true"
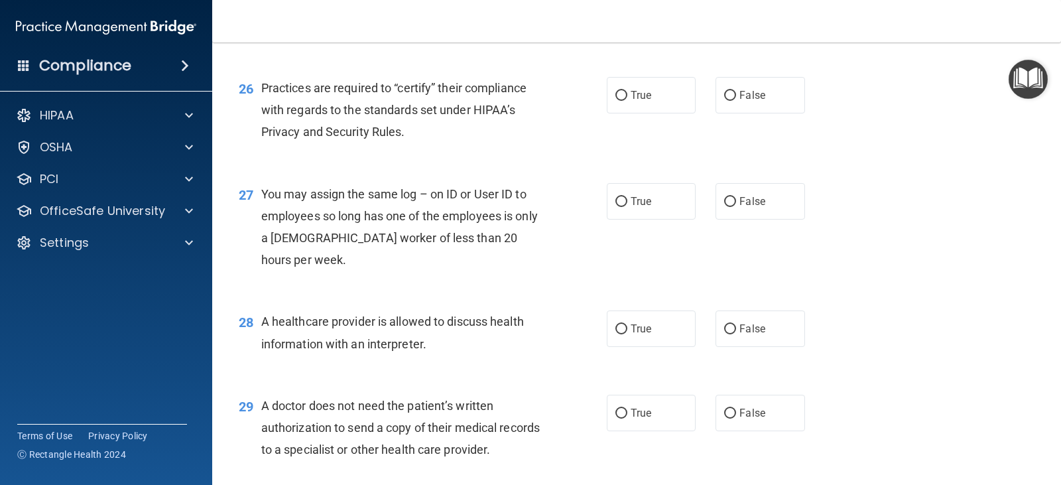
scroll to position [2851, 0]
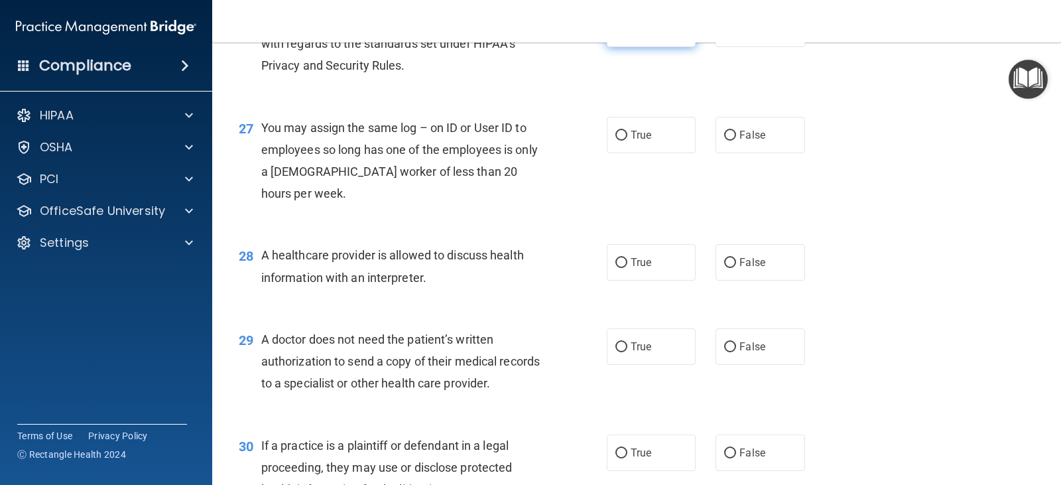
click at [617, 34] on input "True" at bounding box center [621, 30] width 12 height 10
radio input "true"
click at [725, 141] on input "False" at bounding box center [730, 136] width 12 height 10
radio input "true"
click at [618, 268] on input "True" at bounding box center [621, 263] width 12 height 10
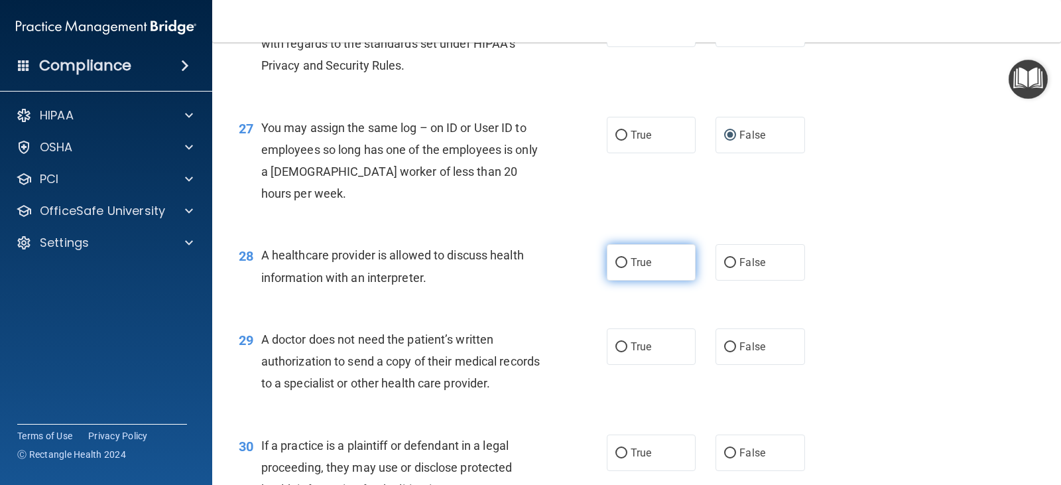
radio input "true"
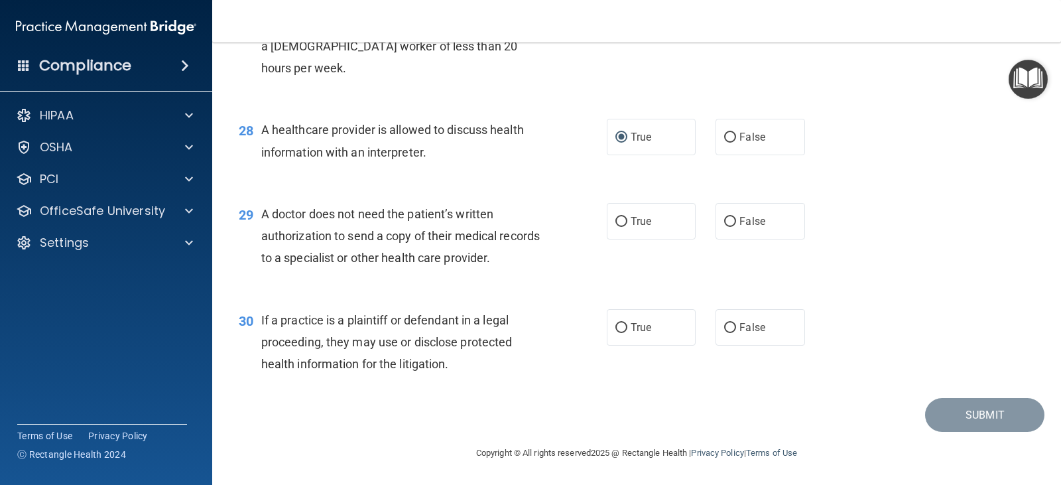
scroll to position [3042, 0]
click at [615, 223] on input "True" at bounding box center [621, 222] width 12 height 10
radio input "true"
click at [616, 332] on input "True" at bounding box center [621, 328] width 12 height 10
radio input "true"
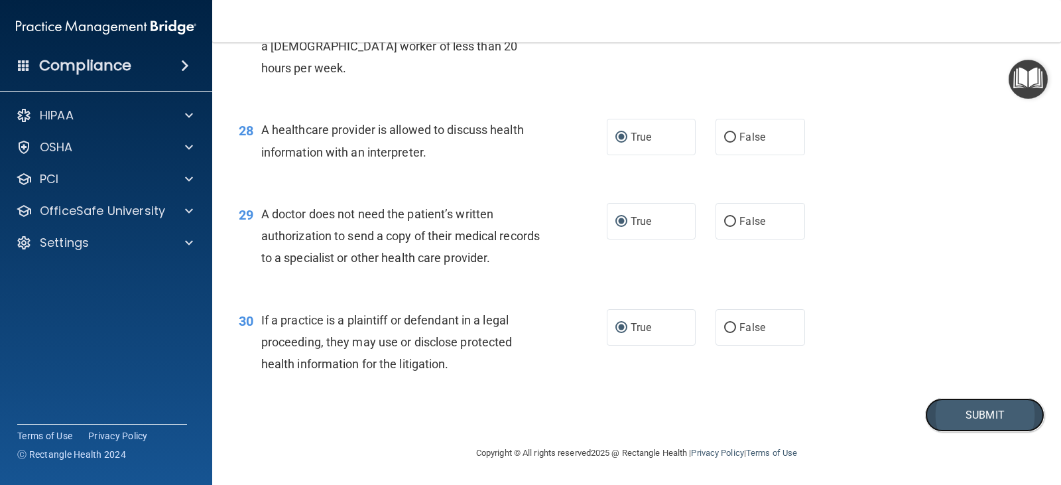
click at [925, 418] on button "Submit" at bounding box center [984, 415] width 119 height 34
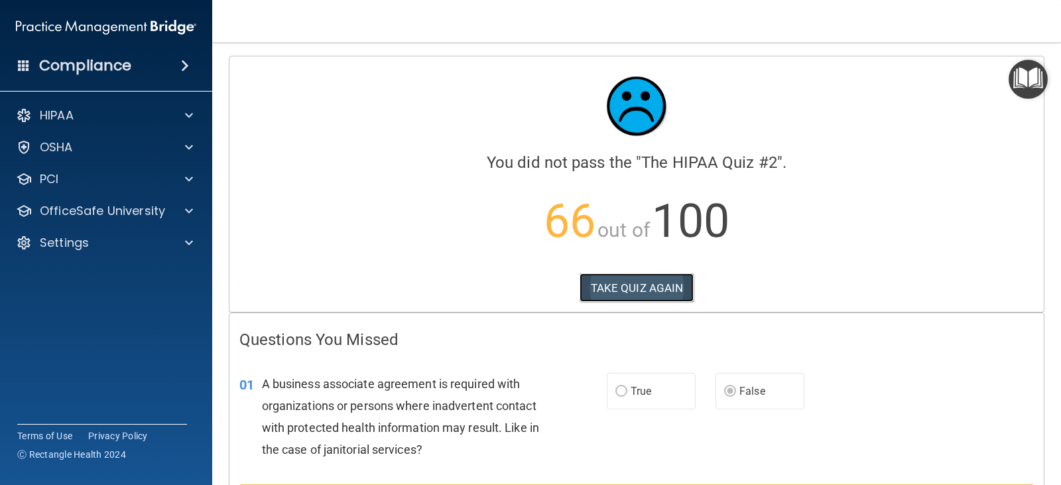
click at [611, 282] on button "TAKE QUIZ AGAIN" at bounding box center [637, 287] width 115 height 29
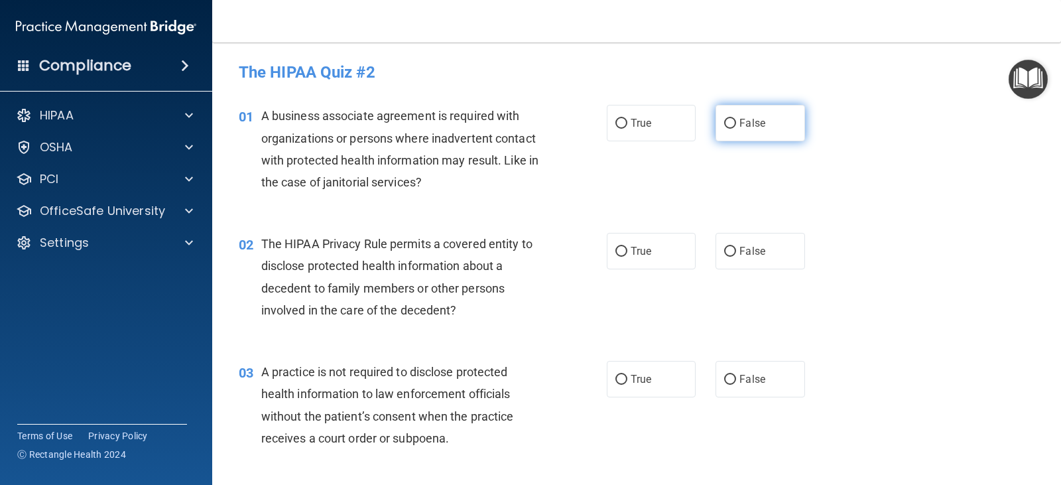
click at [725, 127] on input "False" at bounding box center [730, 124] width 12 height 10
radio input "true"
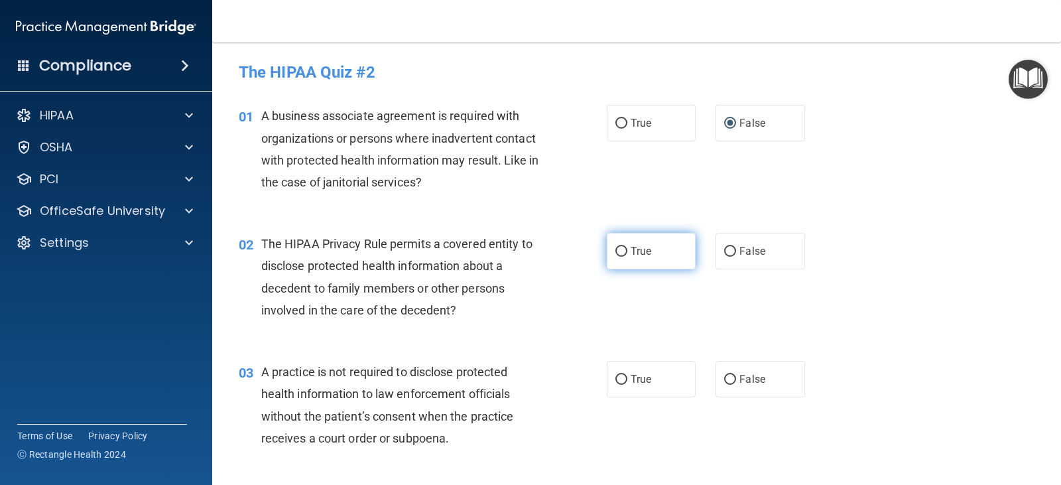
click at [615, 247] on input "True" at bounding box center [621, 252] width 12 height 10
radio input "true"
click at [724, 375] on input "False" at bounding box center [730, 380] width 12 height 10
radio input "true"
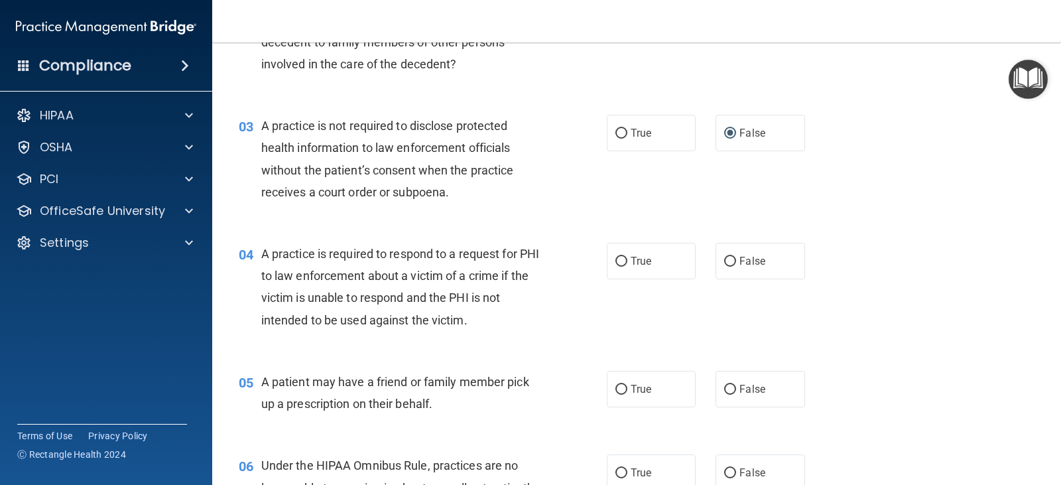
scroll to position [332, 0]
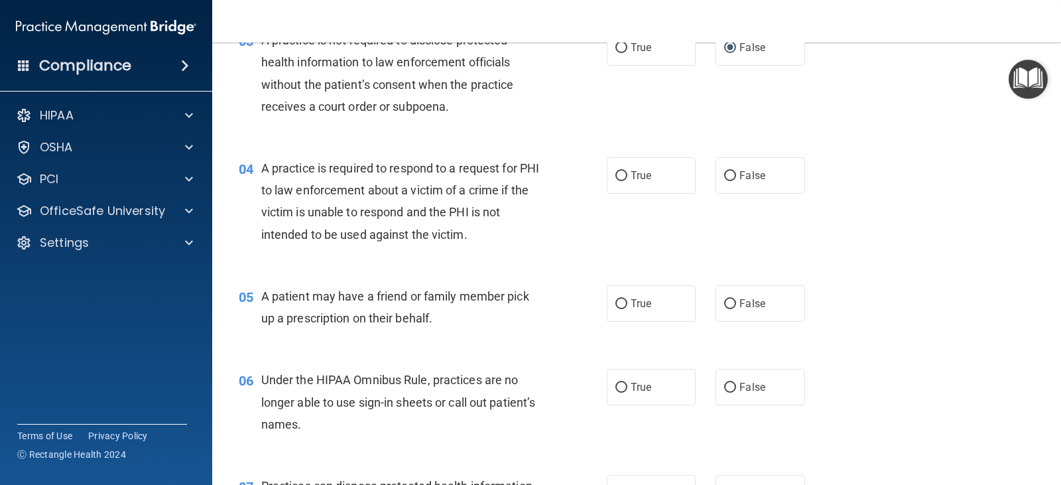
drag, startPoint x: 621, startPoint y: 177, endPoint x: 607, endPoint y: 207, distance: 32.9
click at [620, 177] on input "True" at bounding box center [621, 176] width 12 height 10
radio input "true"
click at [615, 304] on input "True" at bounding box center [621, 304] width 12 height 10
radio input "true"
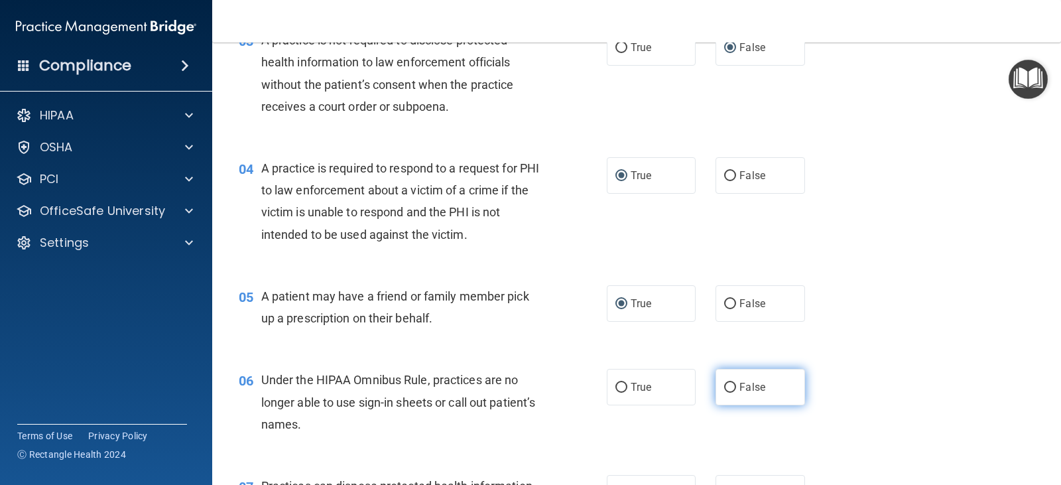
click at [725, 389] on input "False" at bounding box center [730, 388] width 12 height 10
radio input "true"
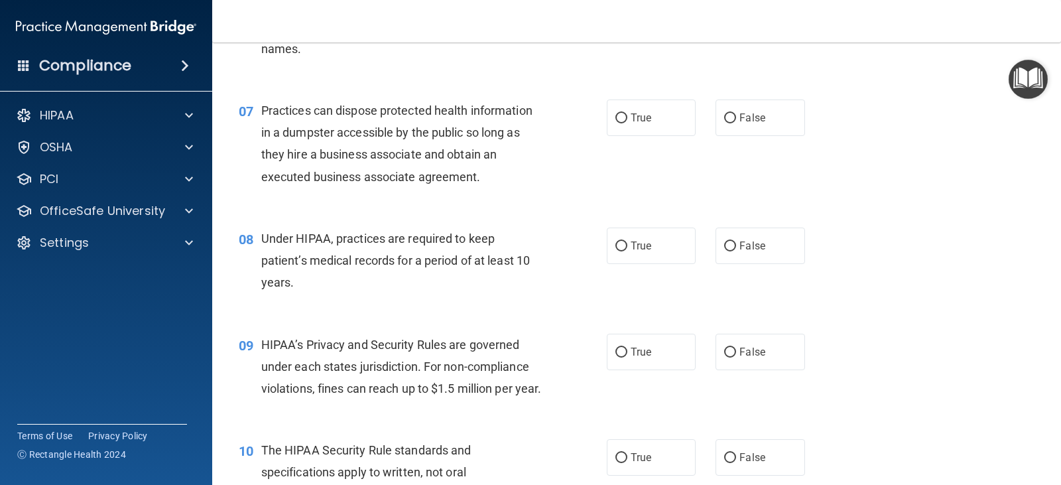
scroll to position [729, 0]
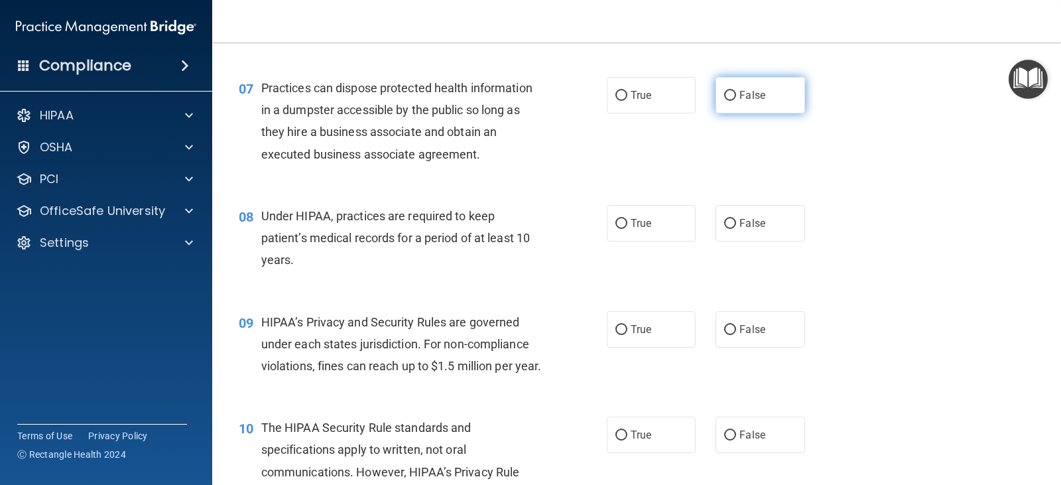
click at [725, 99] on input "False" at bounding box center [730, 96] width 12 height 10
radio input "true"
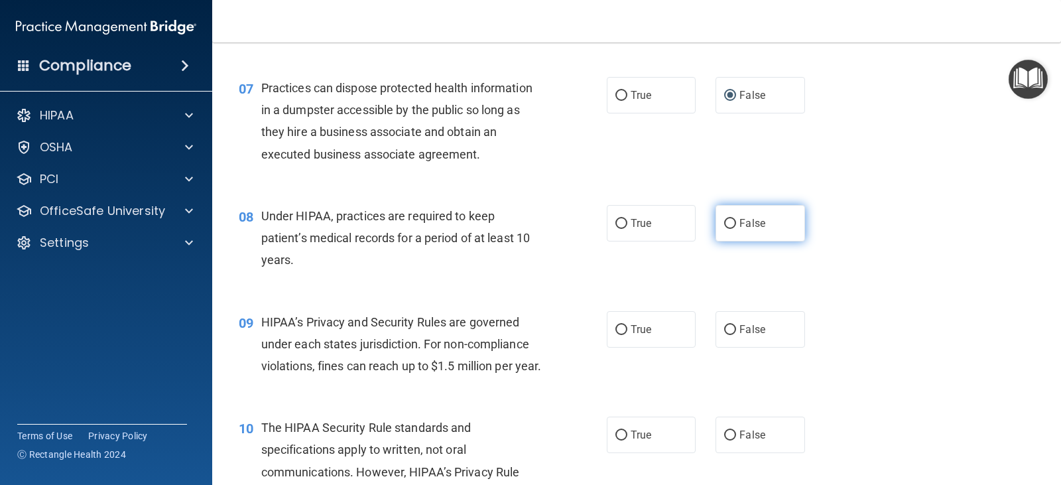
click at [726, 221] on input "False" at bounding box center [730, 224] width 12 height 10
radio input "true"
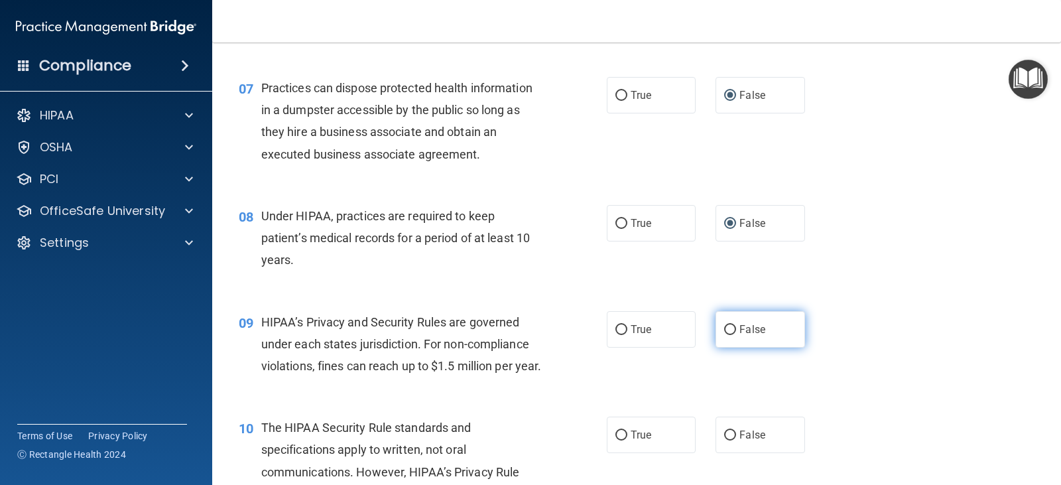
click at [727, 327] on input "False" at bounding box center [730, 330] width 12 height 10
radio input "true"
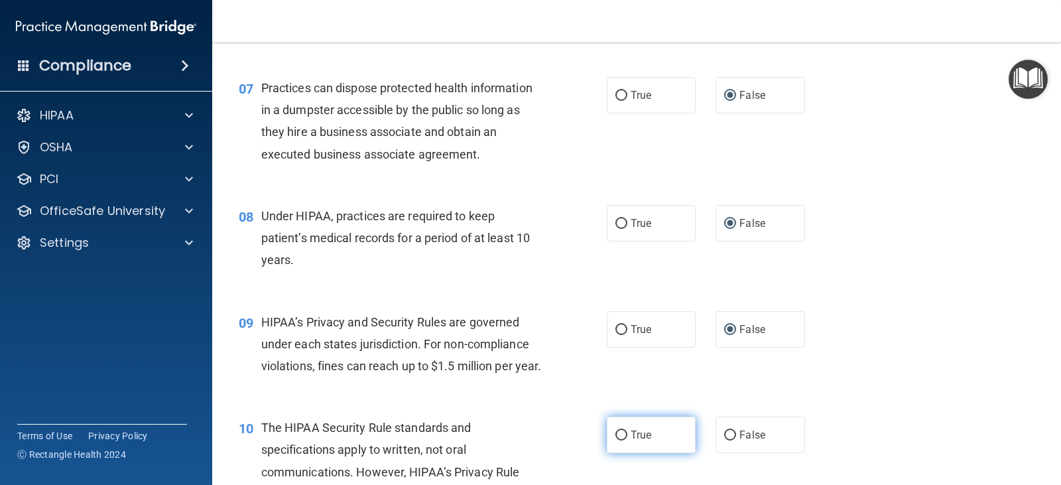
click at [621, 440] on input "True" at bounding box center [621, 435] width 12 height 10
radio input "true"
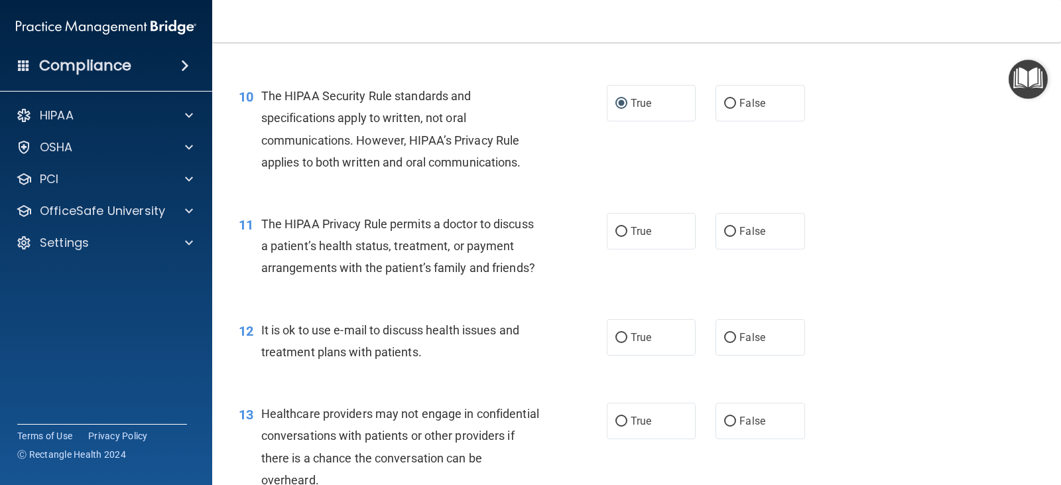
scroll to position [1127, 0]
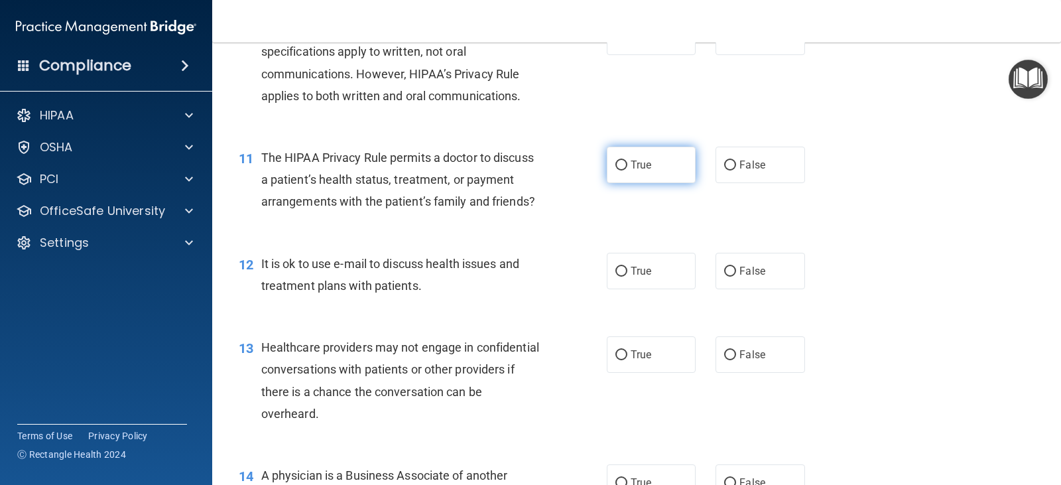
click at [617, 170] on input "True" at bounding box center [621, 165] width 12 height 10
radio input "true"
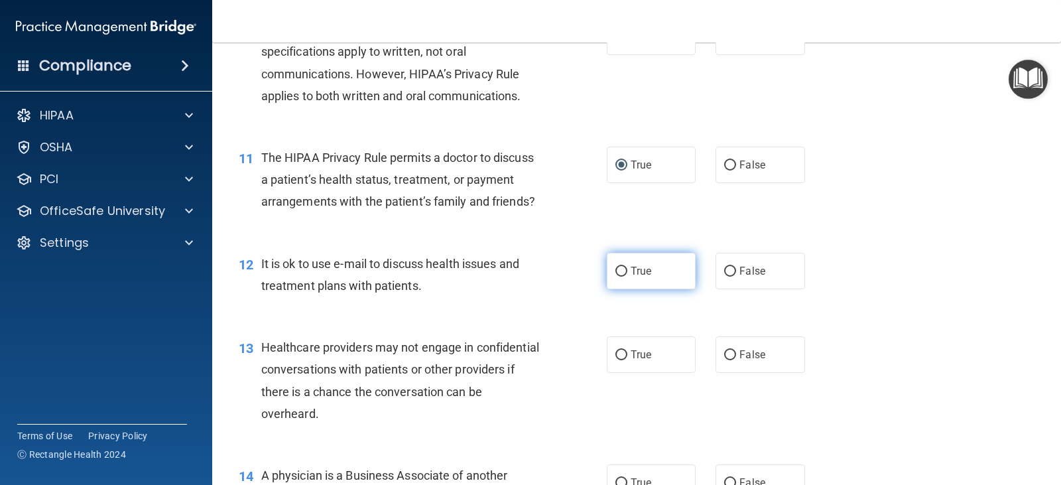
click at [623, 289] on label "True" at bounding box center [651, 271] width 89 height 36
click at [623, 277] on input "True" at bounding box center [621, 272] width 12 height 10
radio input "true"
click at [724, 360] on input "False" at bounding box center [730, 355] width 12 height 10
radio input "true"
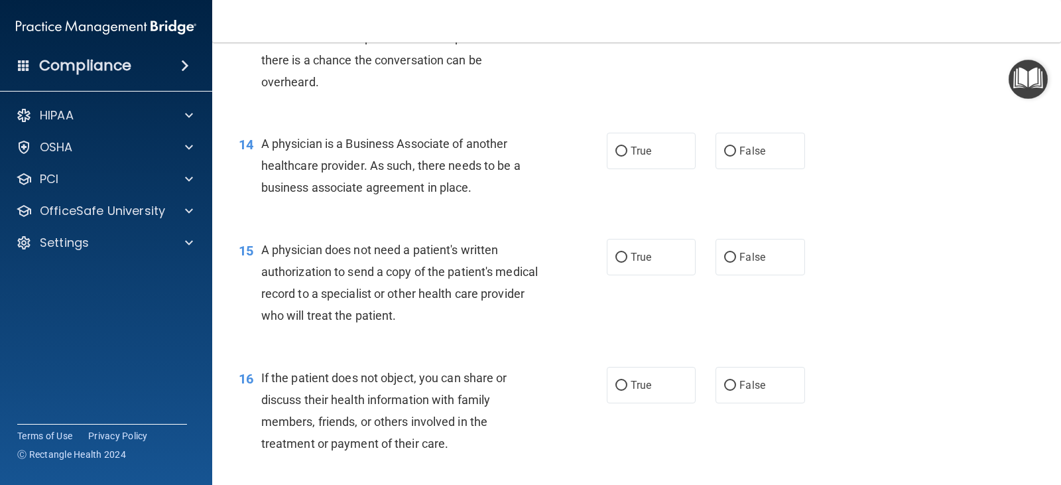
scroll to position [1525, 0]
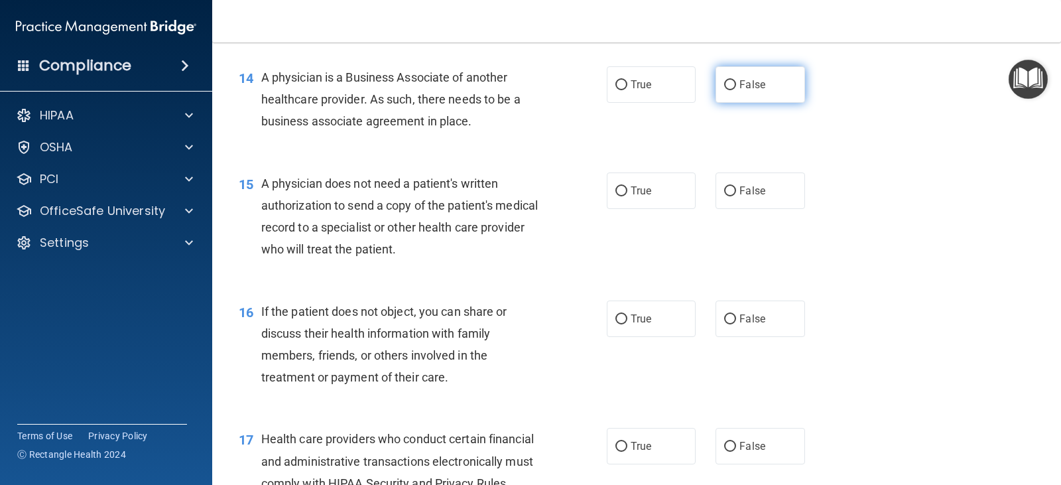
click at [724, 90] on input "False" at bounding box center [730, 85] width 12 height 10
radio input "true"
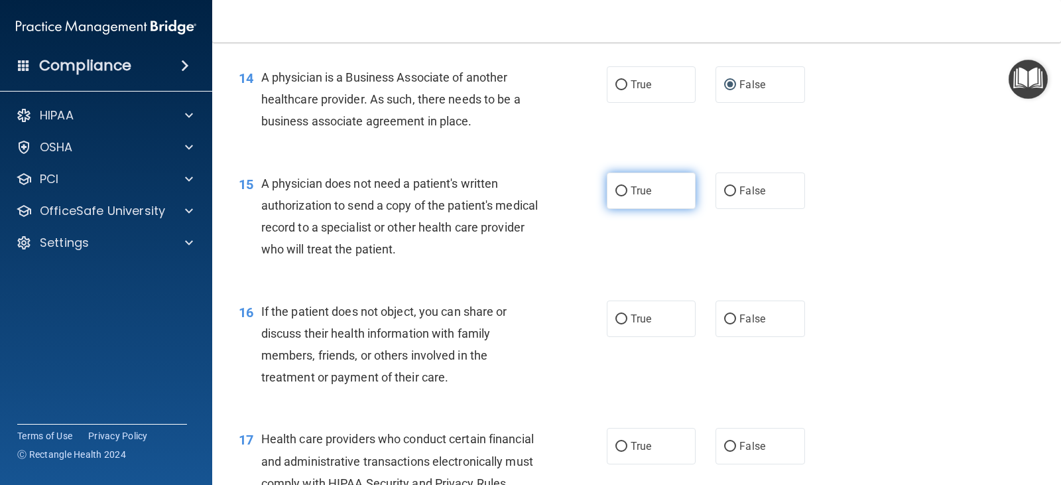
click at [616, 196] on input "True" at bounding box center [621, 191] width 12 height 10
radio input "true"
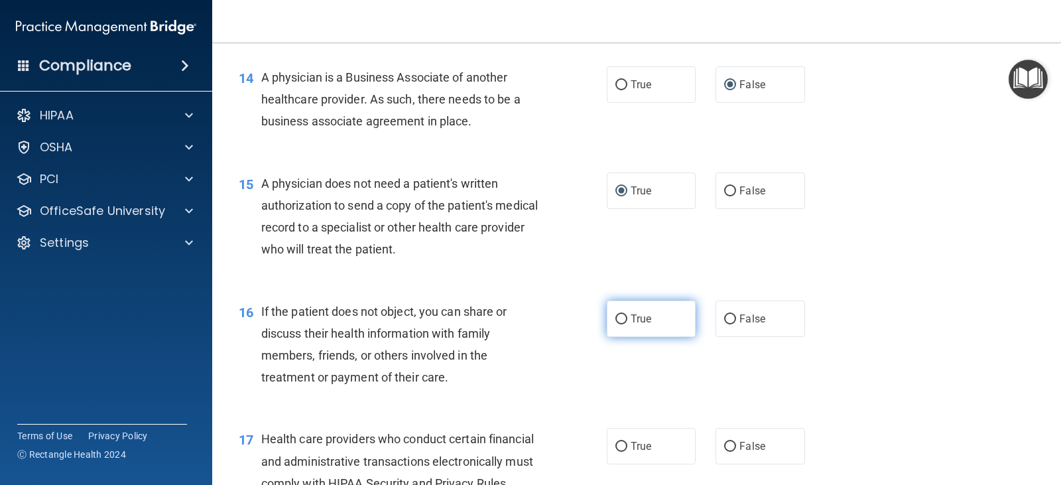
click at [619, 324] on input "True" at bounding box center [621, 319] width 12 height 10
radio input "true"
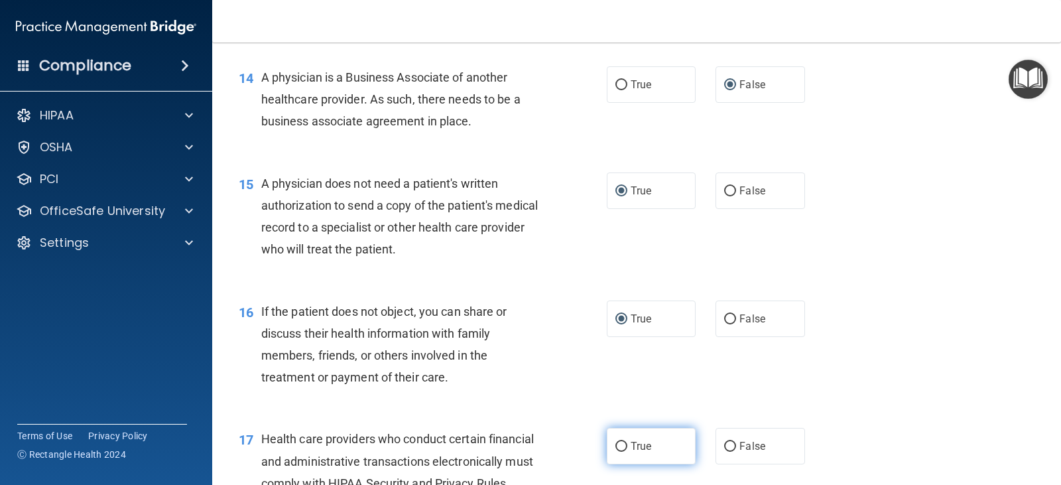
click at [615, 452] on input "True" at bounding box center [621, 447] width 12 height 10
radio input "true"
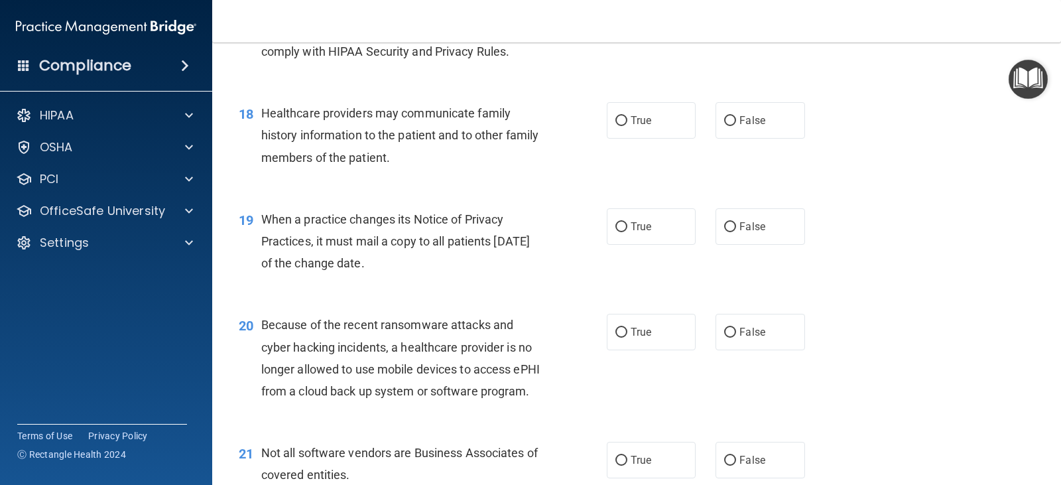
scroll to position [1989, 0]
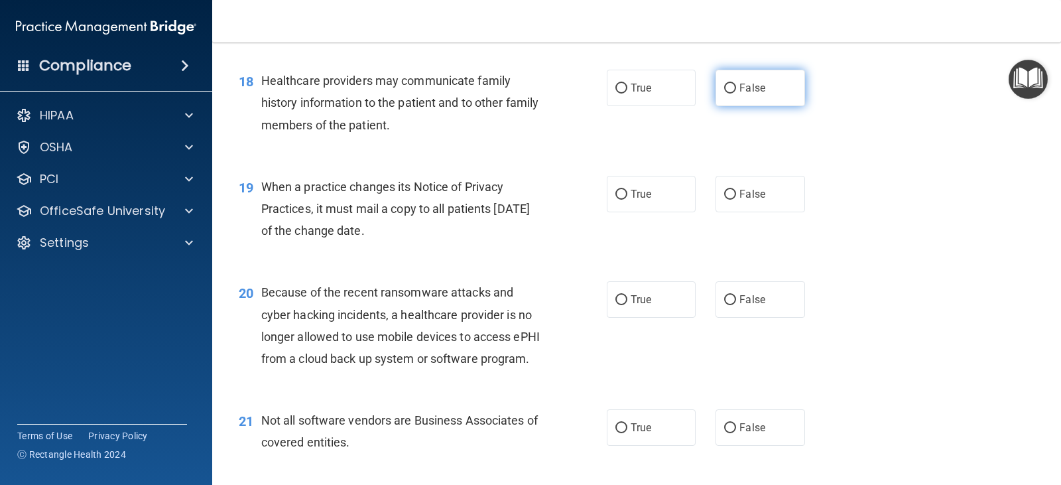
click at [727, 93] on input "False" at bounding box center [730, 89] width 12 height 10
radio input "true"
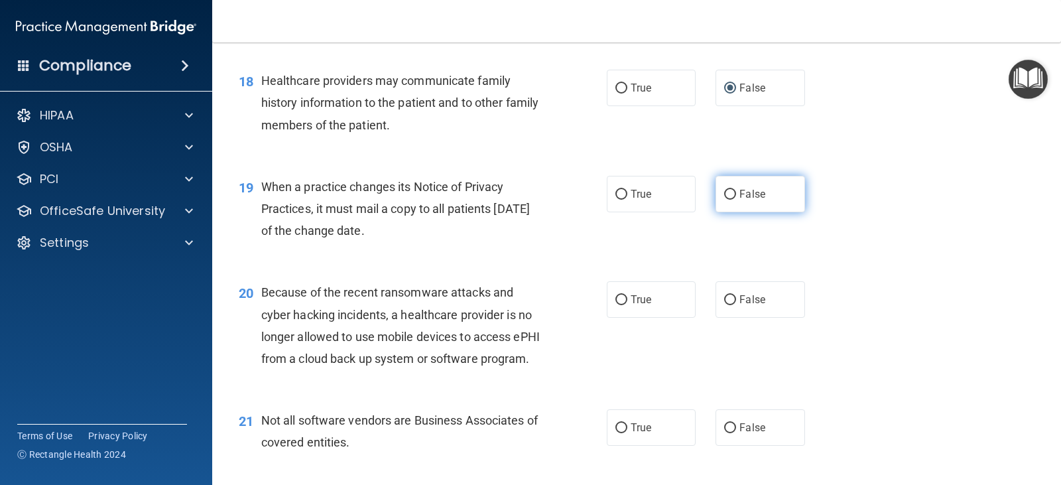
click at [727, 200] on input "False" at bounding box center [730, 195] width 12 height 10
radio input "true"
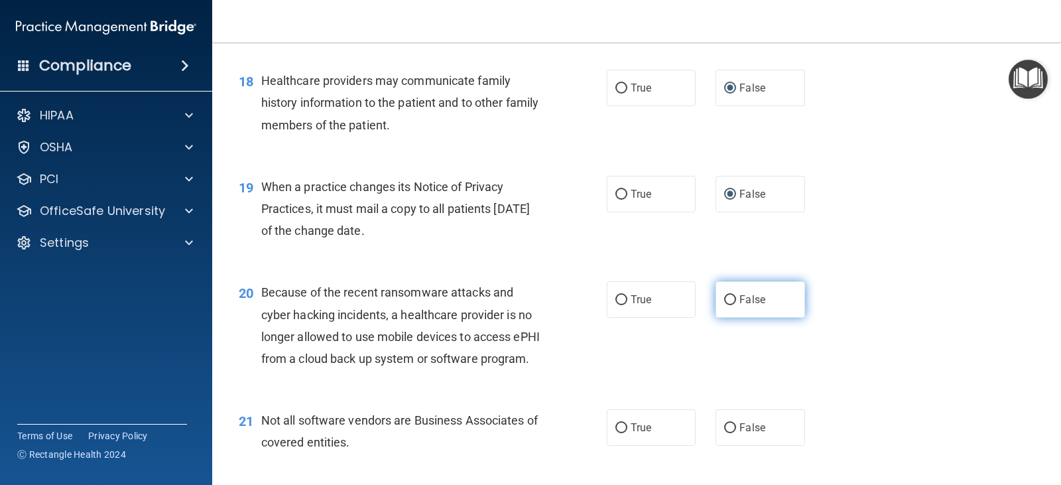
click at [724, 305] on input "False" at bounding box center [730, 300] width 12 height 10
radio input "true"
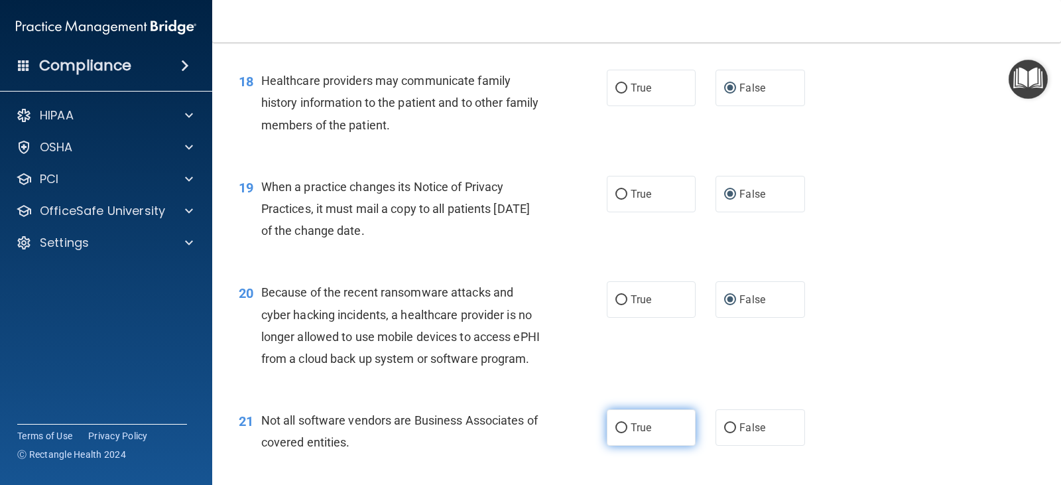
click at [619, 433] on input "True" at bounding box center [621, 428] width 12 height 10
radio input "true"
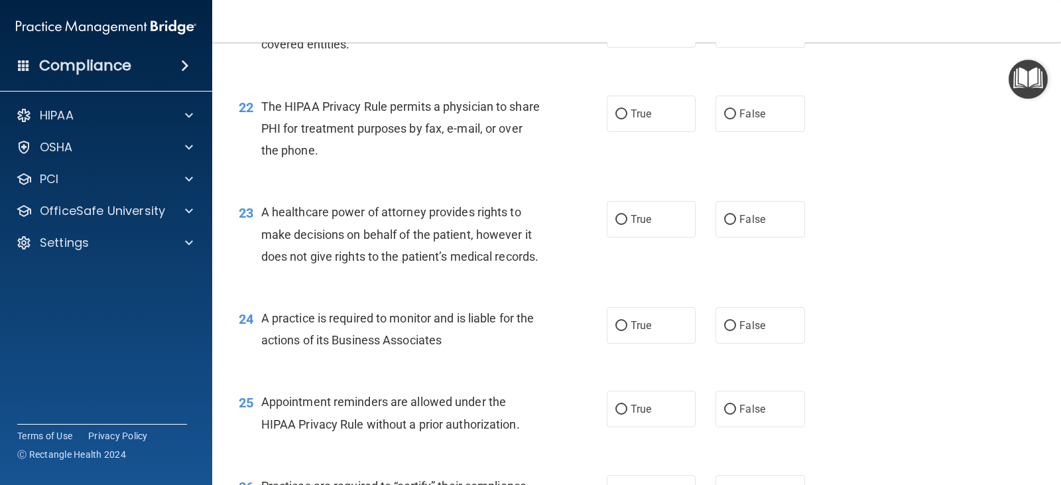
scroll to position [2453, 0]
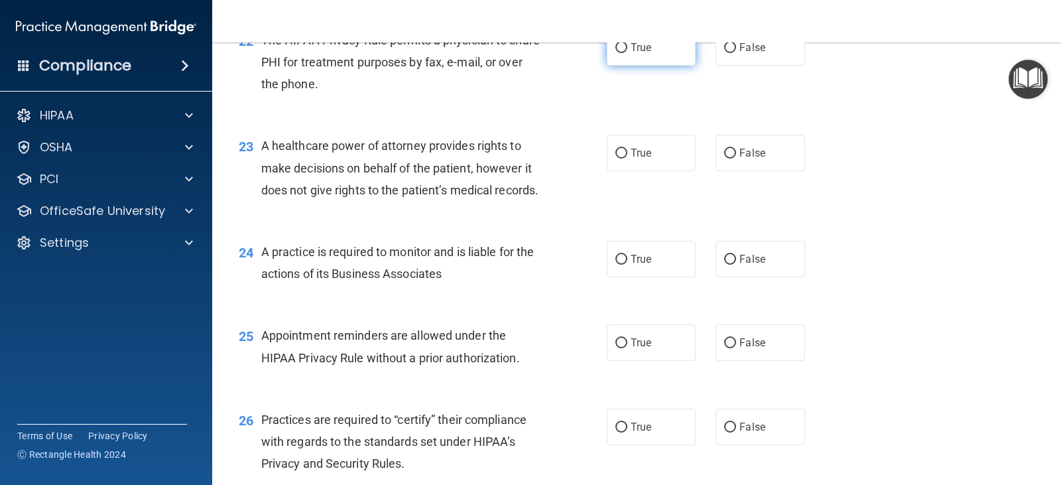
click at [616, 53] on input "True" at bounding box center [621, 48] width 12 height 10
radio input "true"
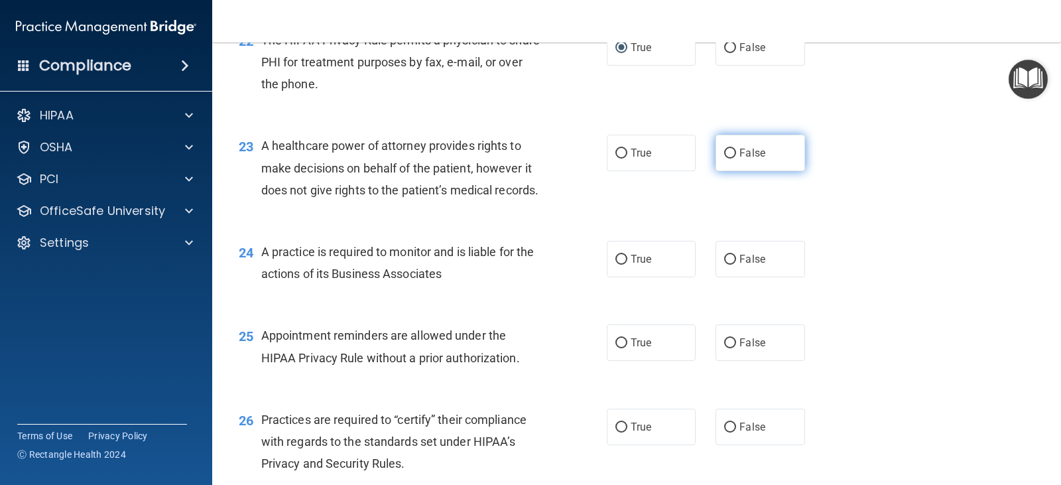
click at [724, 158] on input "False" at bounding box center [730, 154] width 12 height 10
radio input "true"
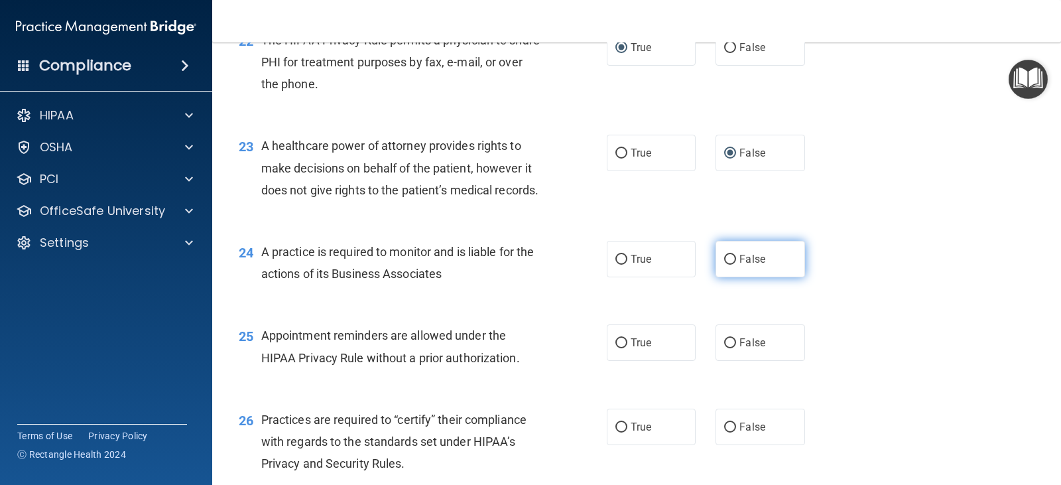
click at [724, 265] on input "False" at bounding box center [730, 260] width 12 height 10
radio input "true"
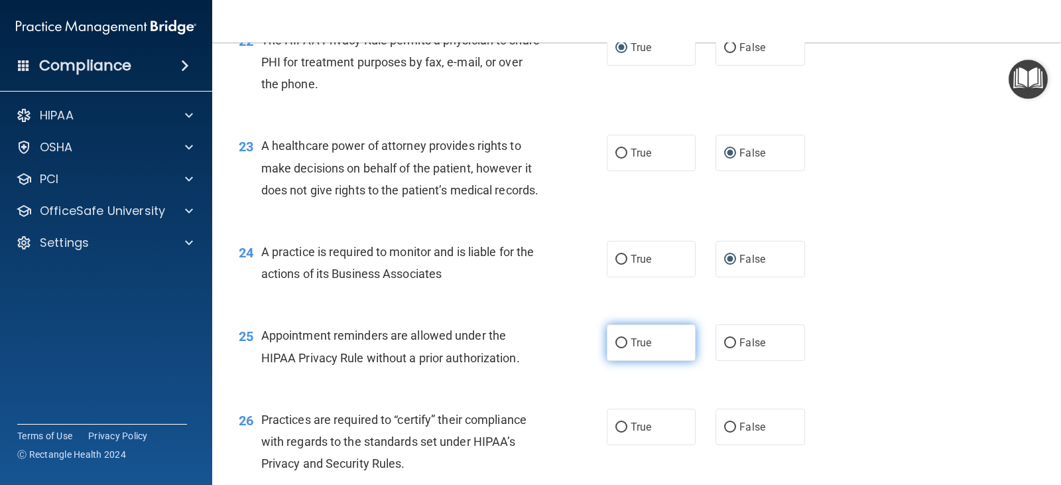
click at [615, 348] on input "True" at bounding box center [621, 343] width 12 height 10
radio input "true"
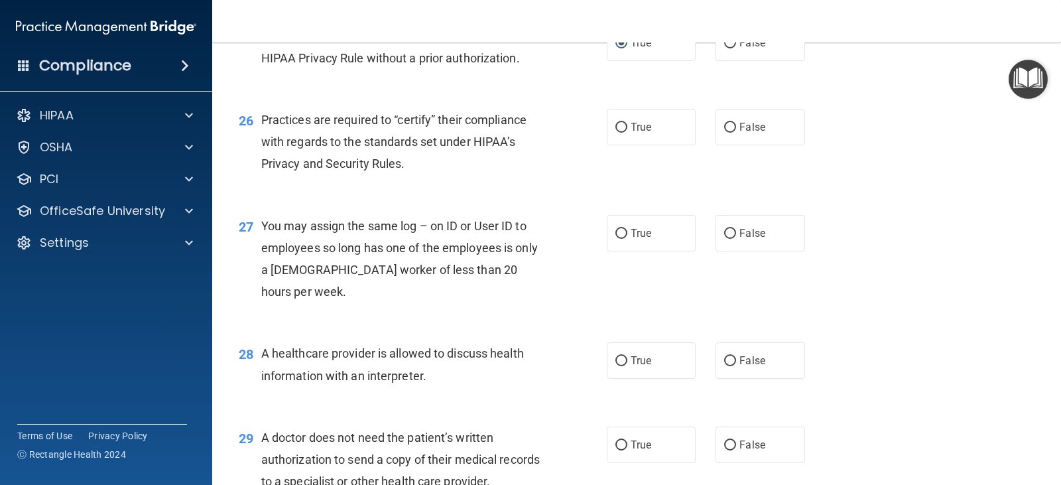
scroll to position [2851, 0]
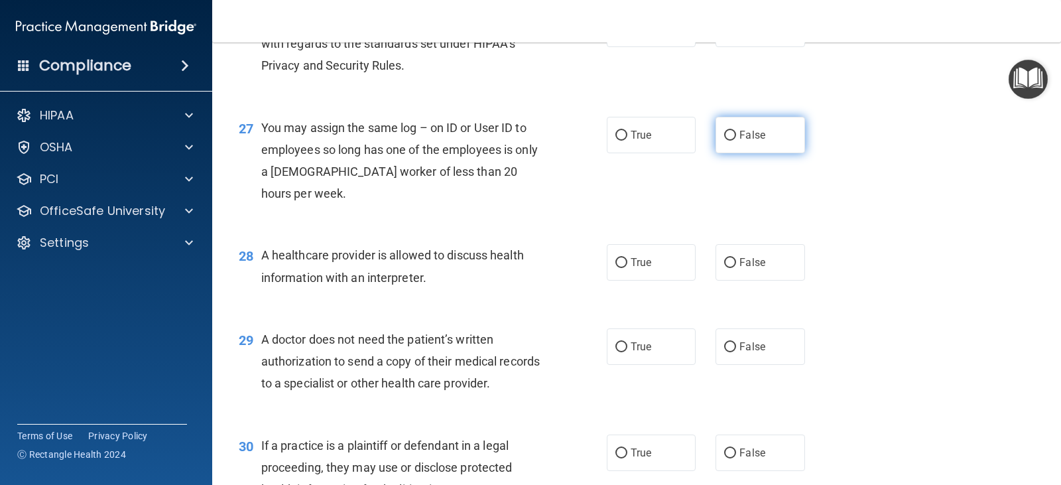
click at [724, 141] on input "False" at bounding box center [730, 136] width 12 height 10
radio input "true"
click at [729, 34] on input "False" at bounding box center [730, 30] width 12 height 10
radio input "true"
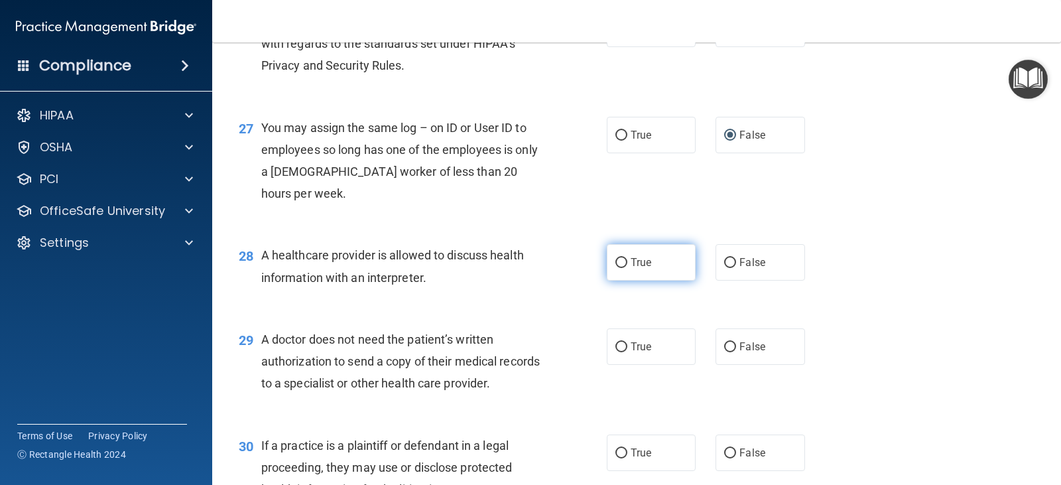
click at [617, 268] on input "True" at bounding box center [621, 263] width 12 height 10
radio input "true"
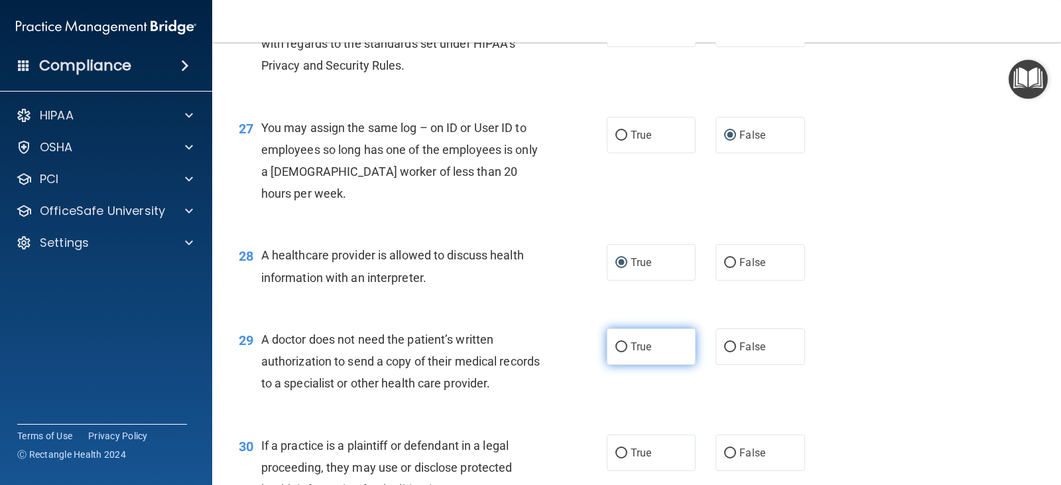
click at [619, 352] on input "True" at bounding box center [621, 347] width 12 height 10
radio input "true"
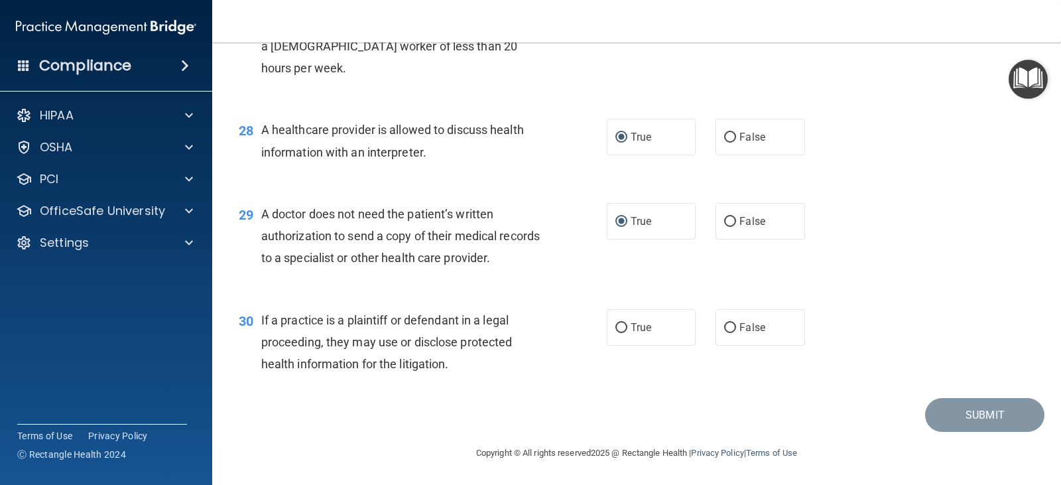
scroll to position [3042, 0]
click at [619, 327] on input "True" at bounding box center [621, 328] width 12 height 10
radio input "true"
click at [950, 413] on button "Submit" at bounding box center [984, 415] width 119 height 34
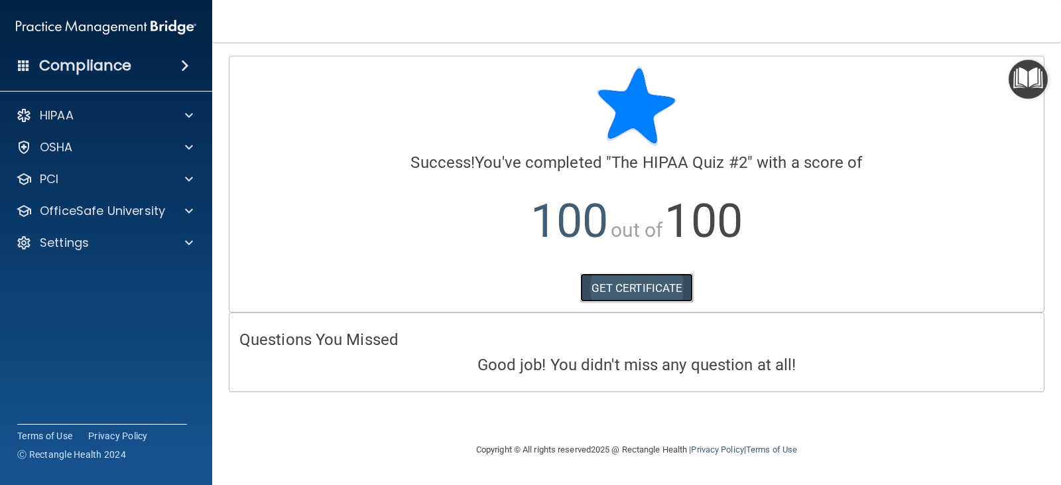
click at [637, 282] on link "GET CERTIFICATE" at bounding box center [636, 287] width 113 height 29
click at [173, 210] on div at bounding box center [186, 211] width 33 height 16
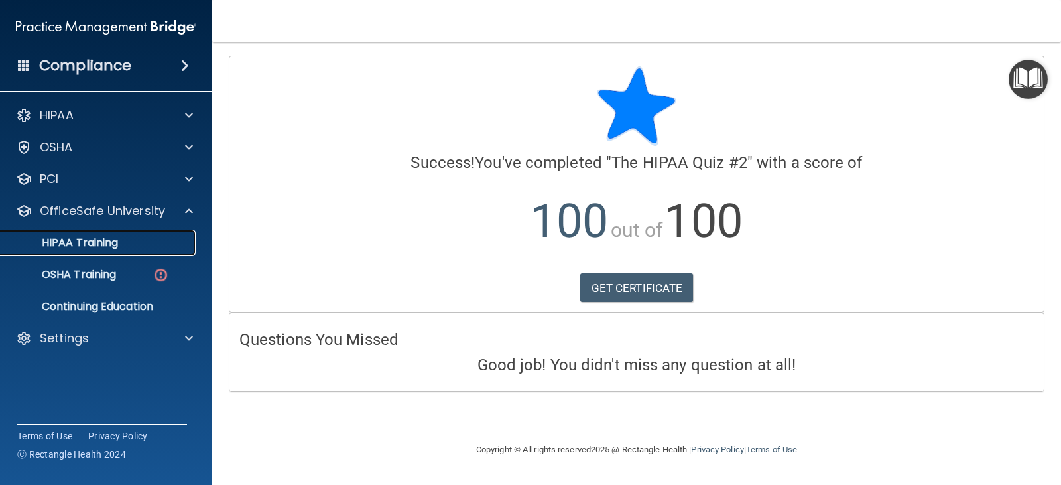
click at [127, 248] on div "HIPAA Training" at bounding box center [99, 242] width 181 height 13
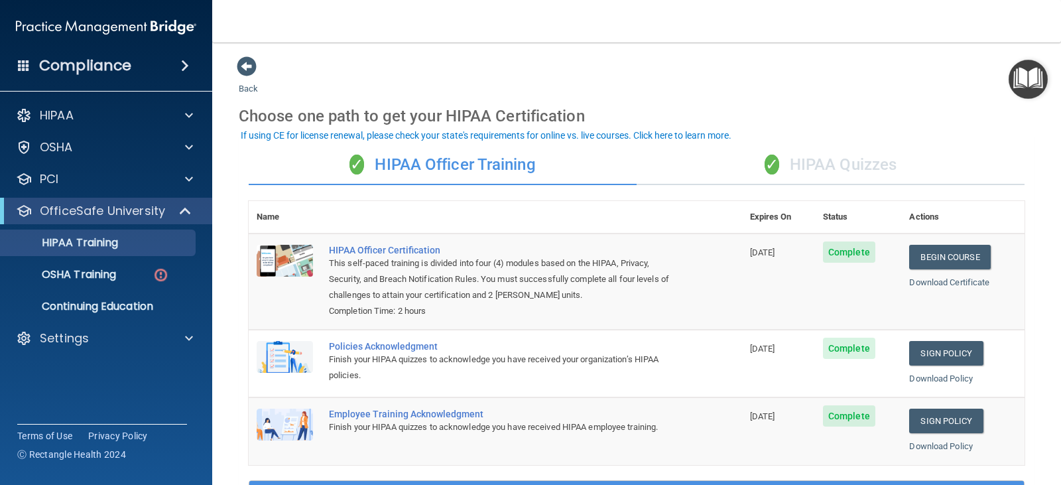
click at [827, 171] on div "✓ HIPAA Quizzes" at bounding box center [831, 165] width 388 height 40
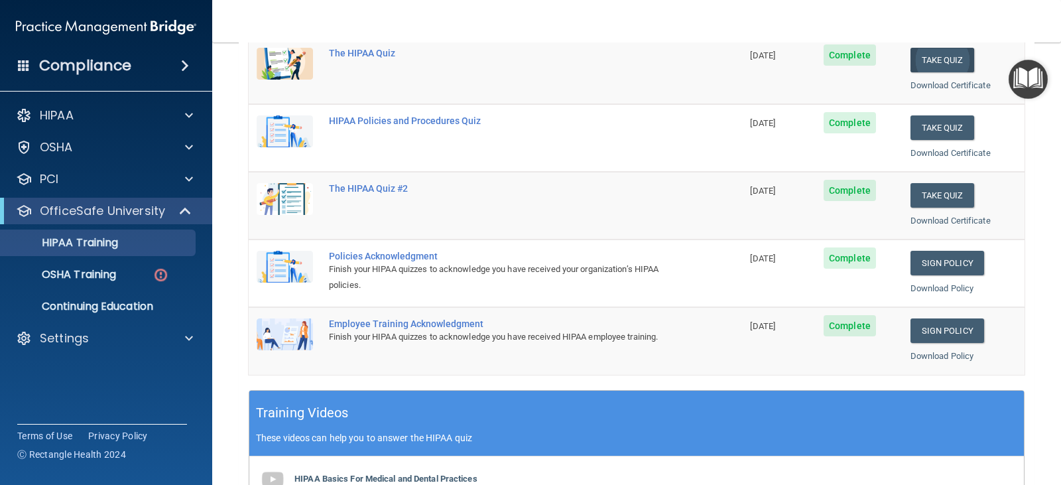
scroll to position [199, 0]
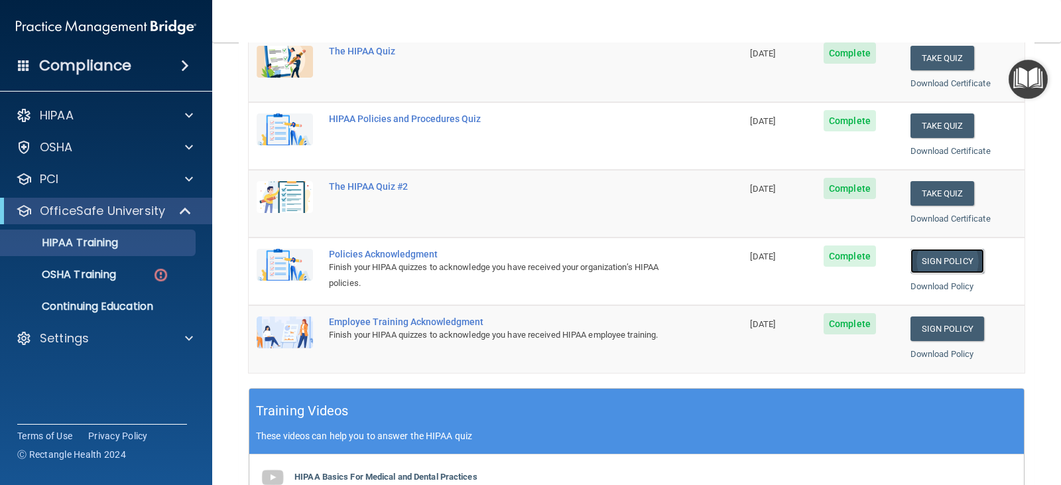
click at [914, 261] on link "Sign Policy" at bounding box center [947, 261] width 74 height 25
click at [922, 332] on link "Sign Policy" at bounding box center [947, 328] width 74 height 25
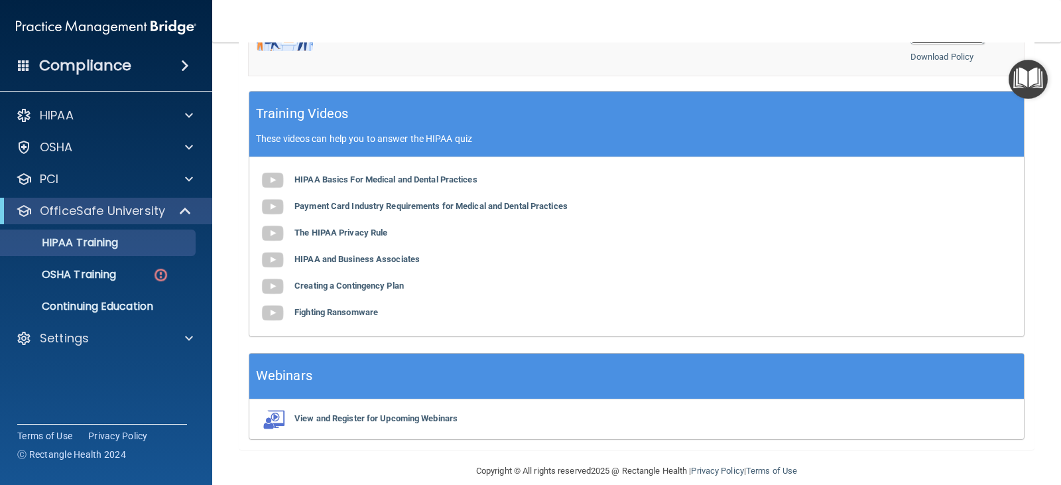
scroll to position [514, 0]
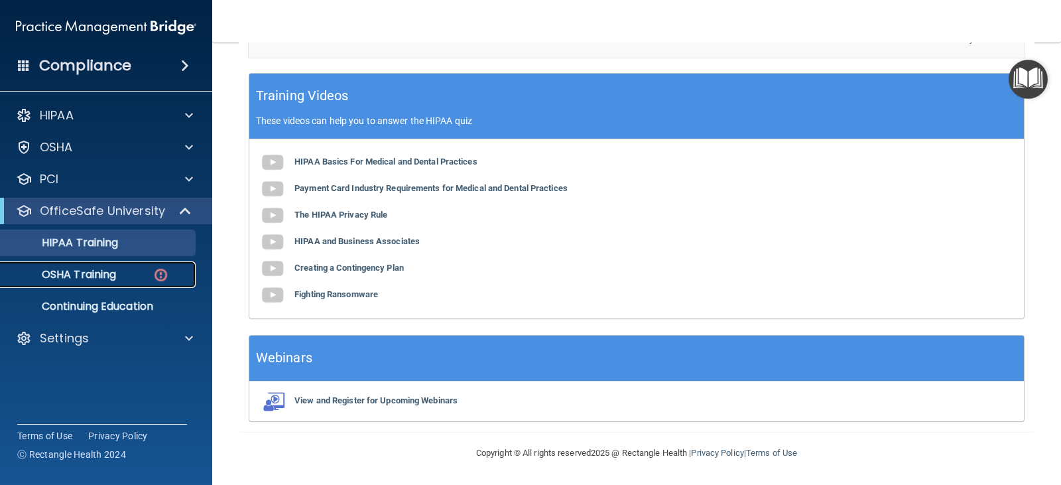
click at [122, 277] on div "OSHA Training" at bounding box center [99, 274] width 181 height 13
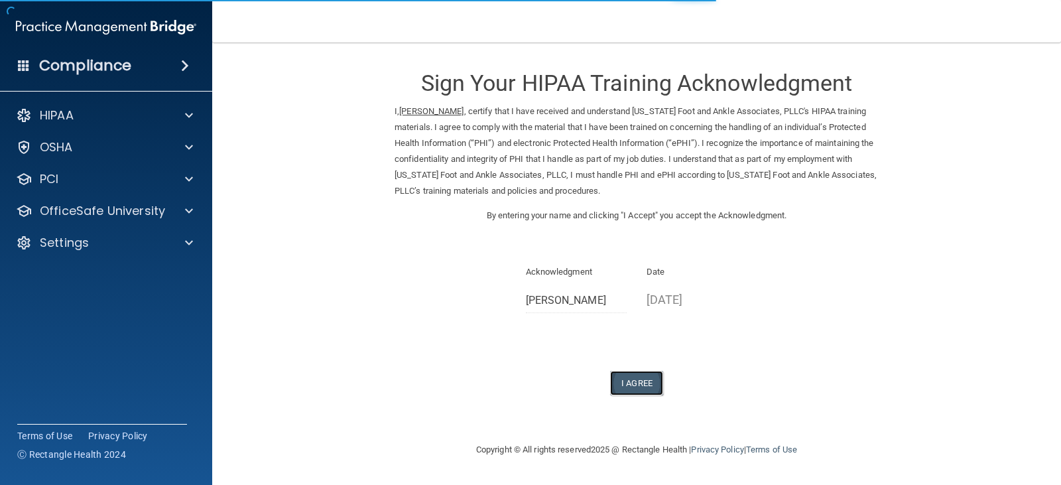
click at [639, 379] on button "I Agree" at bounding box center [636, 383] width 53 height 25
